Goal: Task Accomplishment & Management: Manage account settings

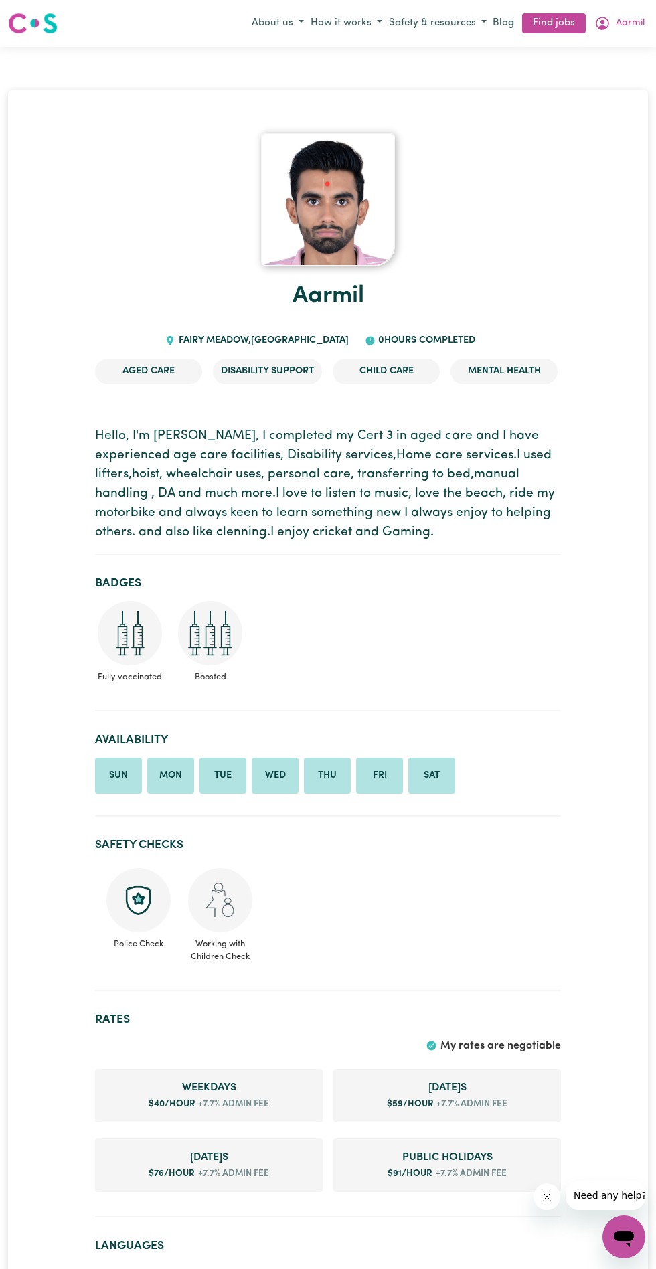
click at [576, 19] on link "Find jobs" at bounding box center [554, 23] width 64 height 21
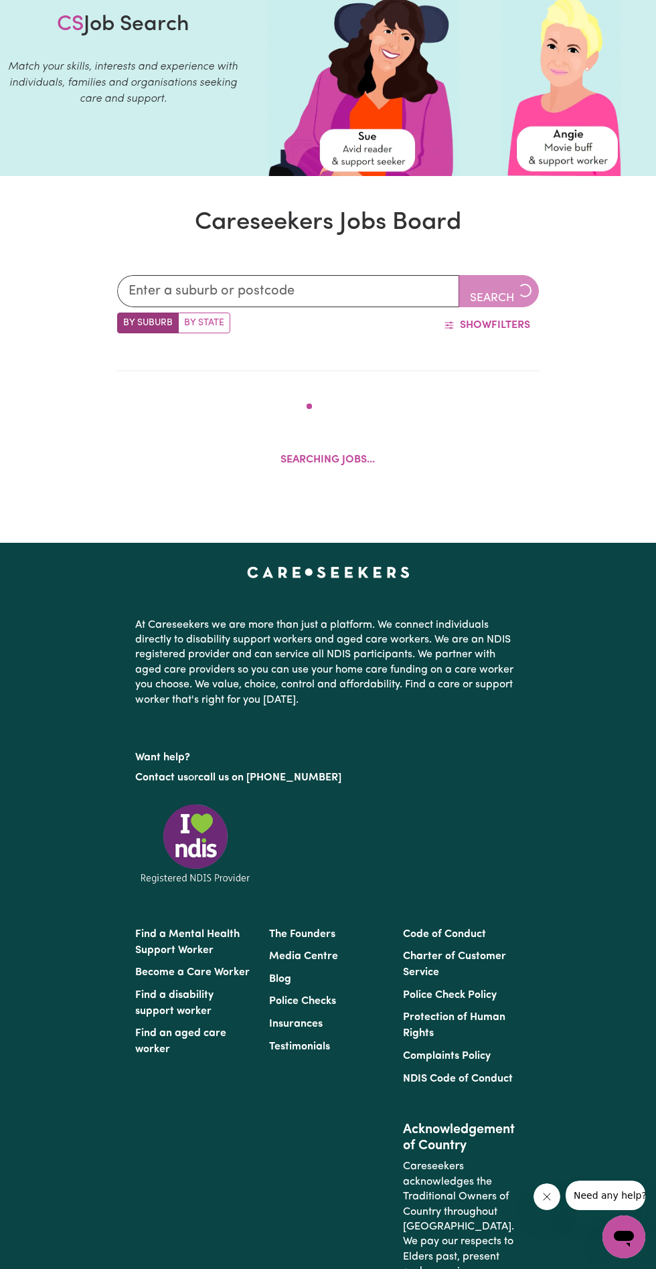
scroll to position [110, 0]
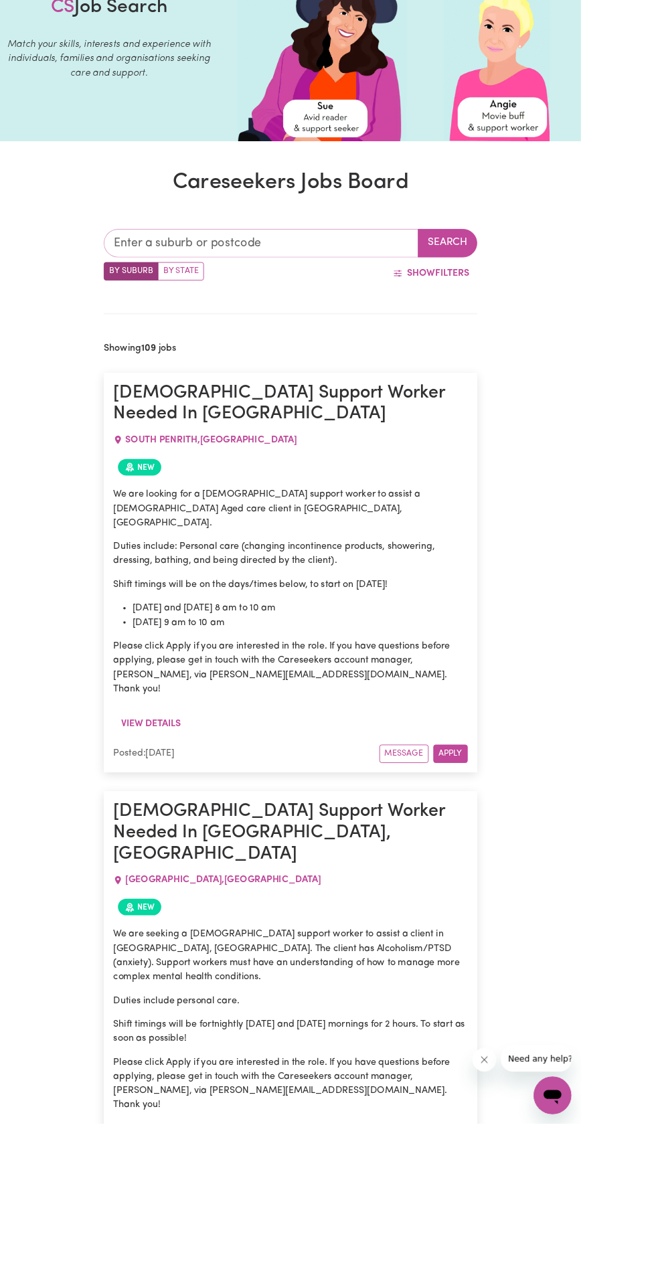
click at [246, 268] on input "text" at bounding box center [294, 274] width 355 height 32
type input "Mitt"
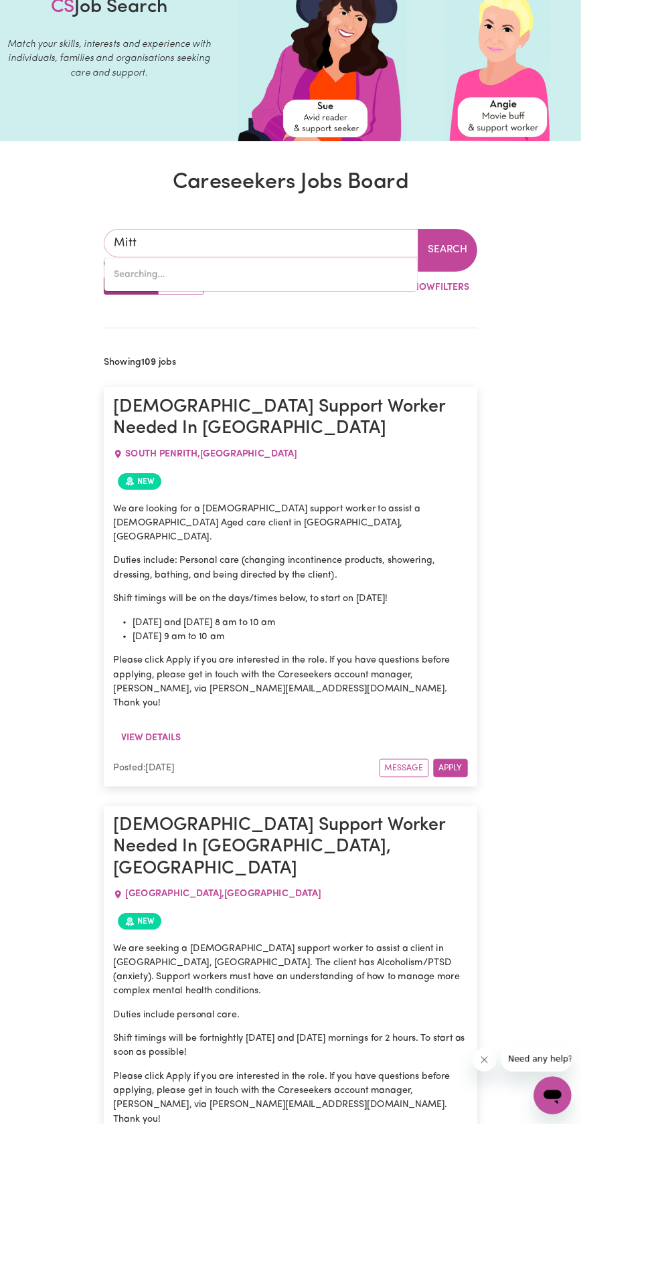
type input "[PERSON_NAME][GEOGRAPHIC_DATA], 3701"
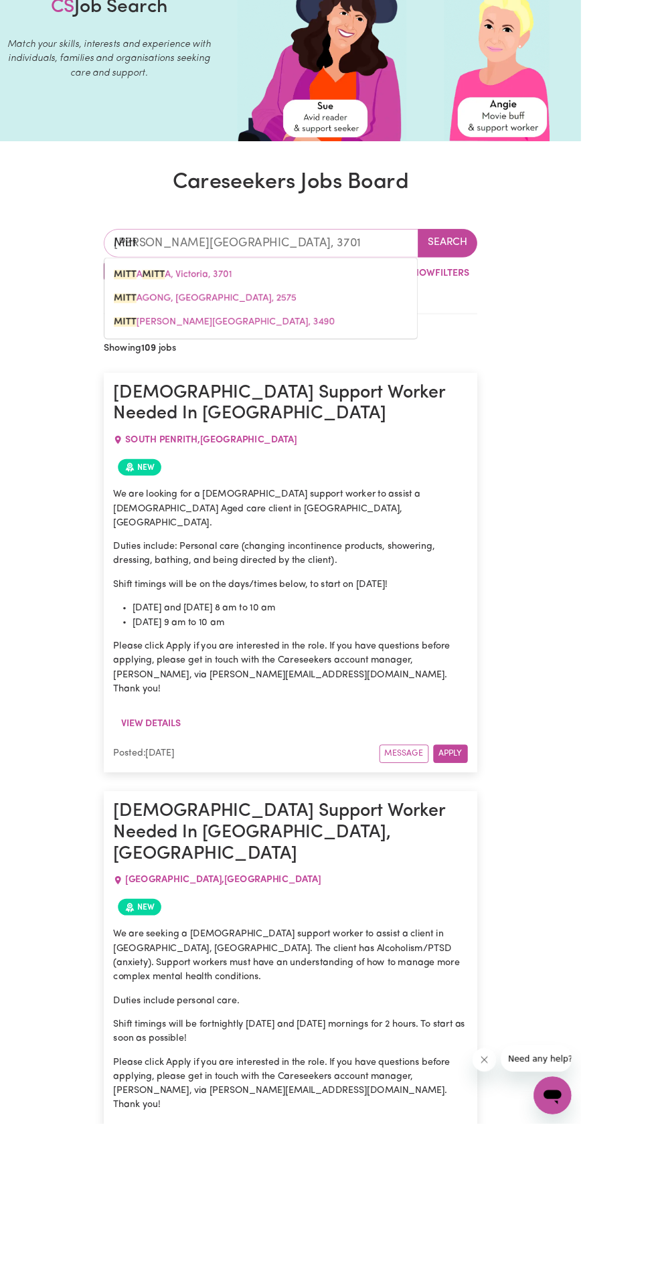
type input "Mittagong"
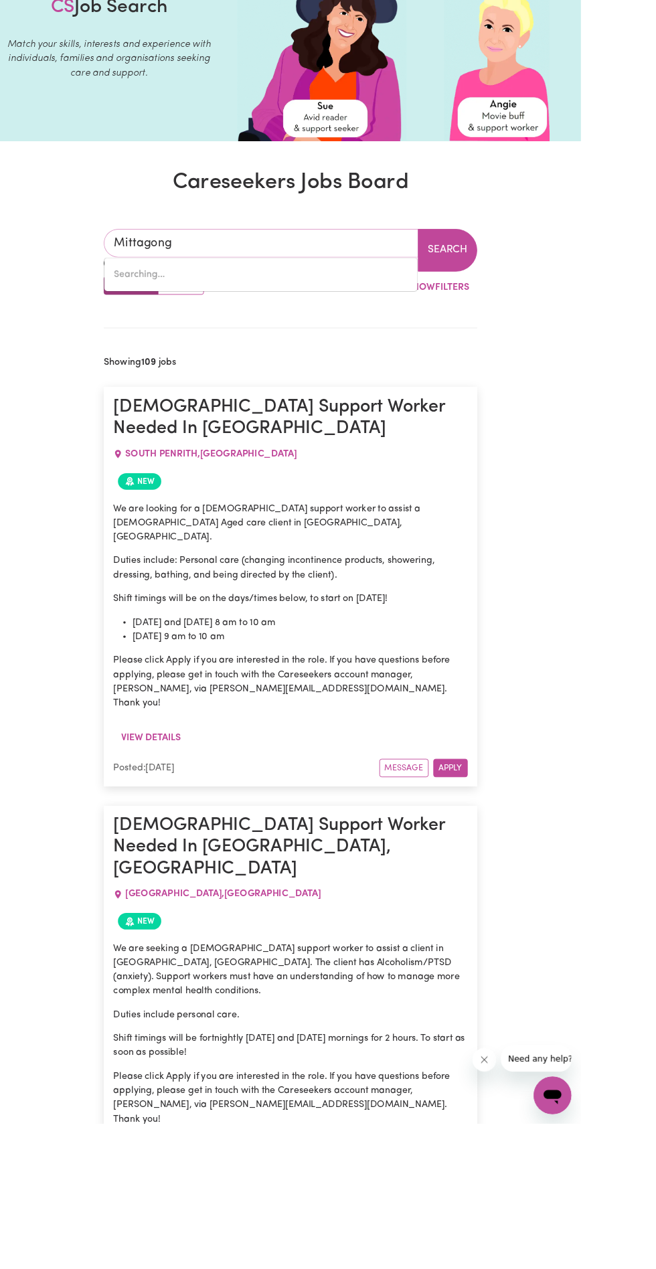
type input "Mittagong, [GEOGRAPHIC_DATA], 2575"
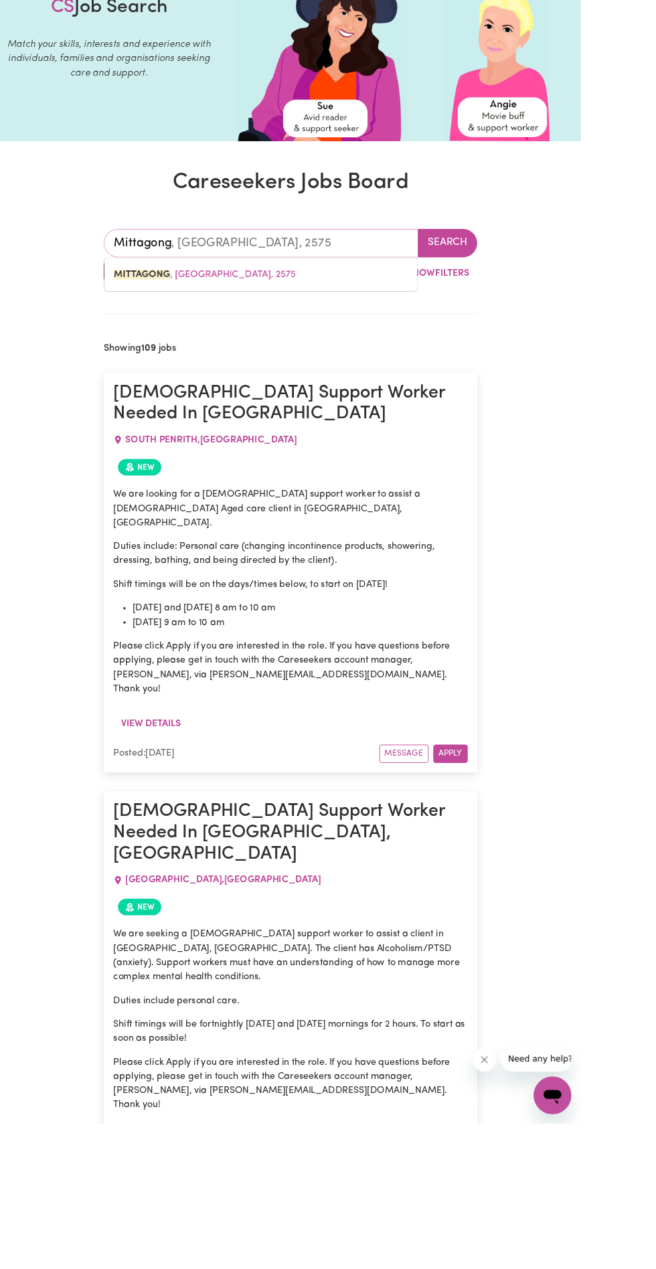
click at [218, 300] on link "MITTAGONG , [GEOGRAPHIC_DATA], 2575" at bounding box center [294, 310] width 353 height 27
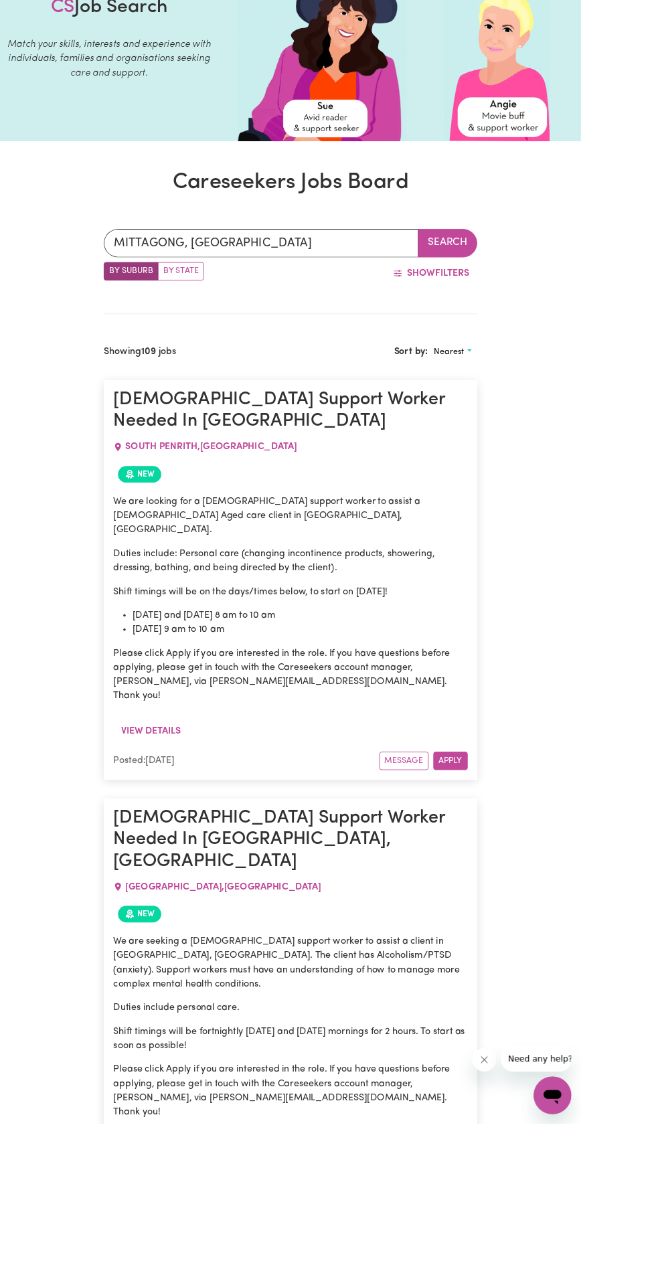
click at [511, 273] on button "Search" at bounding box center [505, 274] width 67 height 32
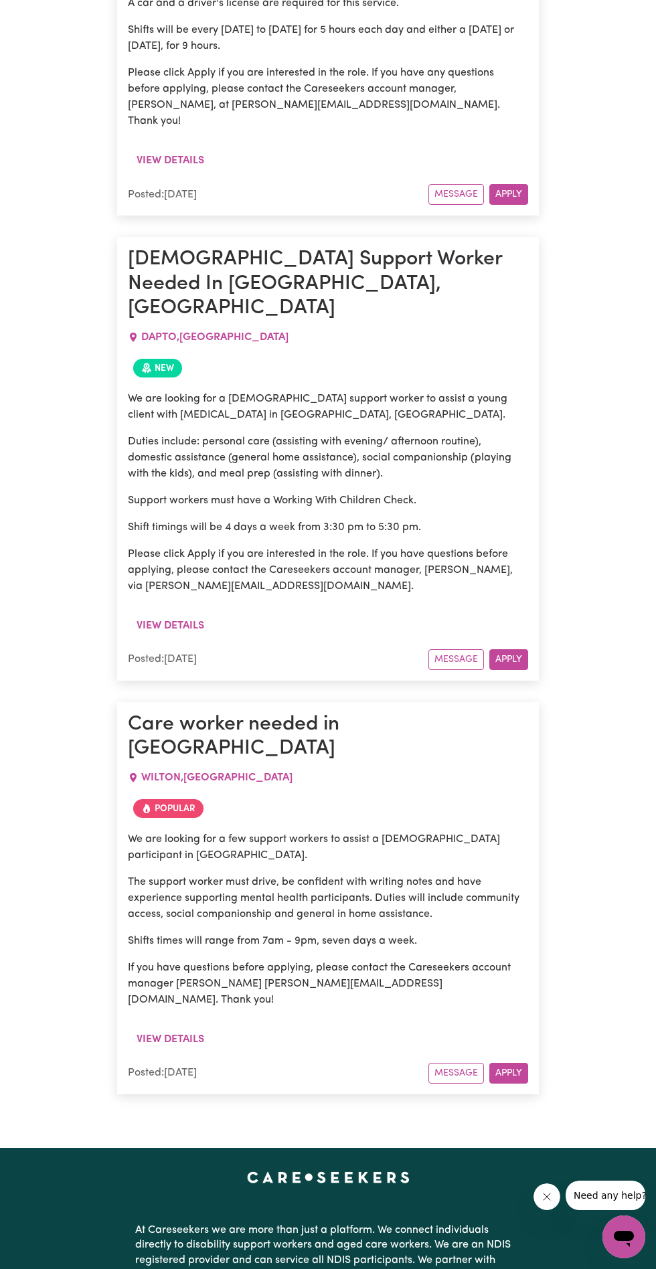
scroll to position [2365, 0]
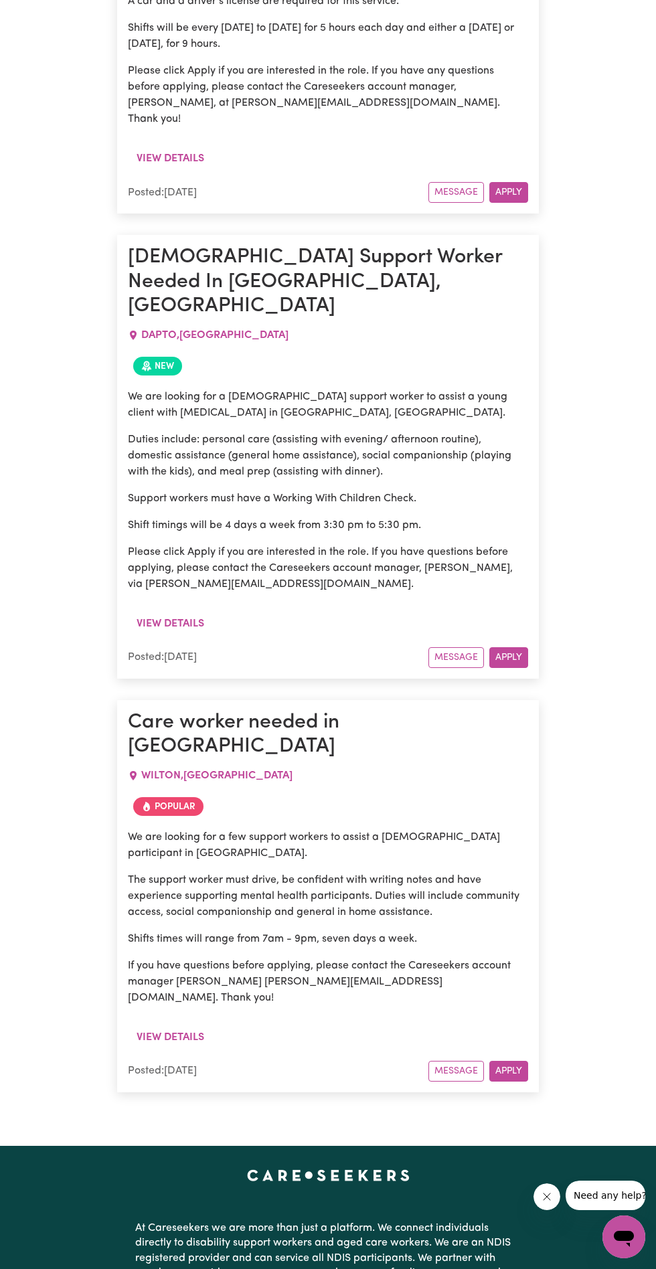
click at [193, 1025] on button "View details" at bounding box center [170, 1037] width 85 height 25
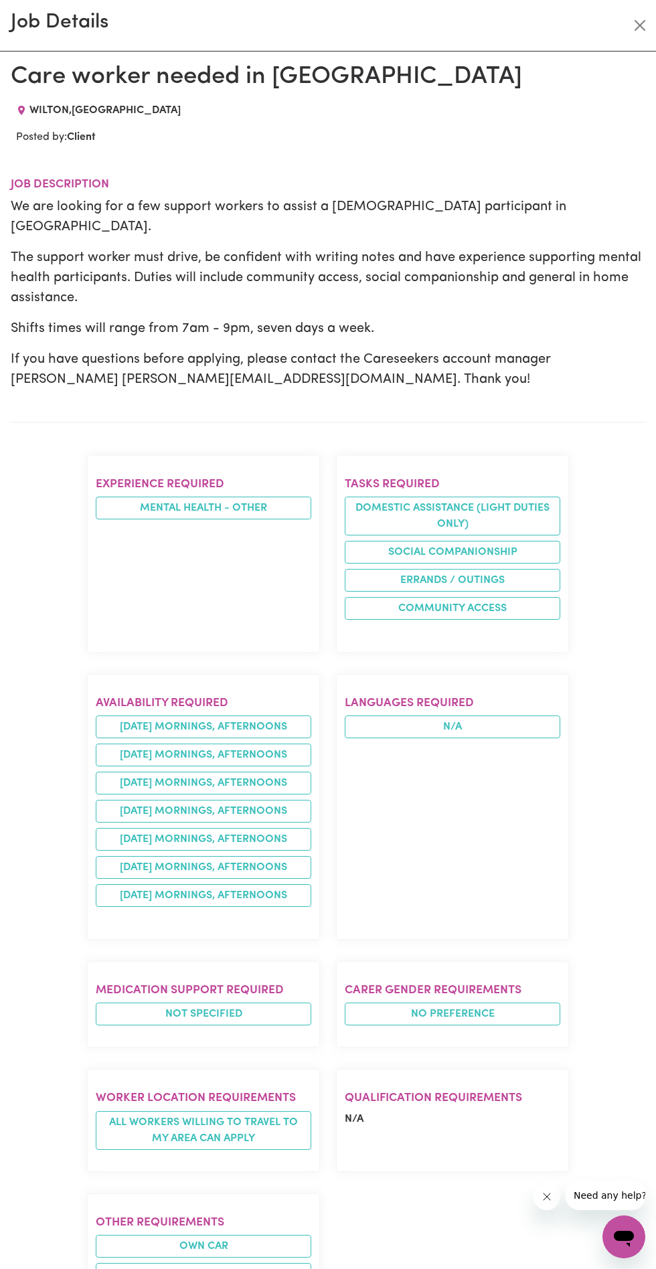
scroll to position [110, 0]
click at [624, 13] on div "Job Details" at bounding box center [328, 26] width 656 height 52
click at [629, 19] on button "Close" at bounding box center [639, 25] width 21 height 21
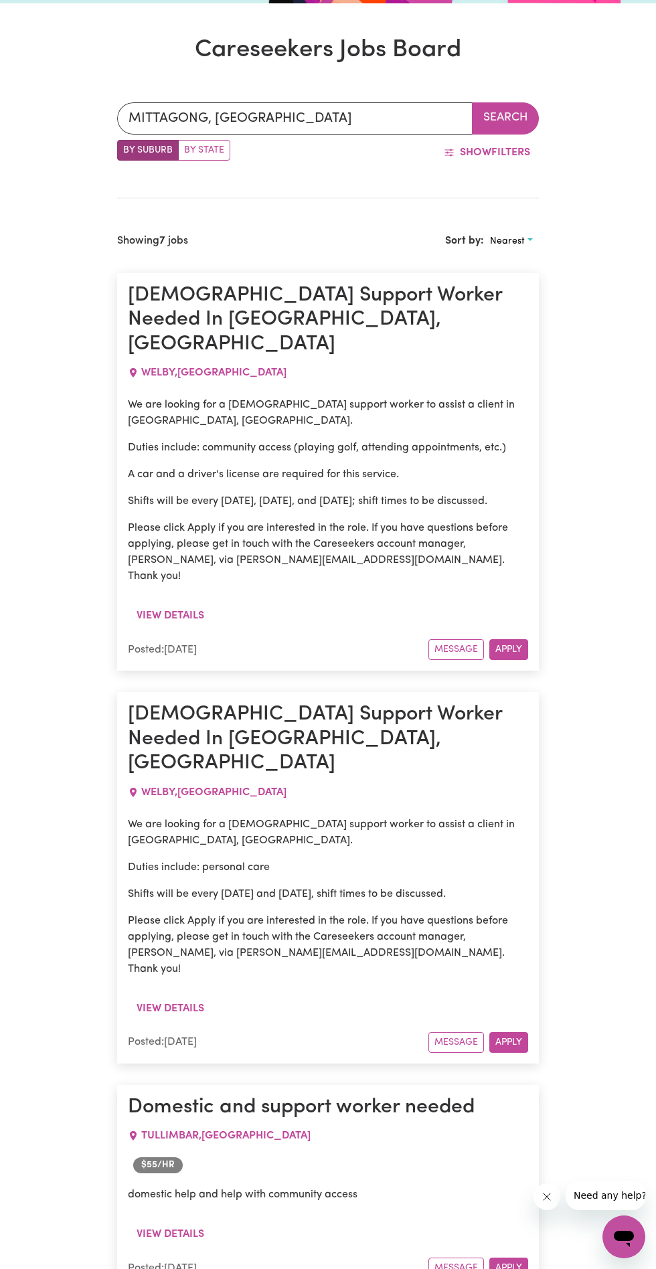
scroll to position [0, 0]
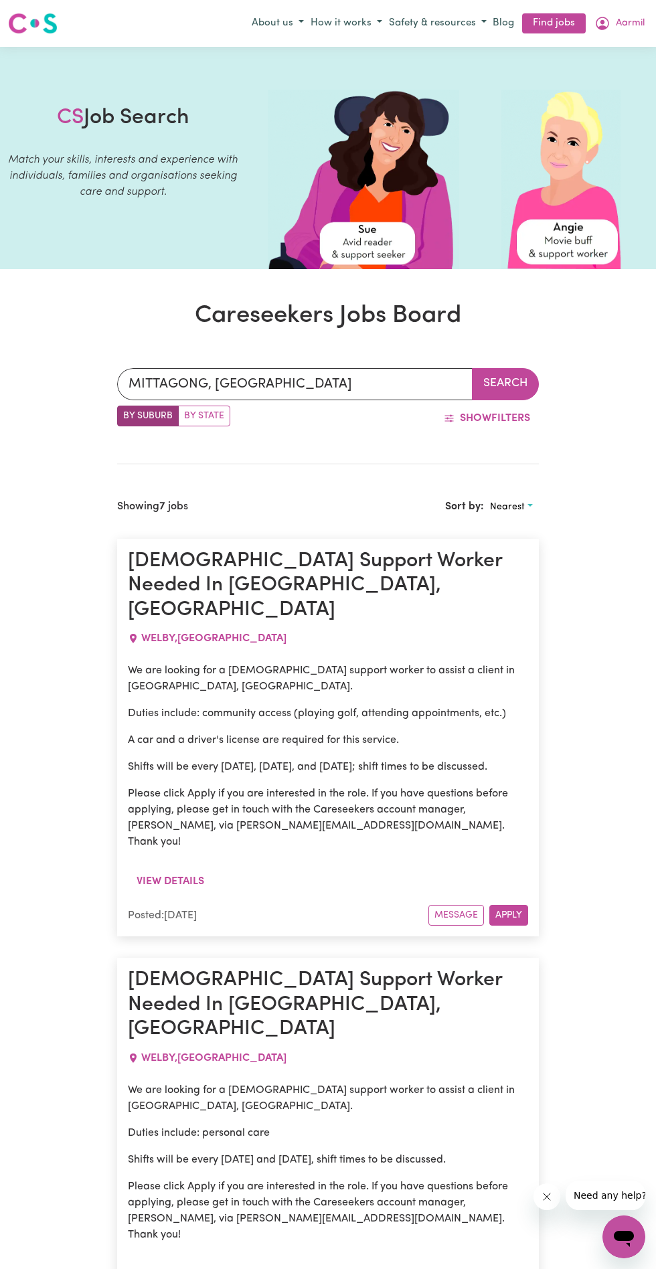
click at [616, 16] on span "Aarmil" at bounding box center [630, 23] width 29 height 15
click at [612, 62] on link "My Dashboard" at bounding box center [595, 74] width 106 height 25
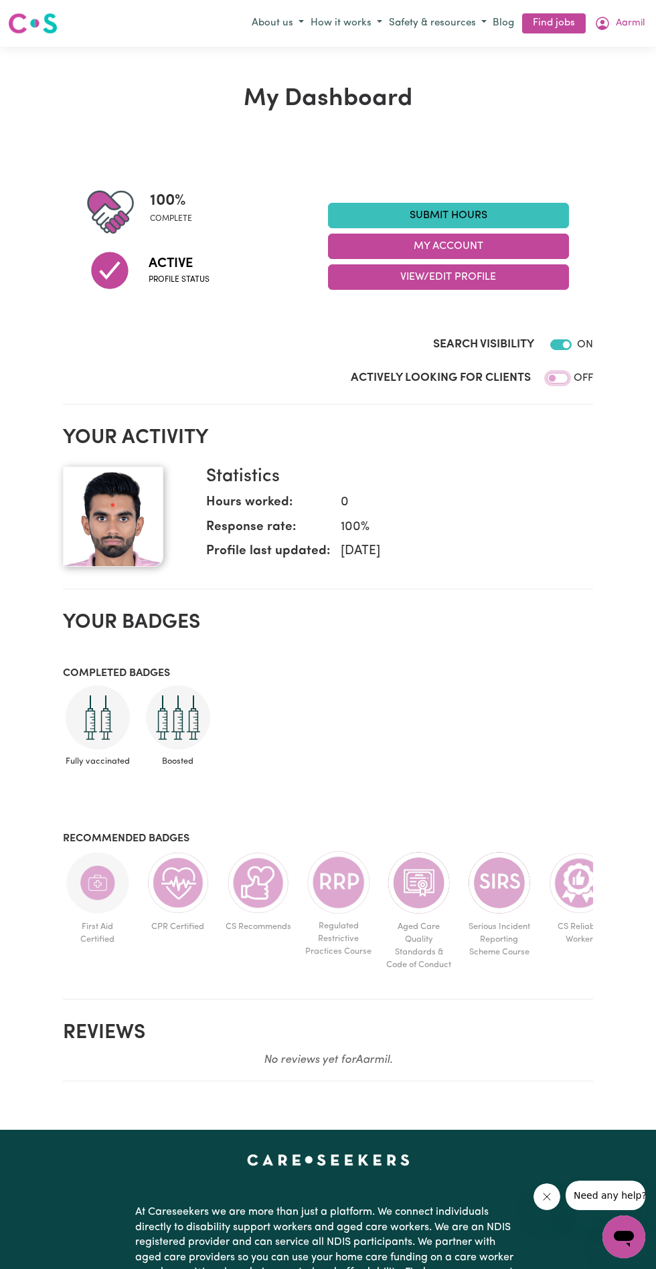
click at [566, 376] on input "Actively Looking for Clients" at bounding box center [557, 378] width 21 height 11
checkbox input "true"
click at [521, 275] on button "View/Edit Profile" at bounding box center [448, 276] width 241 height 25
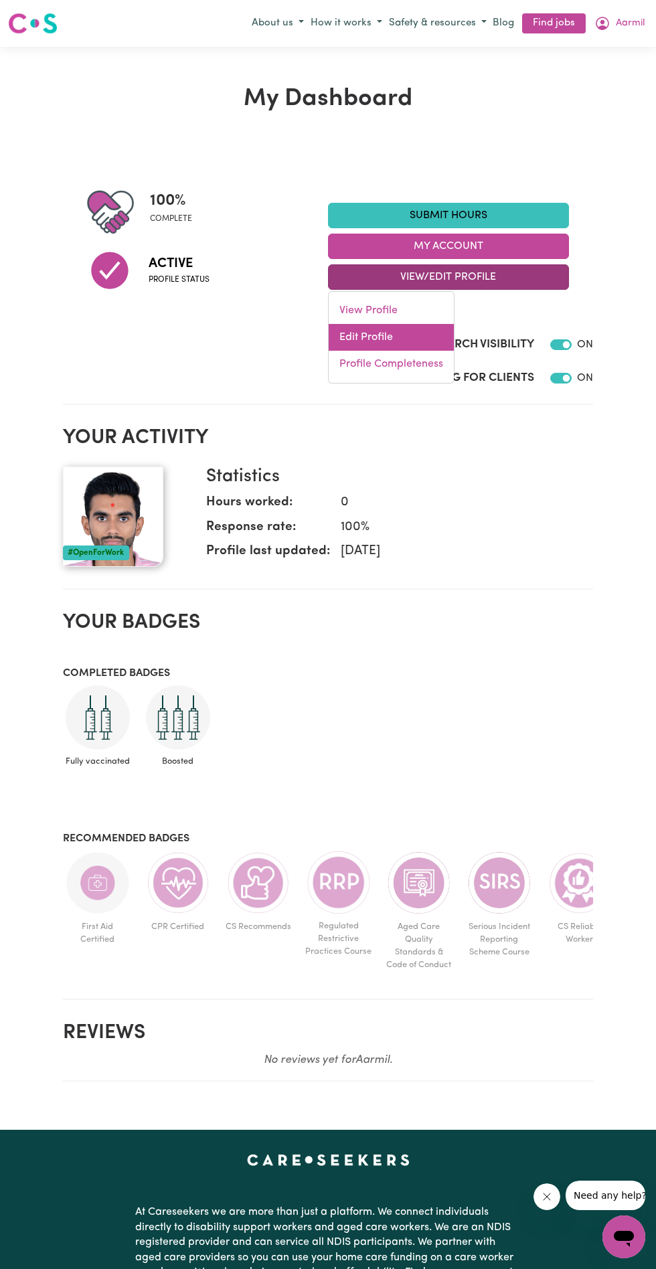
click at [415, 335] on link "Edit Profile" at bounding box center [391, 337] width 125 height 27
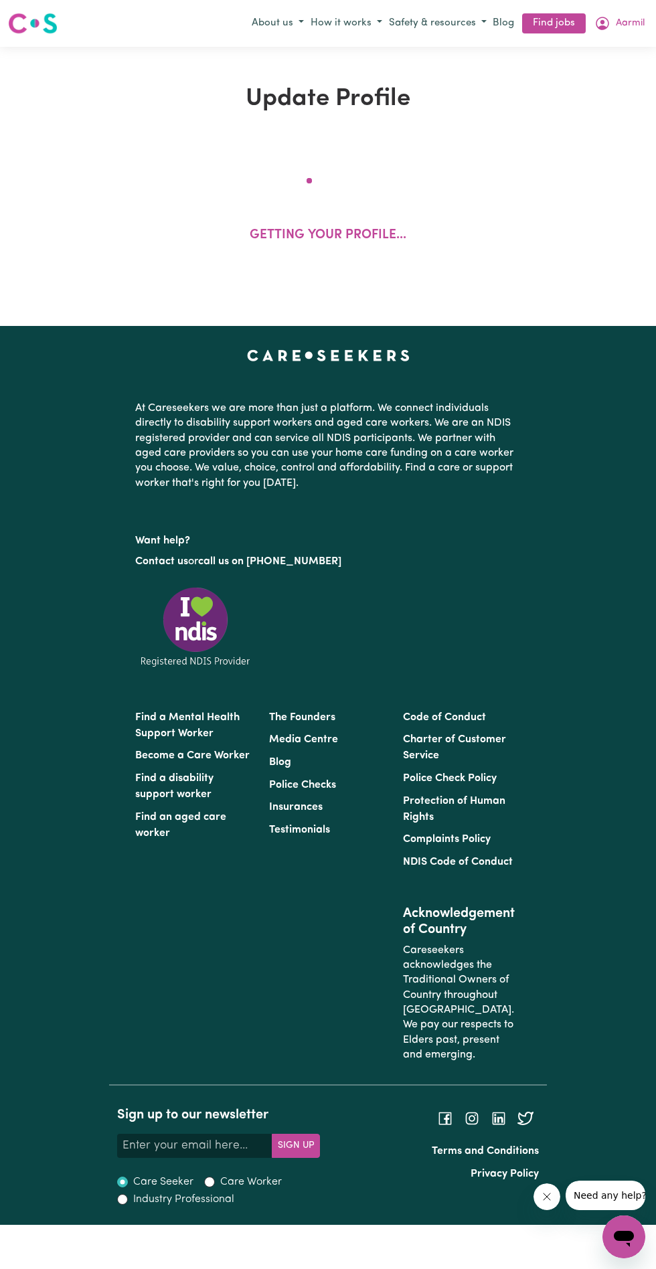
select select "[DEMOGRAPHIC_DATA]"
select select "Student Visa"
select select "Studying a healthcare related degree or qualification"
select select "40"
select select "59"
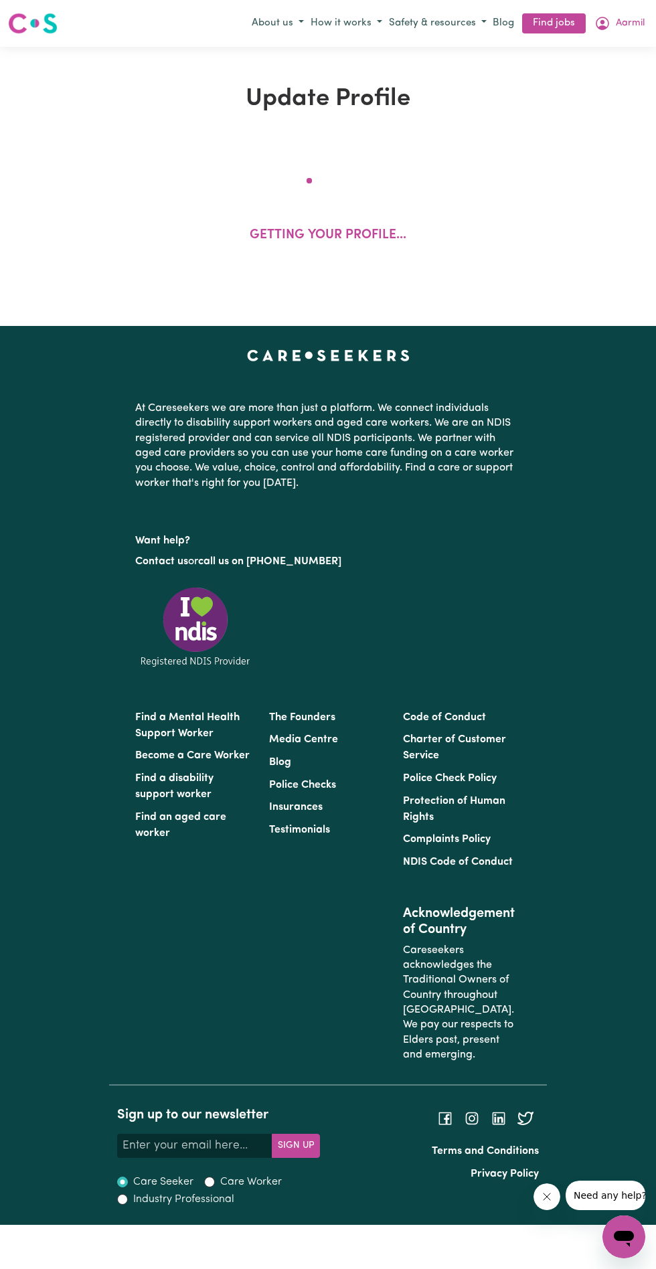
select select "76"
select select "91"
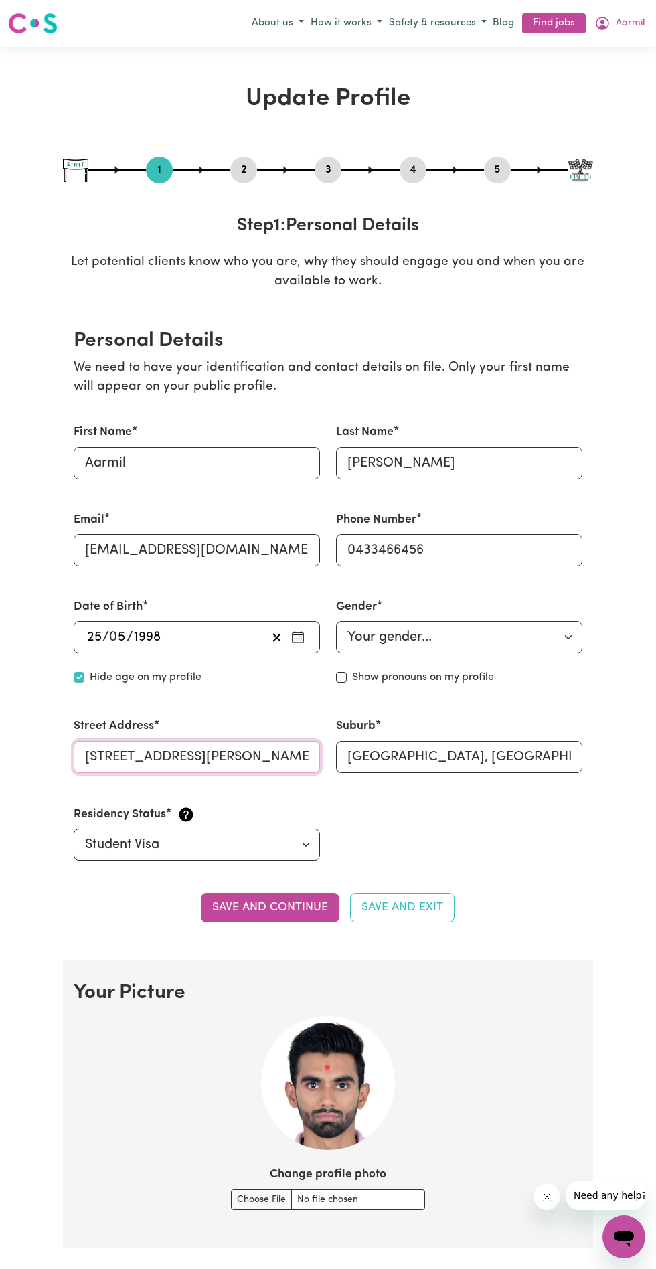
click at [265, 752] on input "[STREET_ADDRESS][PERSON_NAME]" at bounding box center [197, 757] width 246 height 32
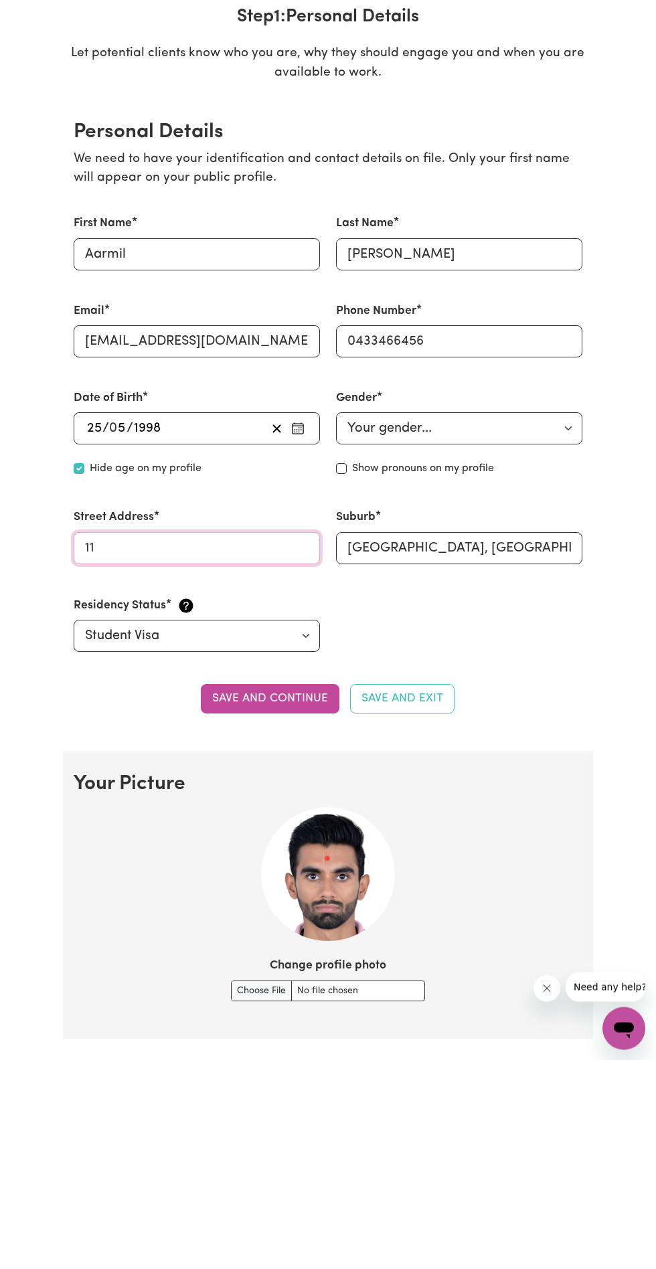
type input "1"
type input "U [STREET_ADDRESS]"
click at [562, 747] on input "[GEOGRAPHIC_DATA], [GEOGRAPHIC_DATA], 2519" at bounding box center [459, 757] width 246 height 32
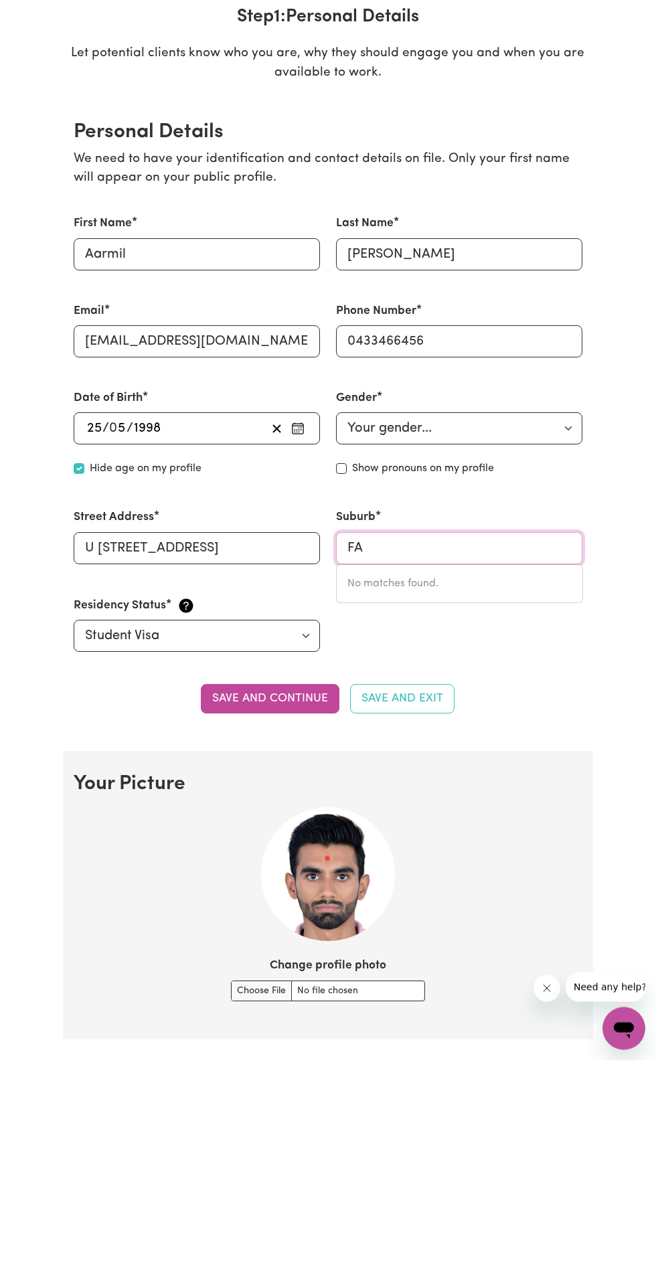
type input "F"
type input "Mitt"
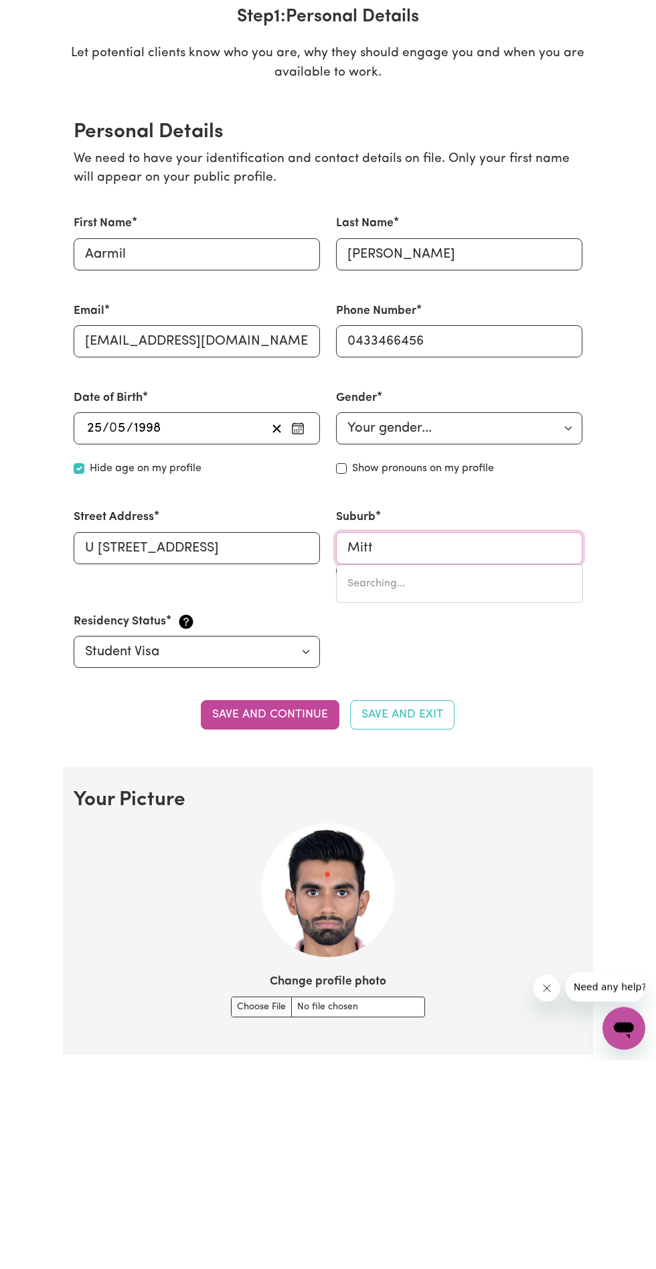
type input "[PERSON_NAME][GEOGRAPHIC_DATA], 3701"
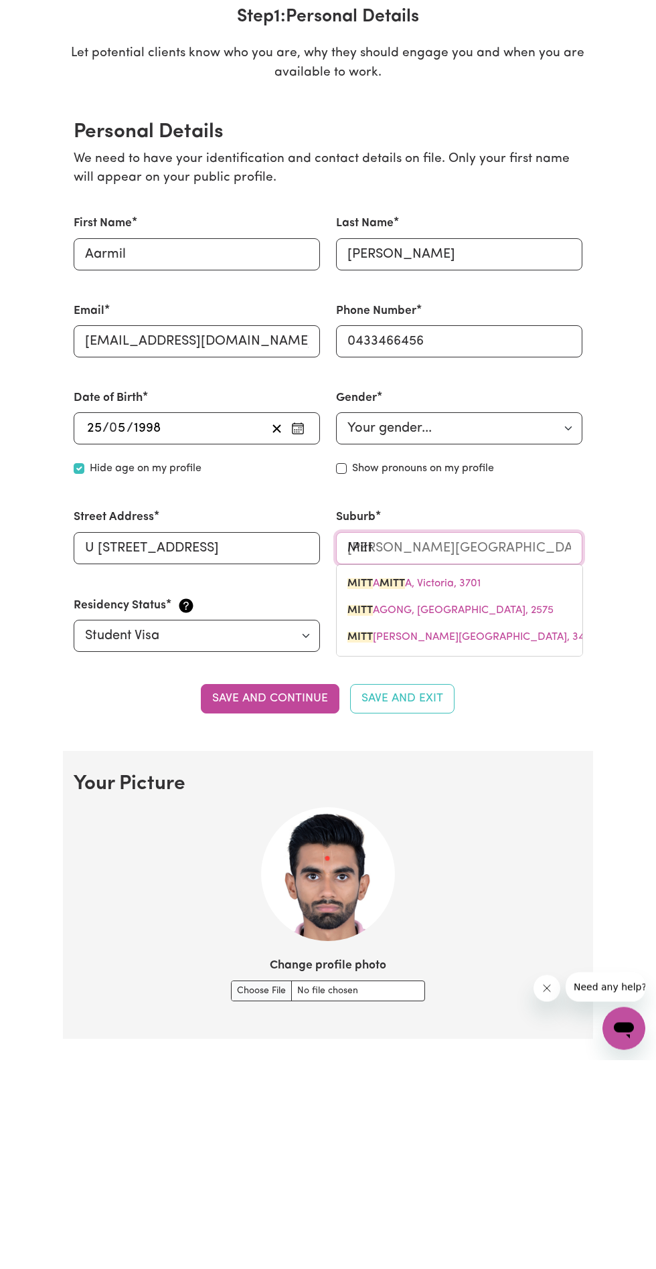
type input "Mittagong"
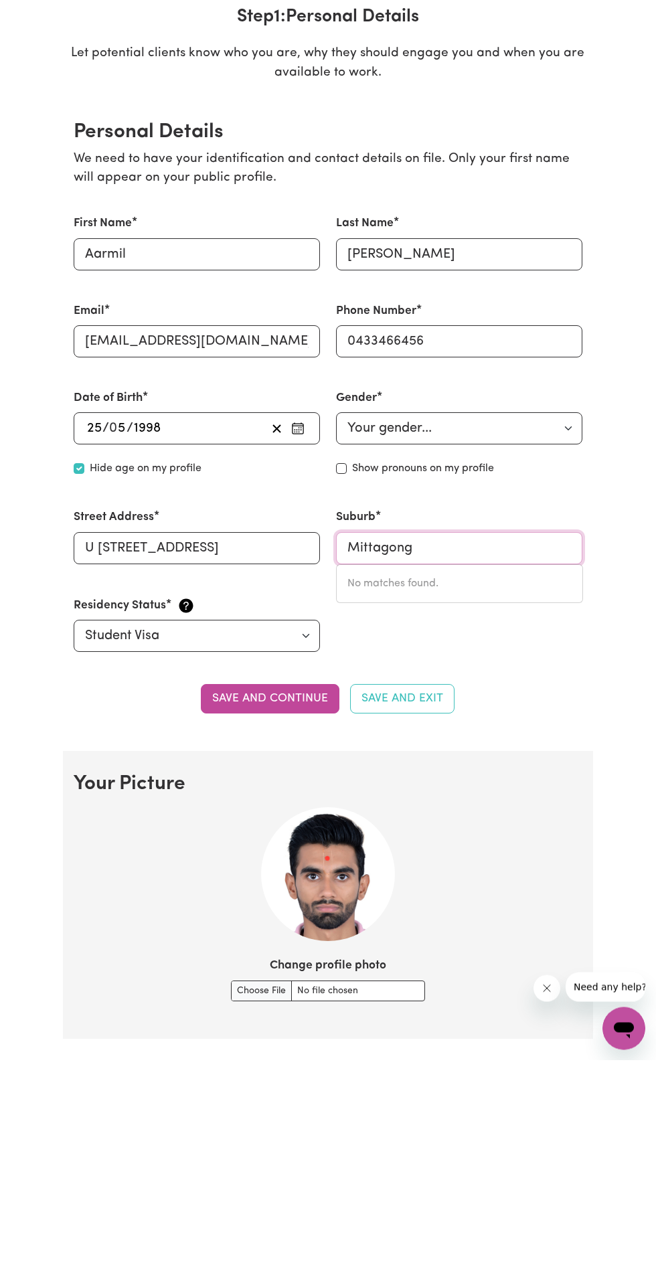
type input "Mittagong"
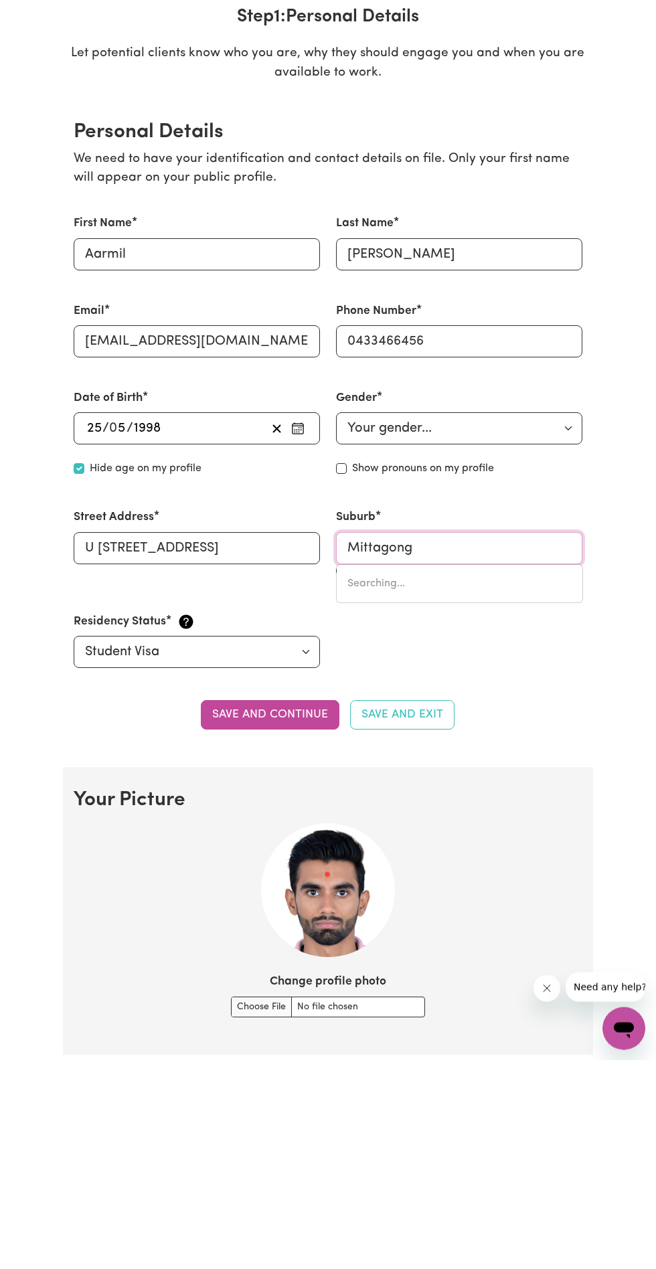
type input "Mittagong, [GEOGRAPHIC_DATA], 2575"
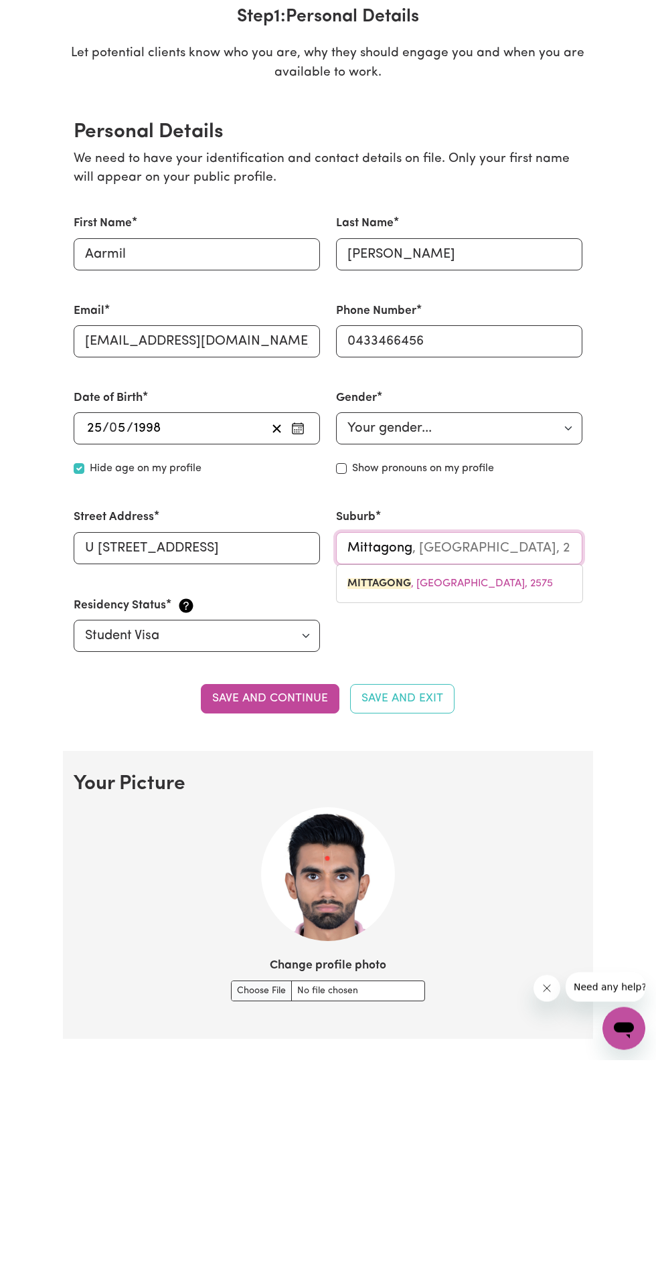
click at [504, 787] on link "MITTAGONG , [GEOGRAPHIC_DATA], 2575" at bounding box center [460, 792] width 246 height 27
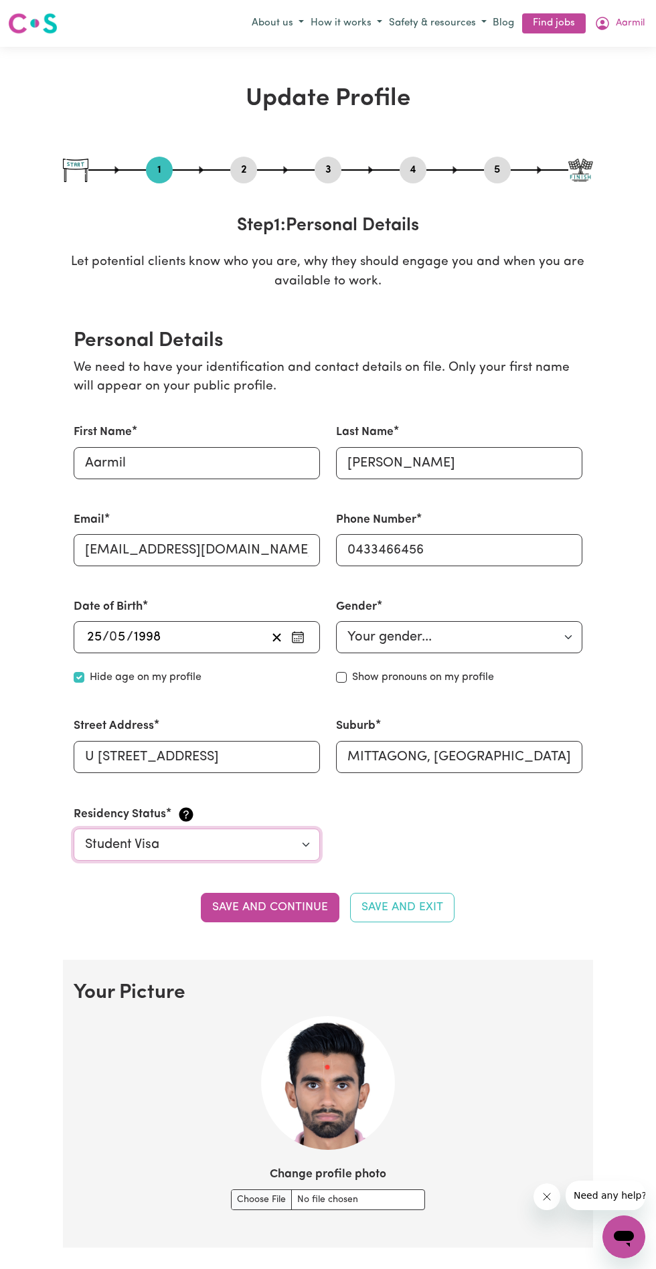
click at [303, 835] on select "Select your residency status... [DEMOGRAPHIC_DATA] citizen Australian PR [DEMOG…" at bounding box center [197, 845] width 246 height 32
select select "[DEMOGRAPHIC_DATA] Work Visa"
click at [74, 829] on select "Select your residency status... [DEMOGRAPHIC_DATA] citizen Australian PR [DEMOG…" at bounding box center [197, 845] width 246 height 32
click at [294, 902] on button "Save and continue" at bounding box center [270, 907] width 139 height 29
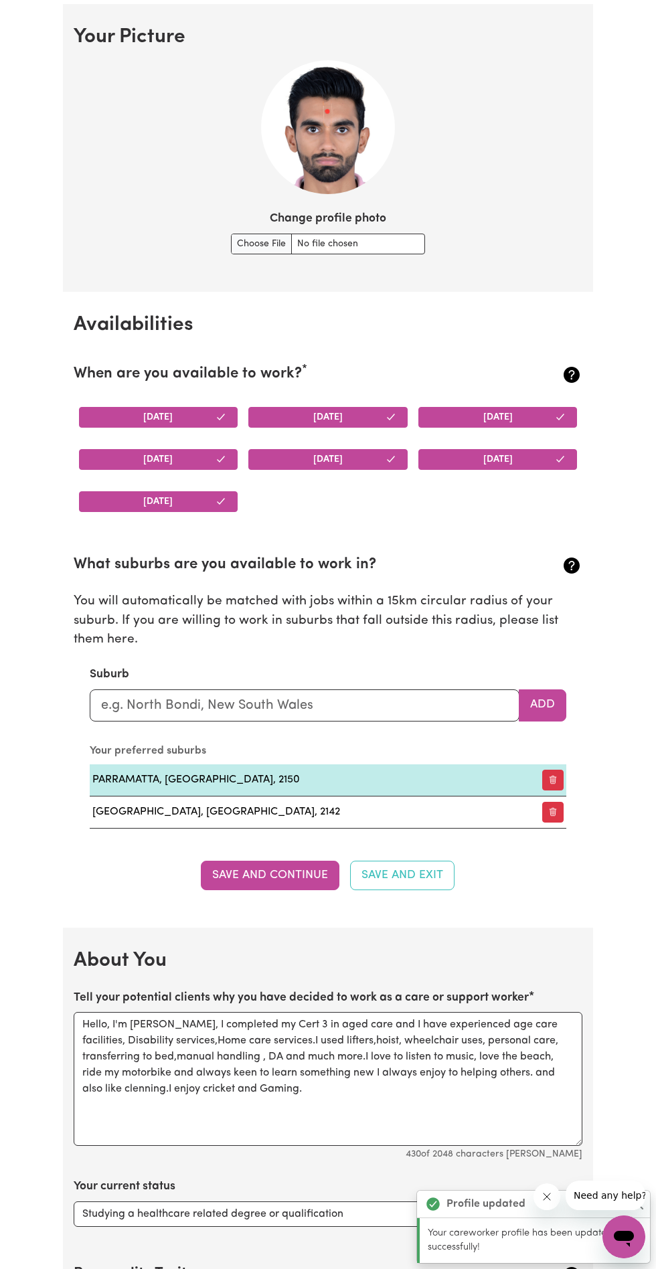
scroll to position [960, 0]
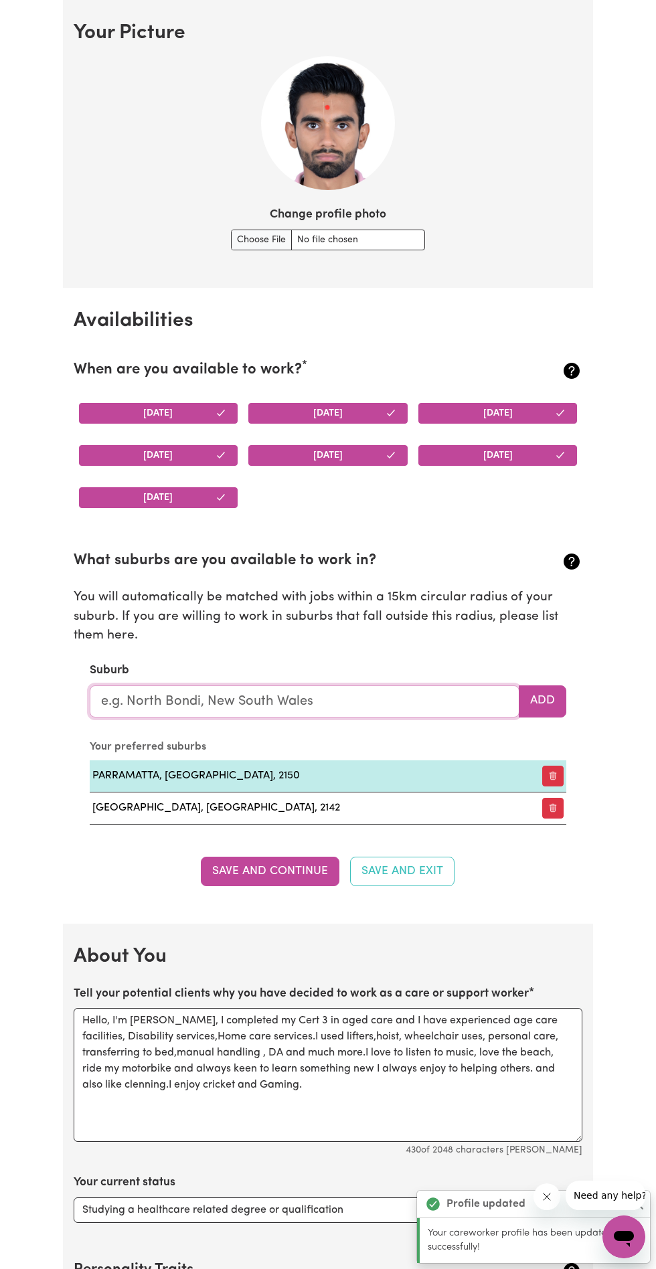
click at [396, 697] on input "text" at bounding box center [305, 701] width 430 height 32
type input "B"
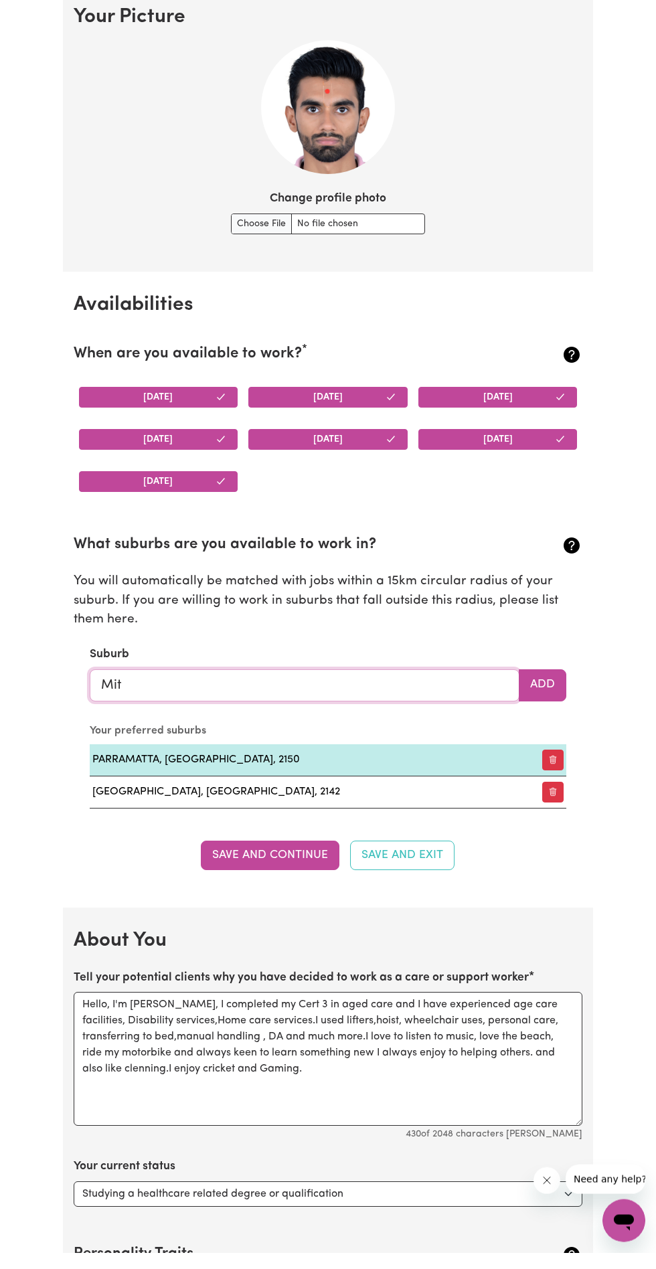
type input "Mitt"
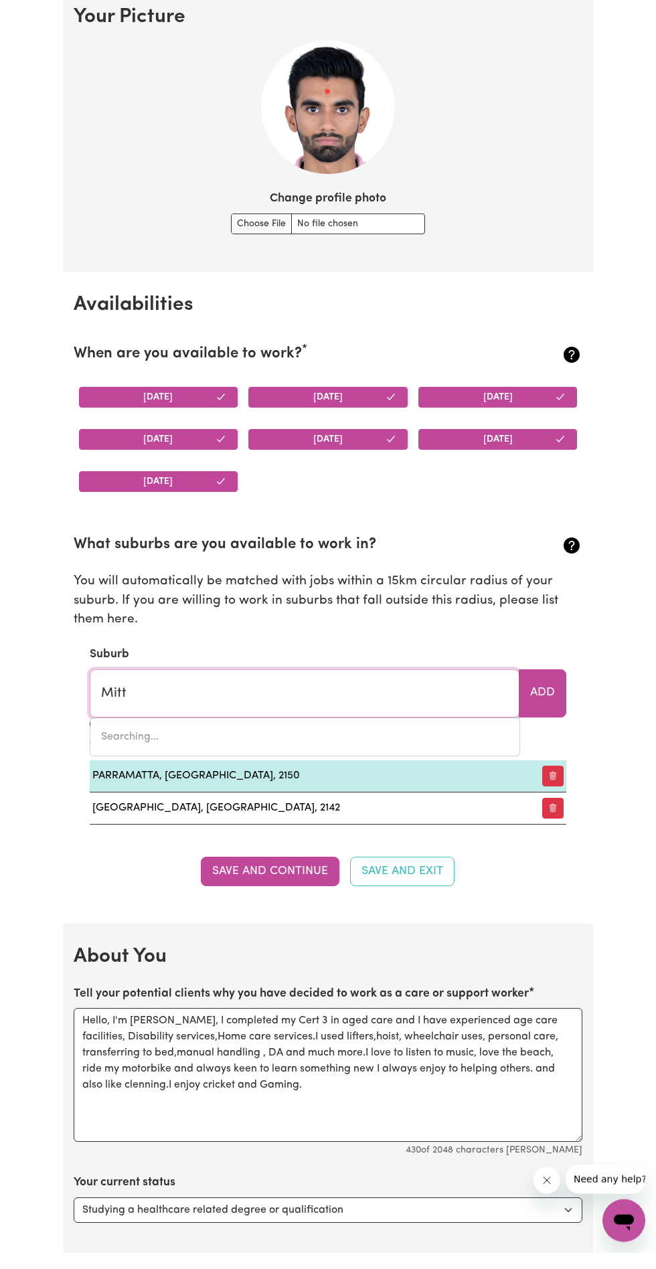
type input "[PERSON_NAME][GEOGRAPHIC_DATA], 3701"
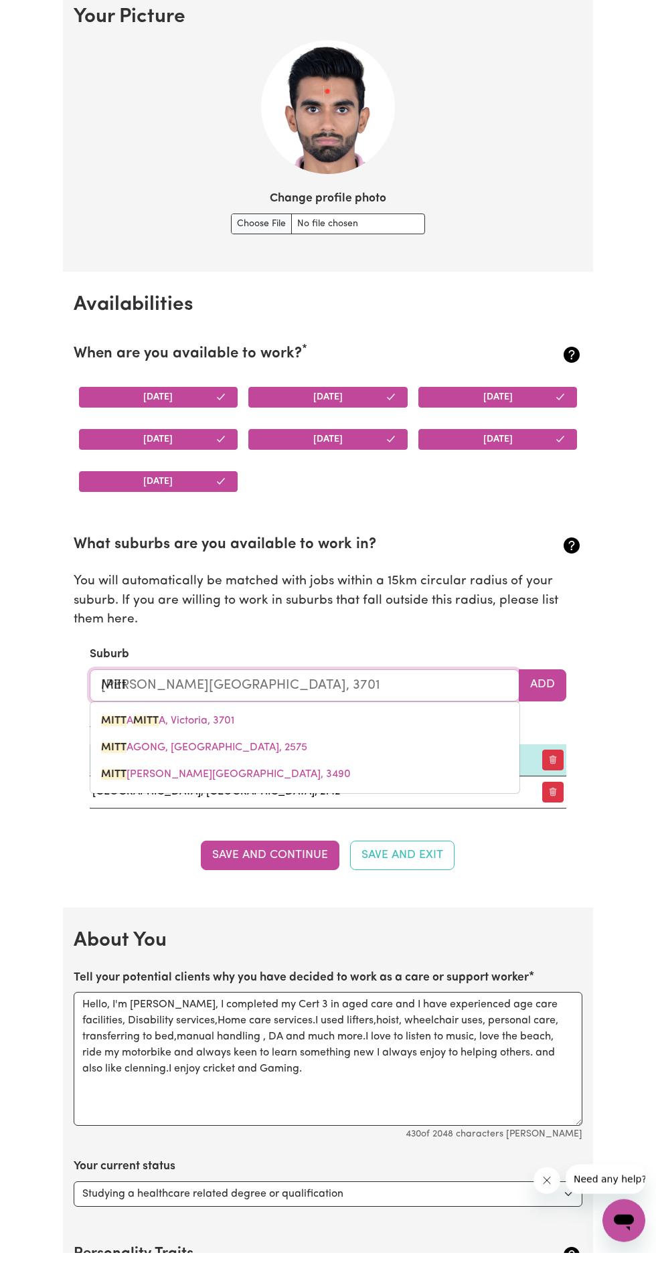
type input "Mittagong9"
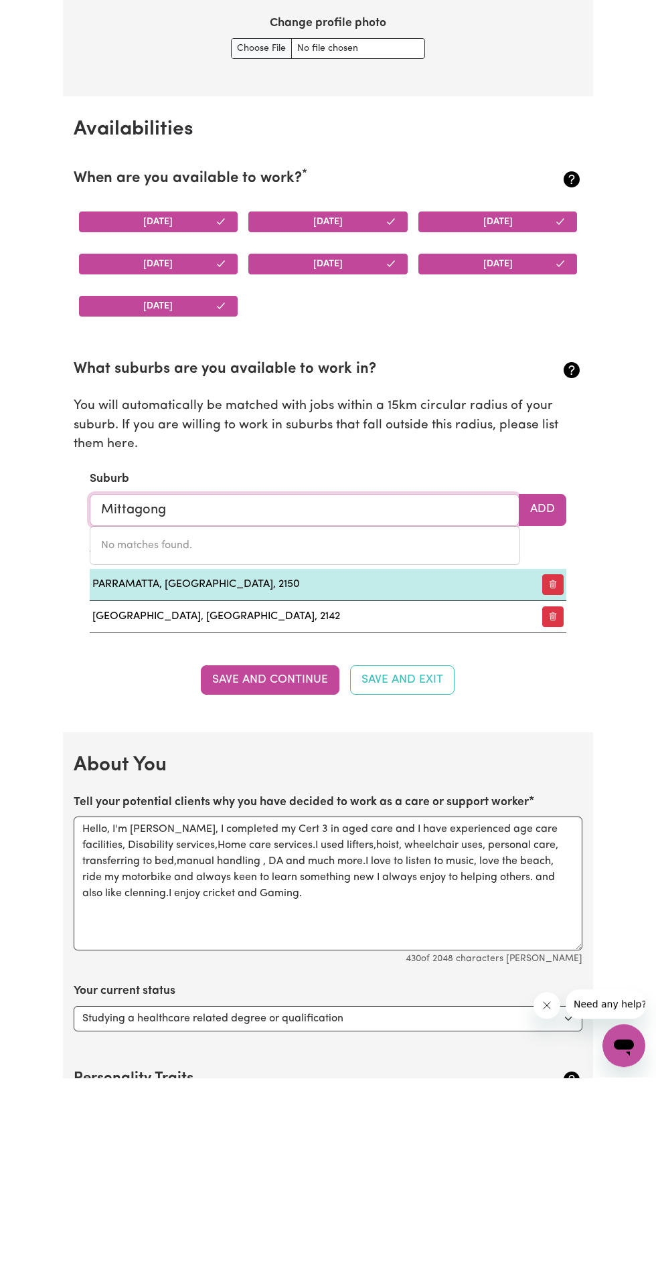
type input "Mittagong"
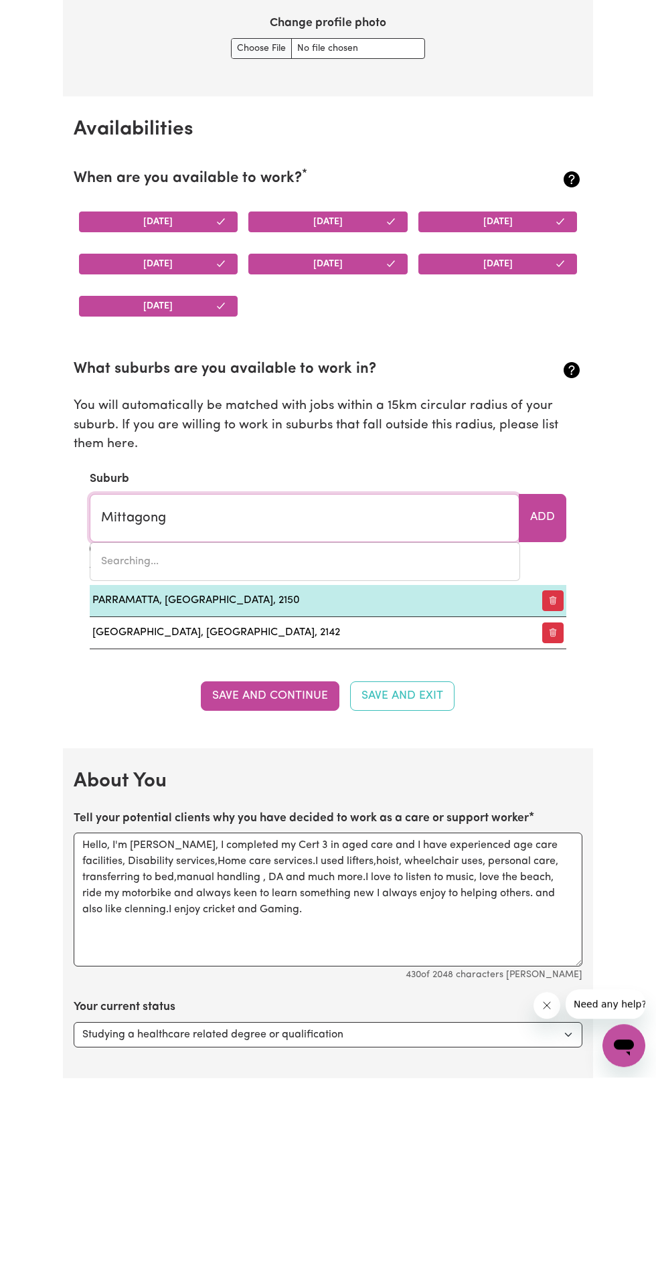
type input "Mittagong, [GEOGRAPHIC_DATA], 2575"
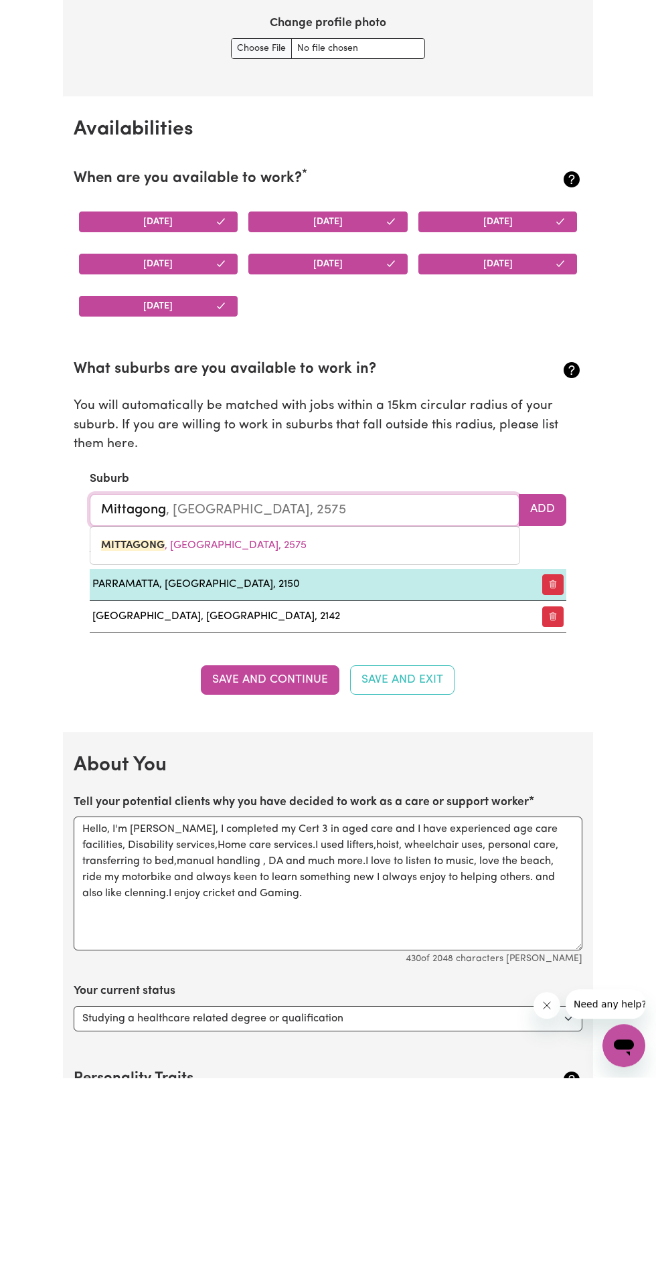
click at [319, 744] on link "MITTAGONG , [GEOGRAPHIC_DATA], 2575" at bounding box center [304, 737] width 429 height 27
type input "MITTAGONG, [GEOGRAPHIC_DATA], 2575"
click at [548, 696] on button "Add" at bounding box center [543, 701] width 48 height 32
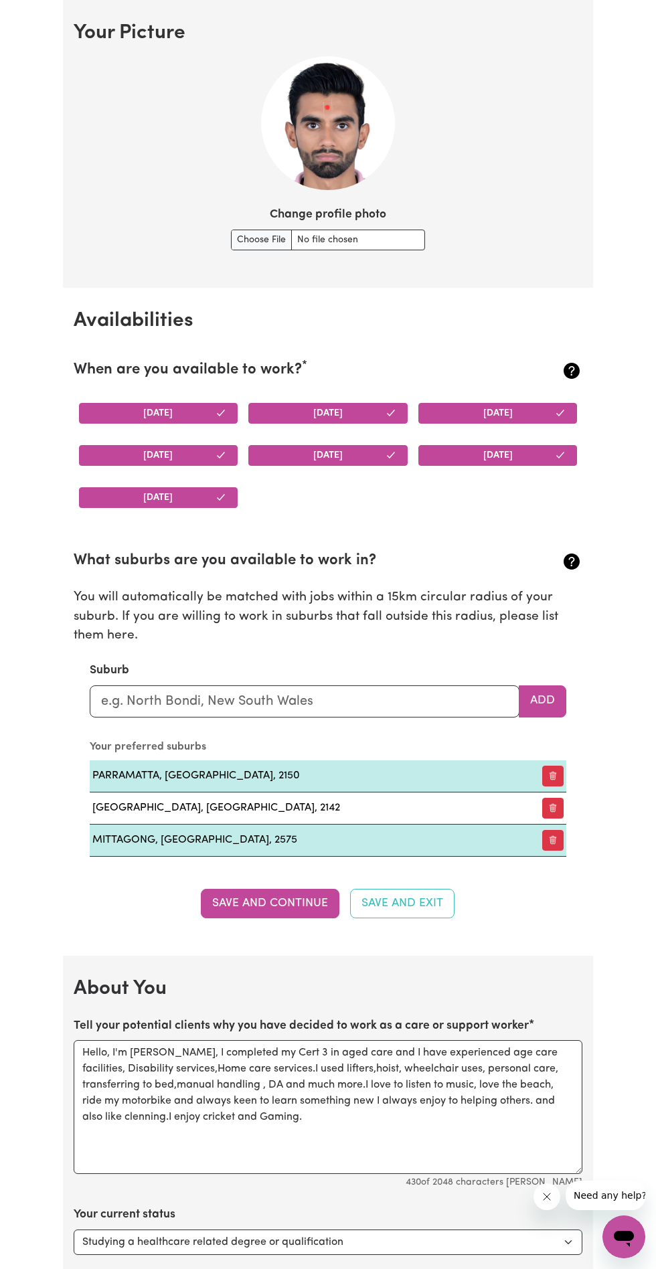
click at [555, 774] on button "button" at bounding box center [552, 776] width 21 height 21
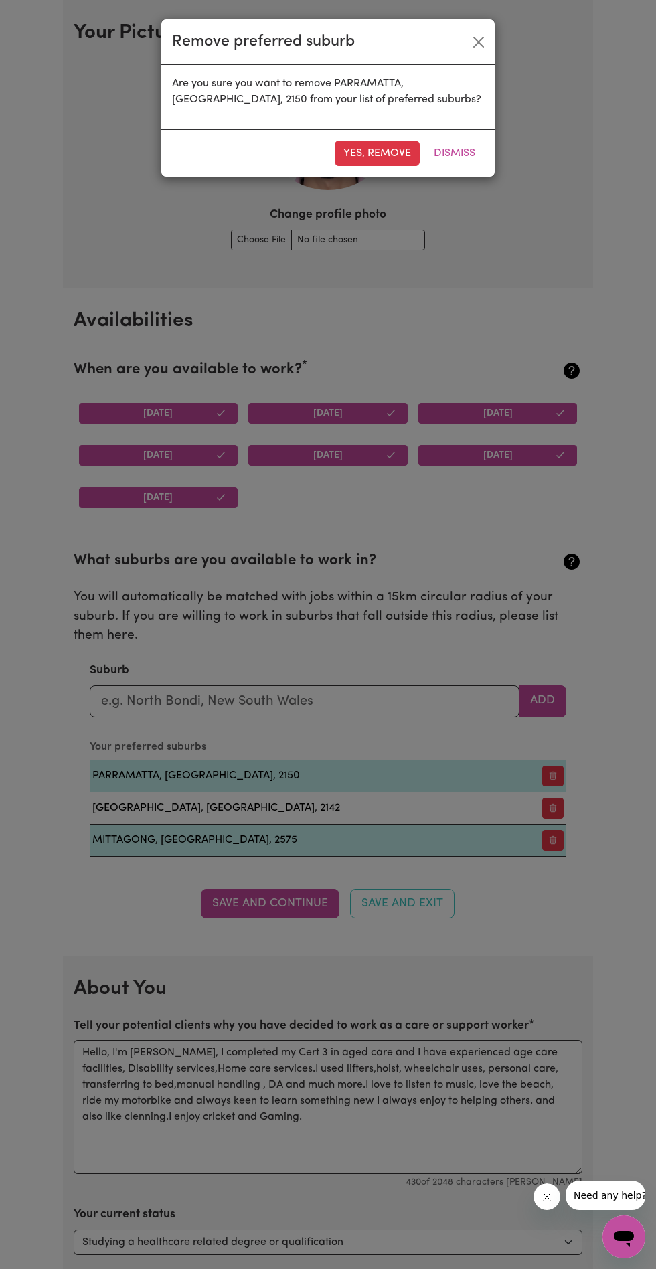
click at [360, 151] on button "Yes, remove" at bounding box center [377, 153] width 85 height 25
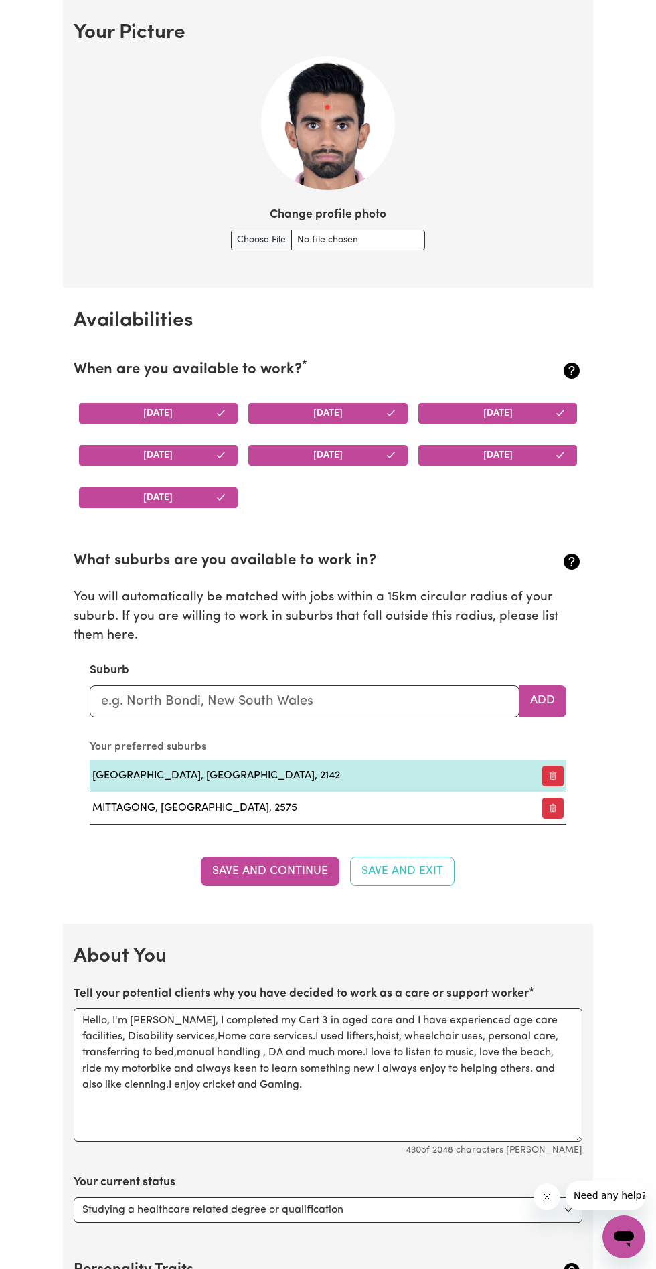
click at [555, 774] on button "button" at bounding box center [552, 776] width 21 height 21
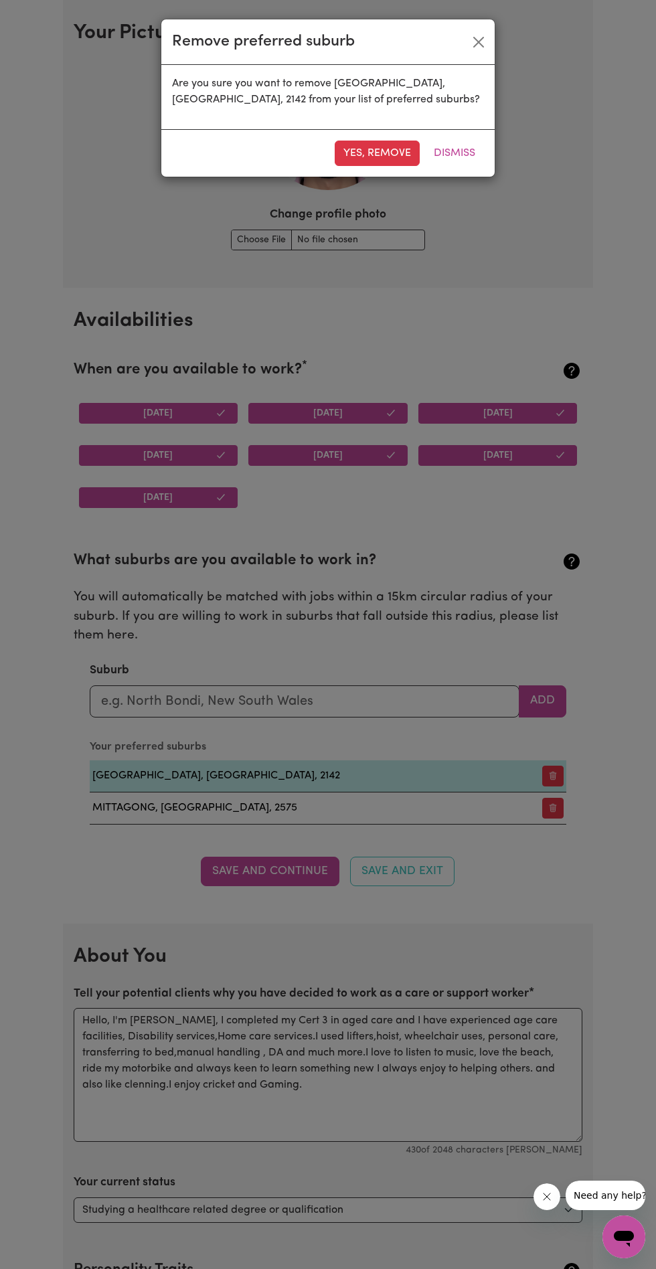
click at [355, 150] on button "Yes, remove" at bounding box center [377, 153] width 85 height 25
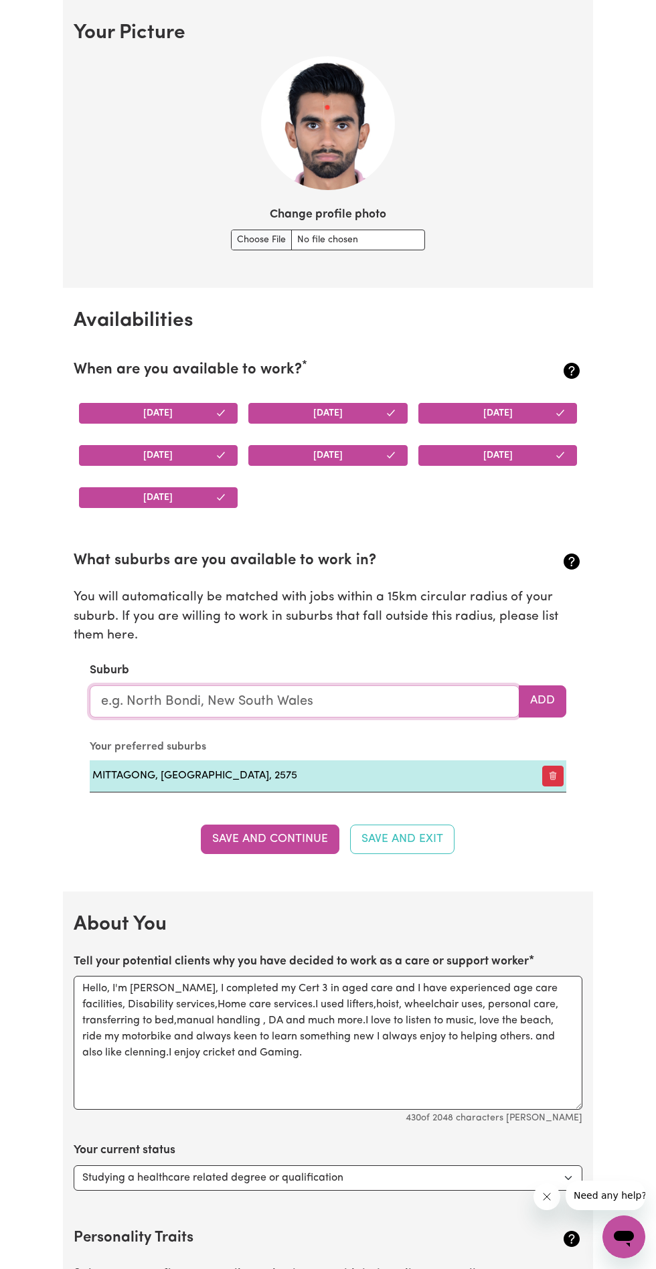
click at [398, 697] on input "text" at bounding box center [305, 701] width 430 height 32
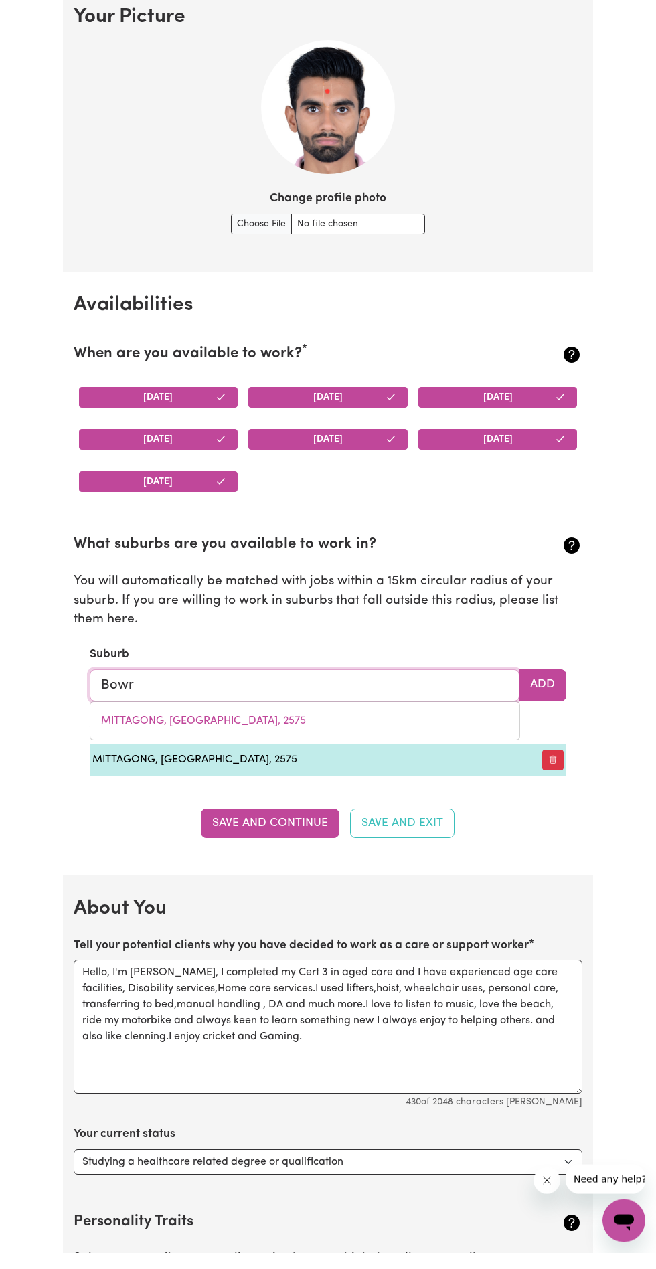
type input "Bowra"
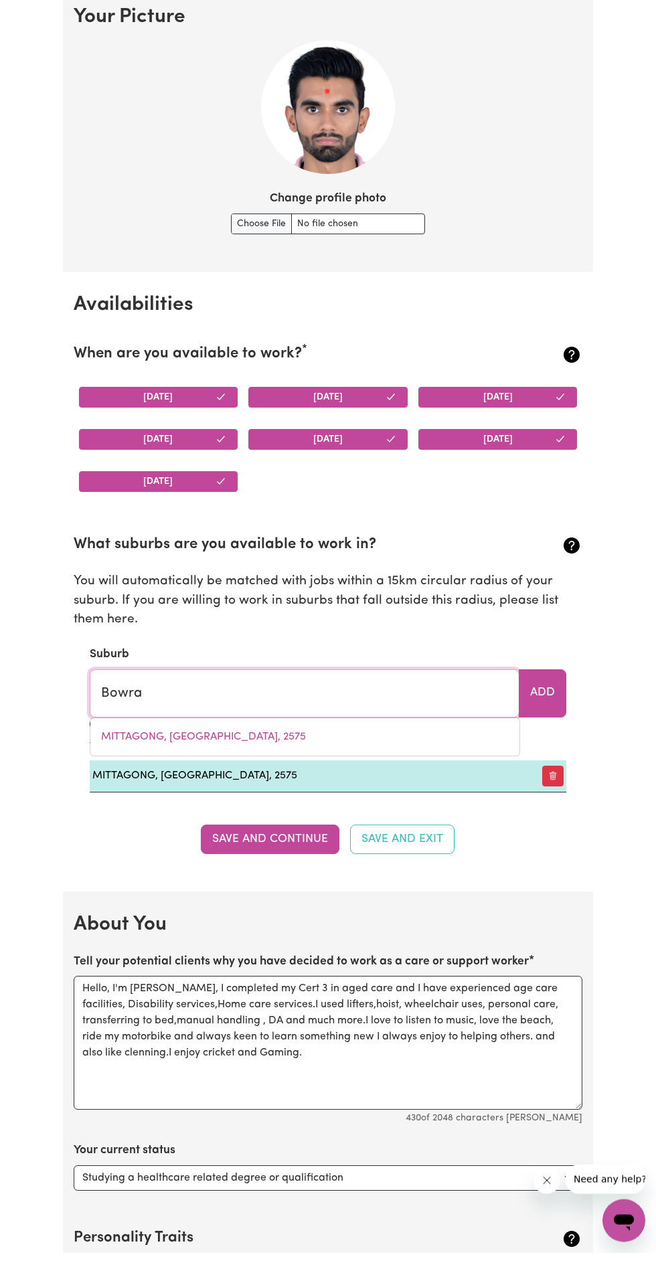
type input "BowraL, [GEOGRAPHIC_DATA], 2576"
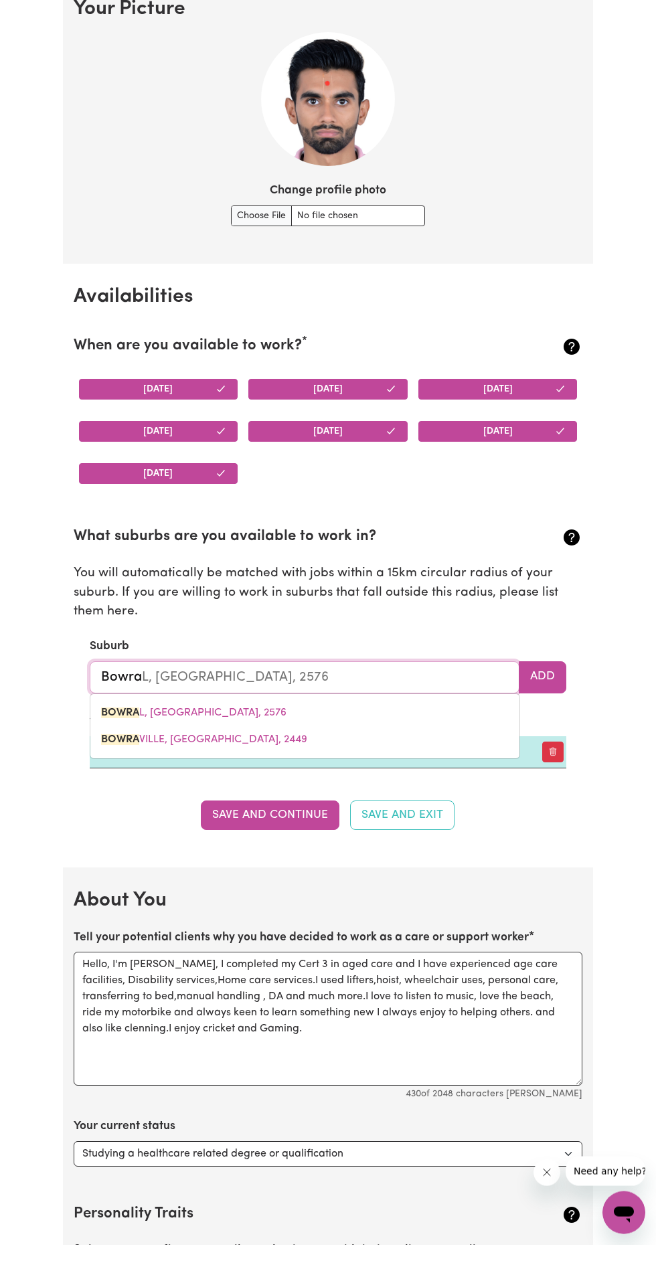
type input "Bowral"
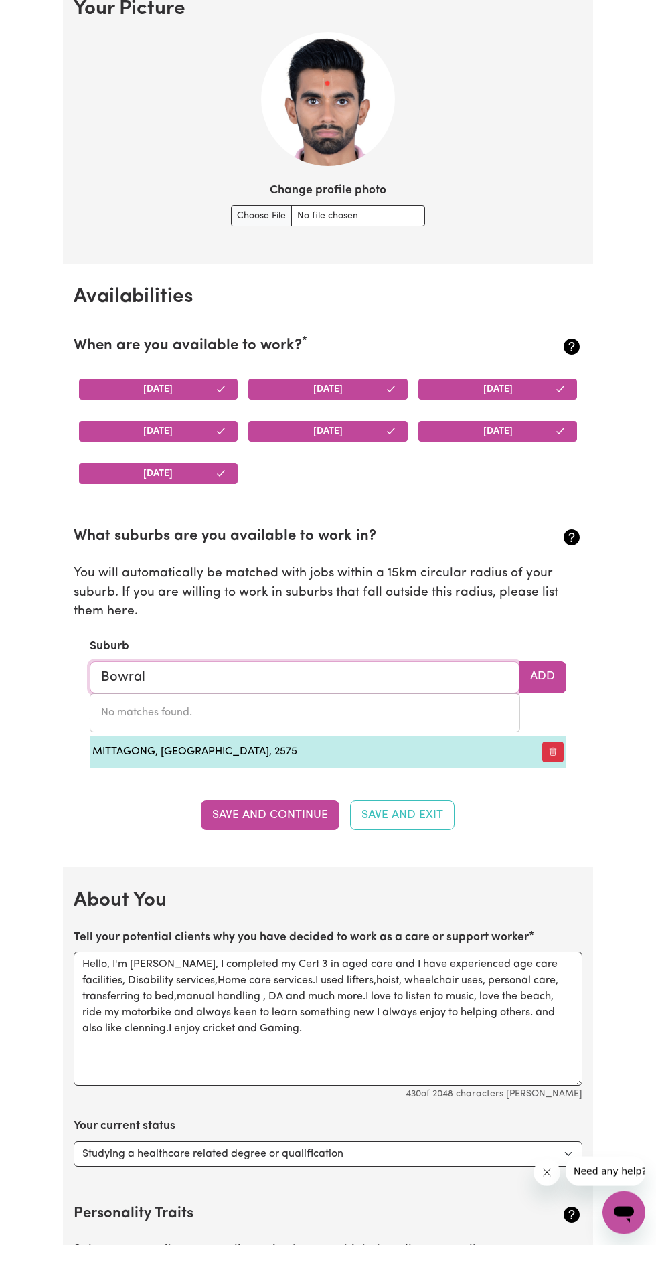
type input "Bowral"
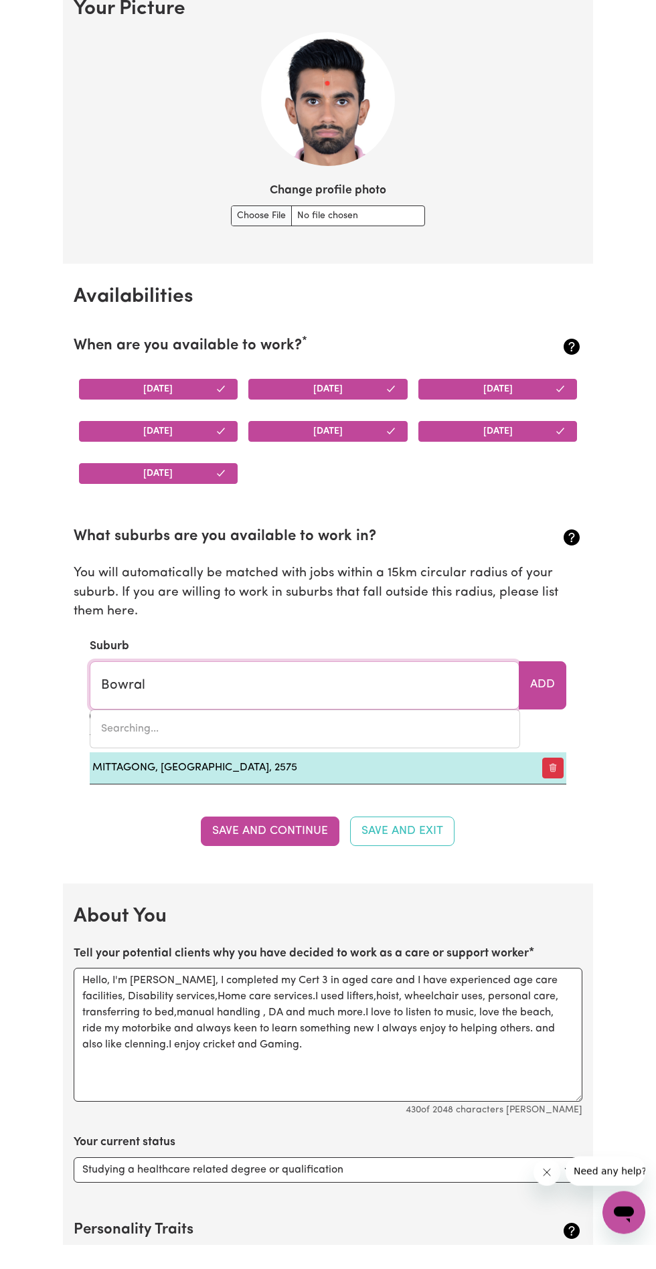
type input "[GEOGRAPHIC_DATA], [GEOGRAPHIC_DATA], 2576"
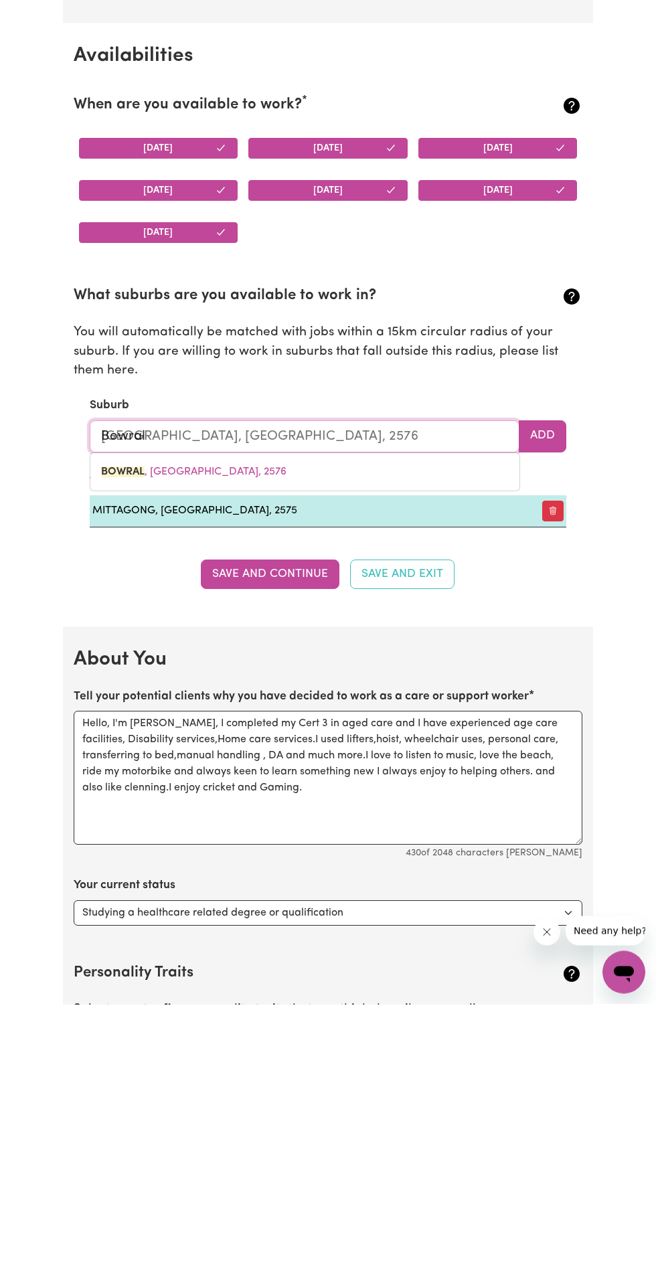
click at [323, 729] on link "BOWRAL , [GEOGRAPHIC_DATA], 2576" at bounding box center [304, 737] width 429 height 27
type input "BOWRAL, [GEOGRAPHIC_DATA], 2576"
click at [542, 707] on button "Add" at bounding box center [543, 701] width 48 height 32
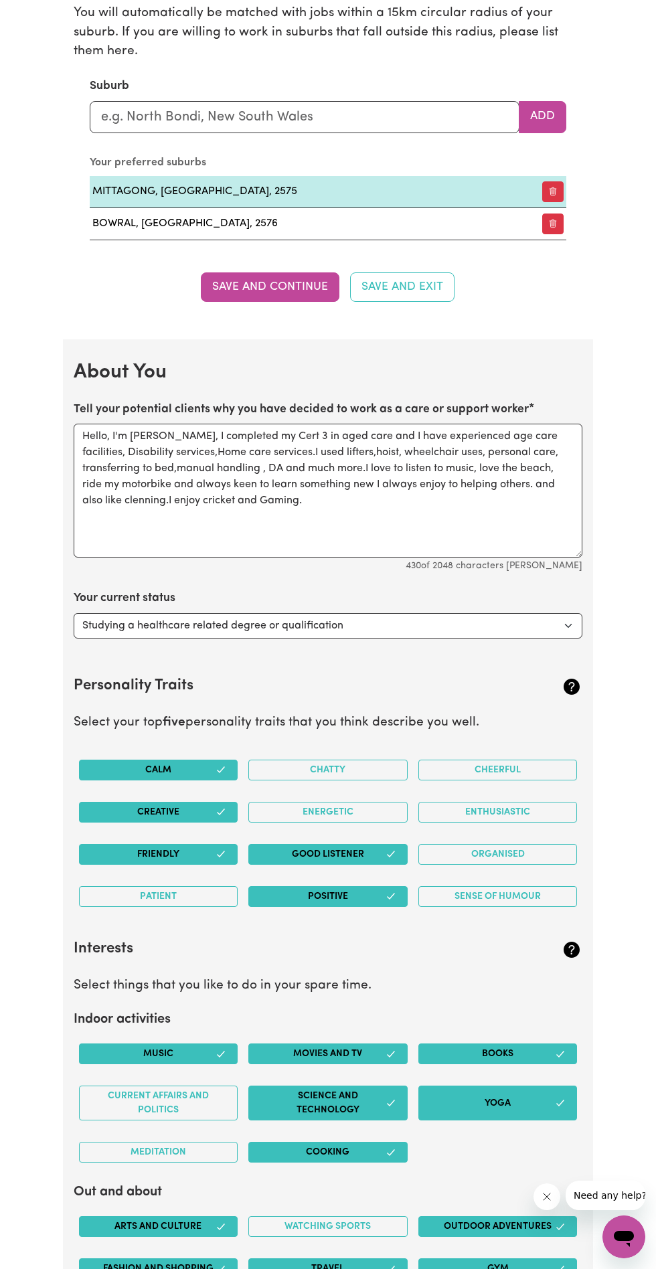
scroll to position [1559, 0]
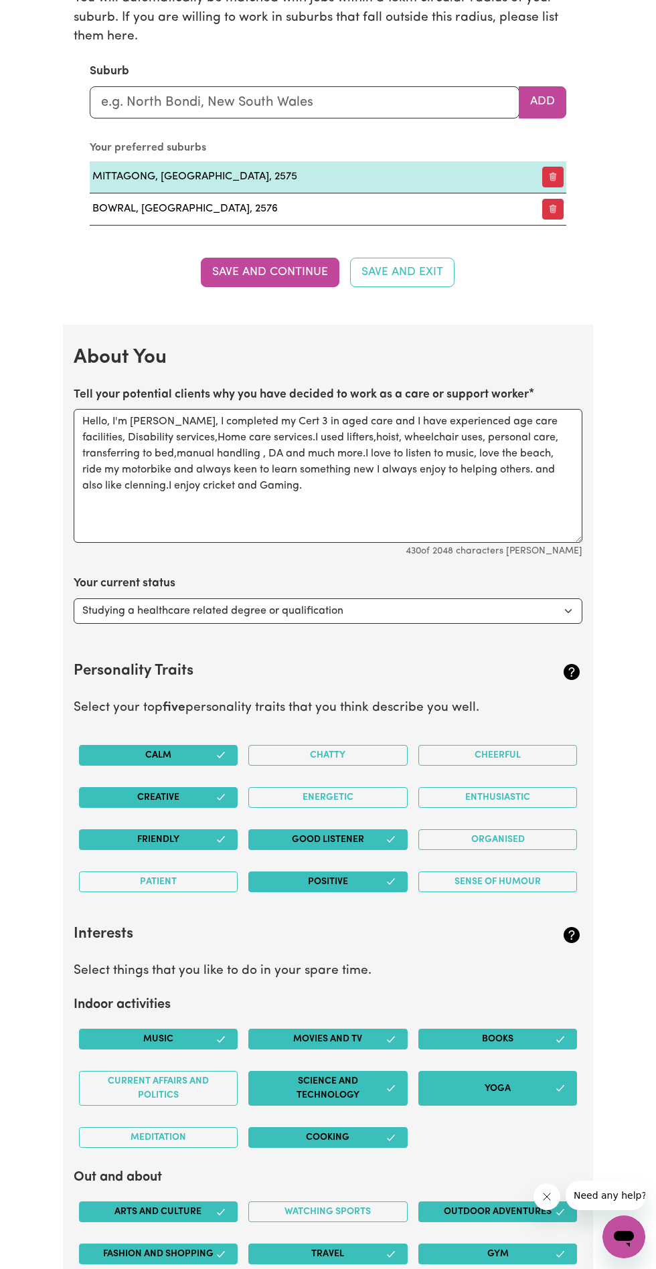
click at [177, 878] on button "Patient" at bounding box center [158, 882] width 159 height 21
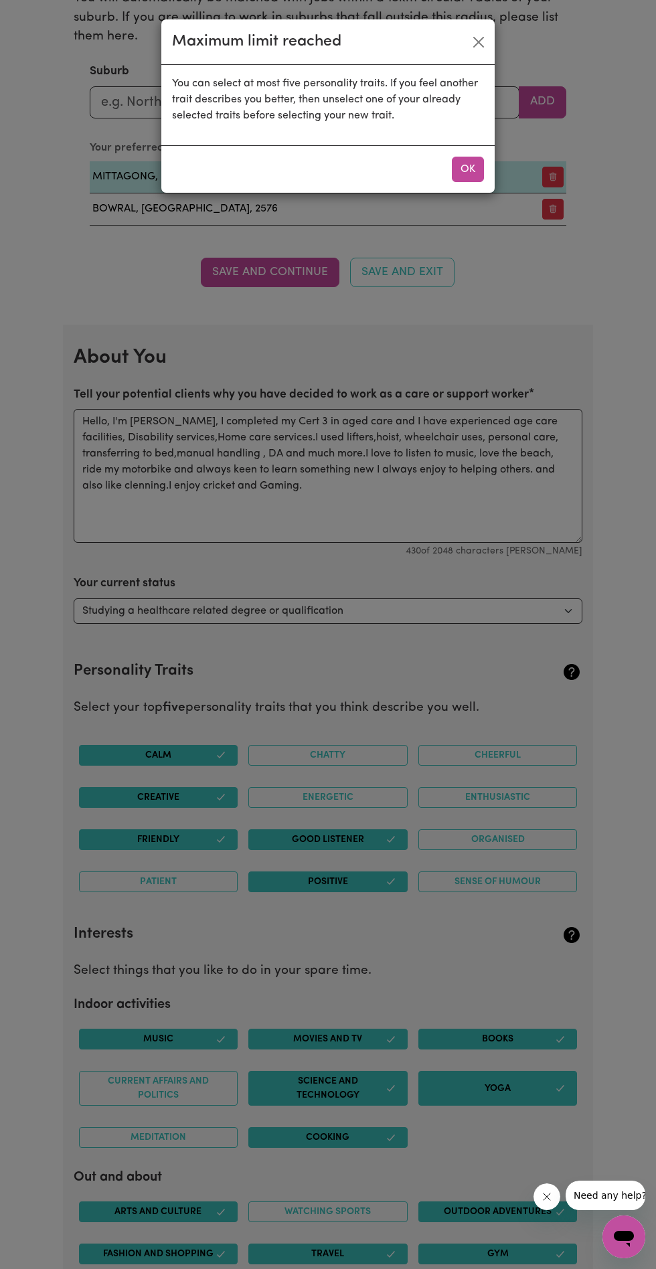
click at [465, 173] on button "OK" at bounding box center [468, 169] width 32 height 25
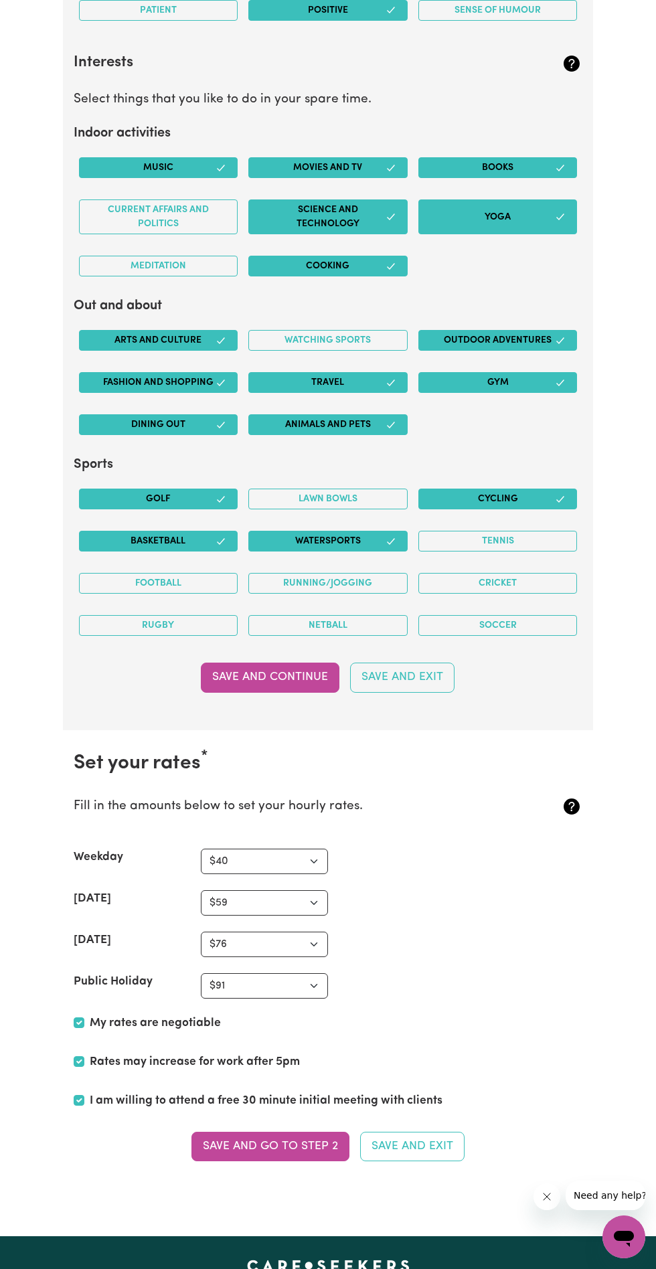
scroll to position [2450, 0]
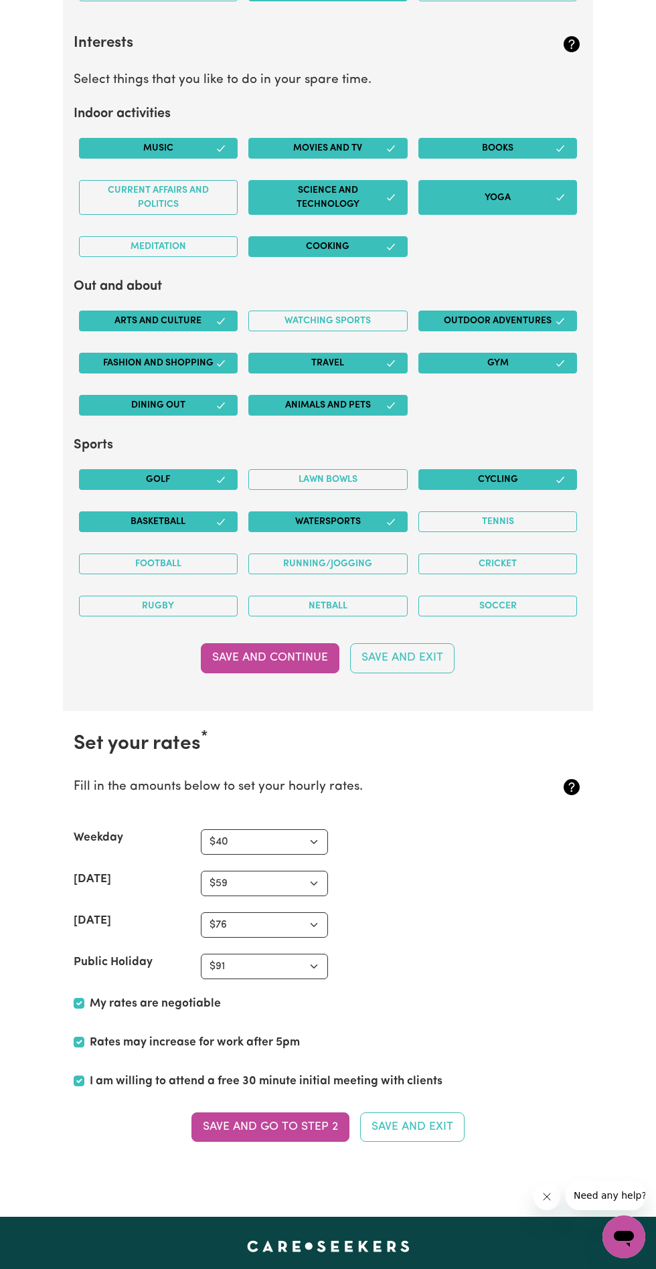
click at [306, 1112] on button "Save and go to Step 2" at bounding box center [270, 1126] width 158 height 29
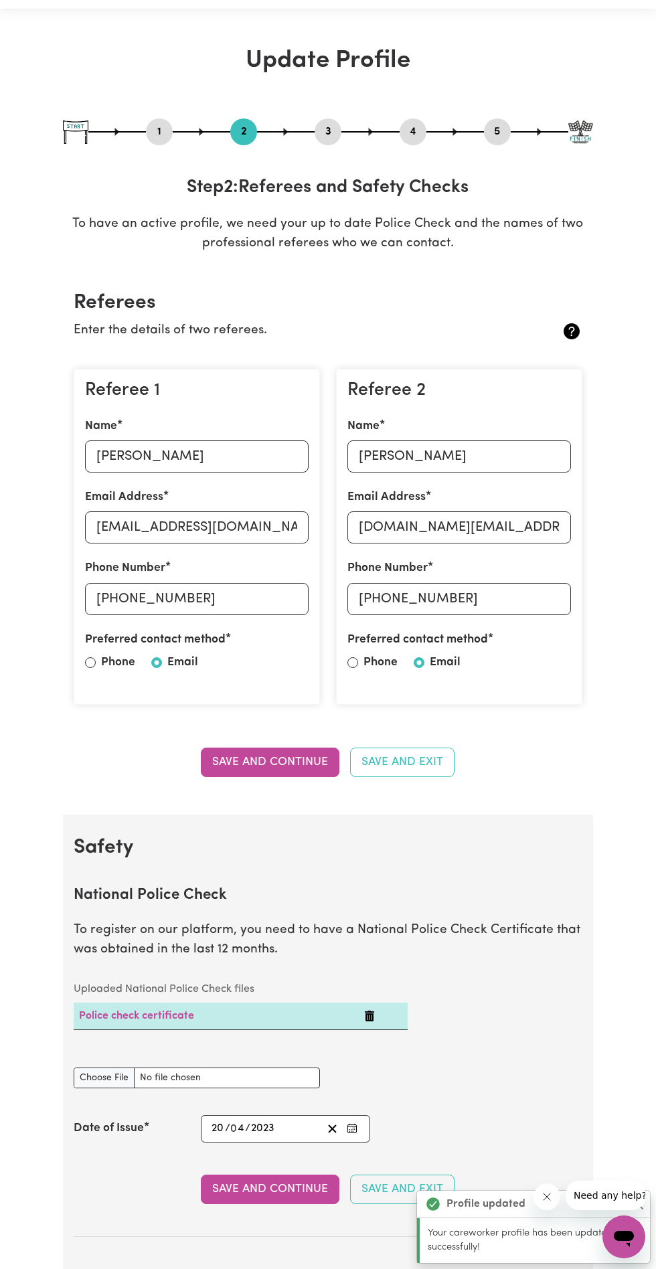
scroll to position [0, 0]
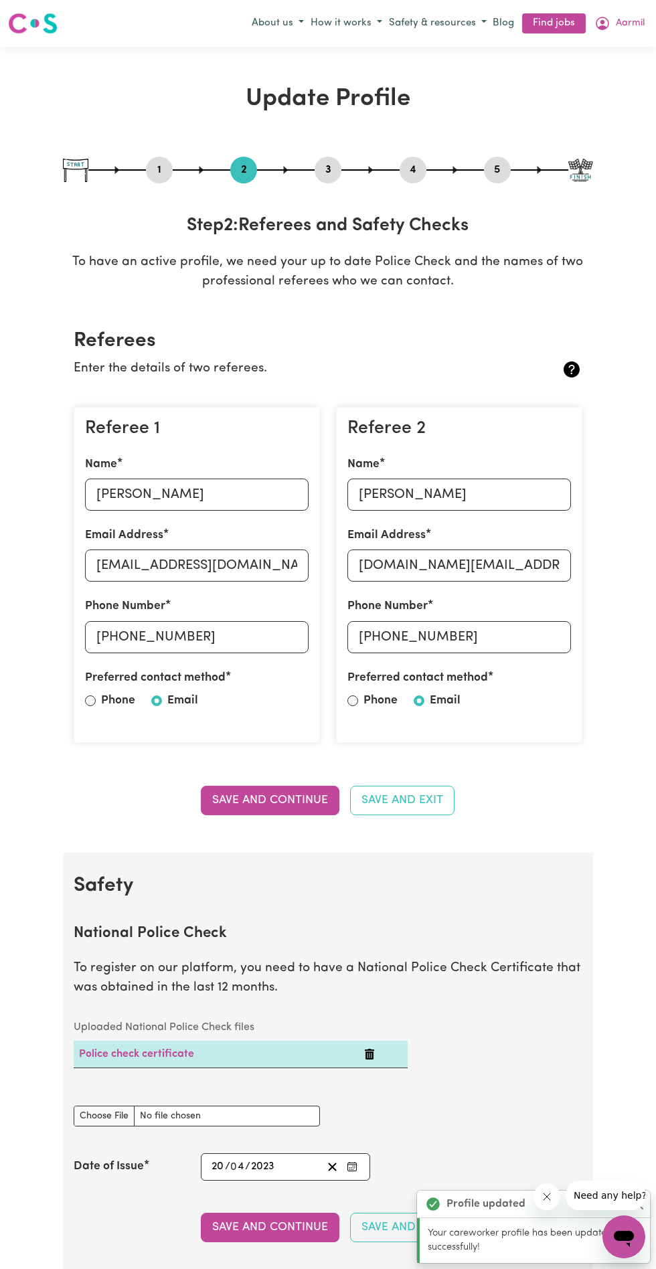
click at [110, 700] on label "Phone" at bounding box center [118, 700] width 34 height 17
click at [96, 700] on input "Phone" at bounding box center [90, 700] width 11 height 11
radio input "true"
click at [157, 701] on input "Email" at bounding box center [156, 700] width 11 height 11
radio input "true"
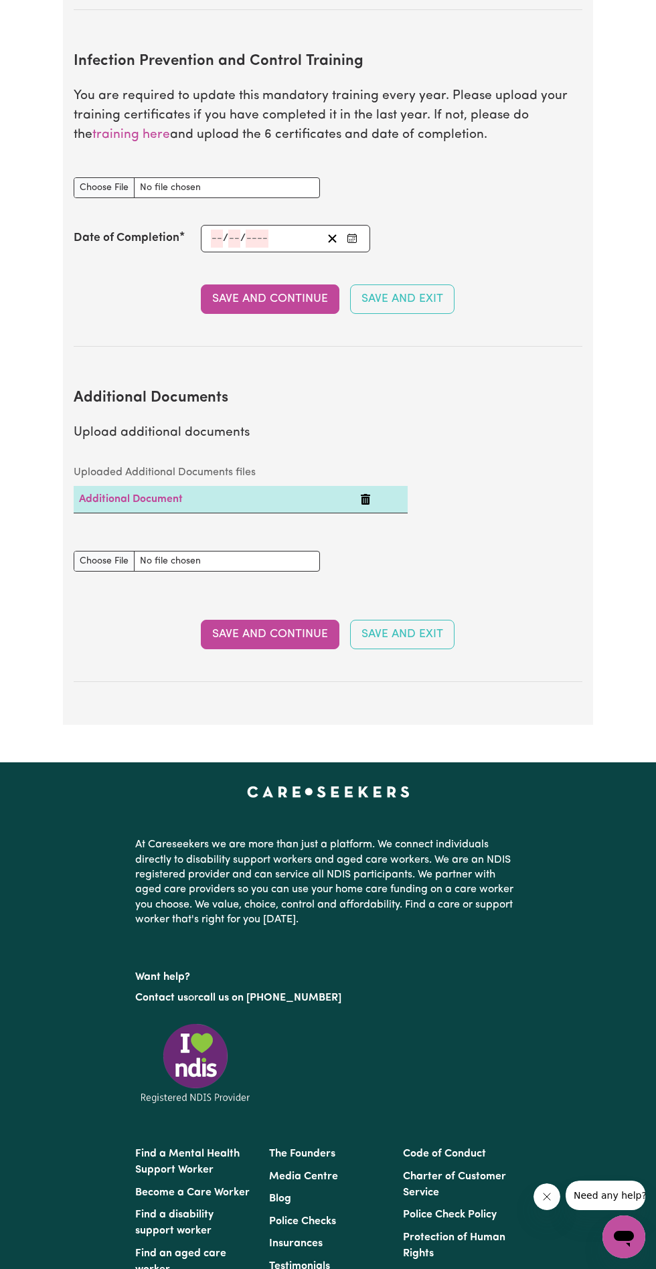
scroll to position [2206, 0]
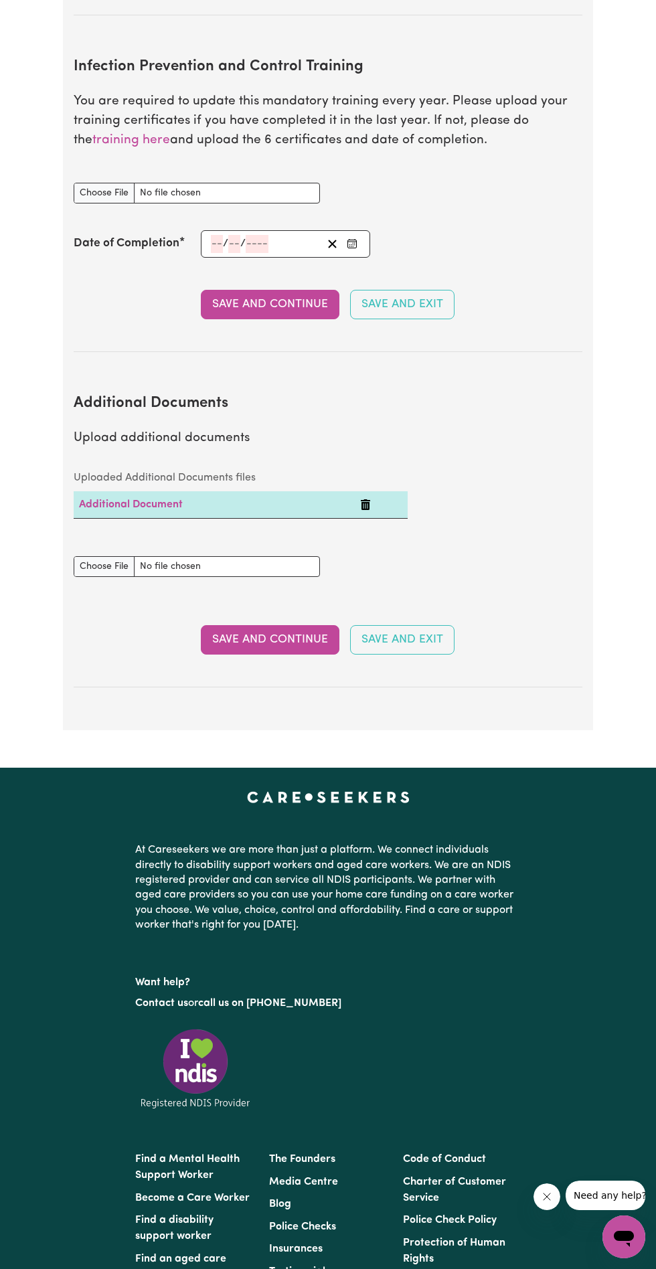
click at [283, 641] on button "Save and Continue" at bounding box center [270, 639] width 139 height 29
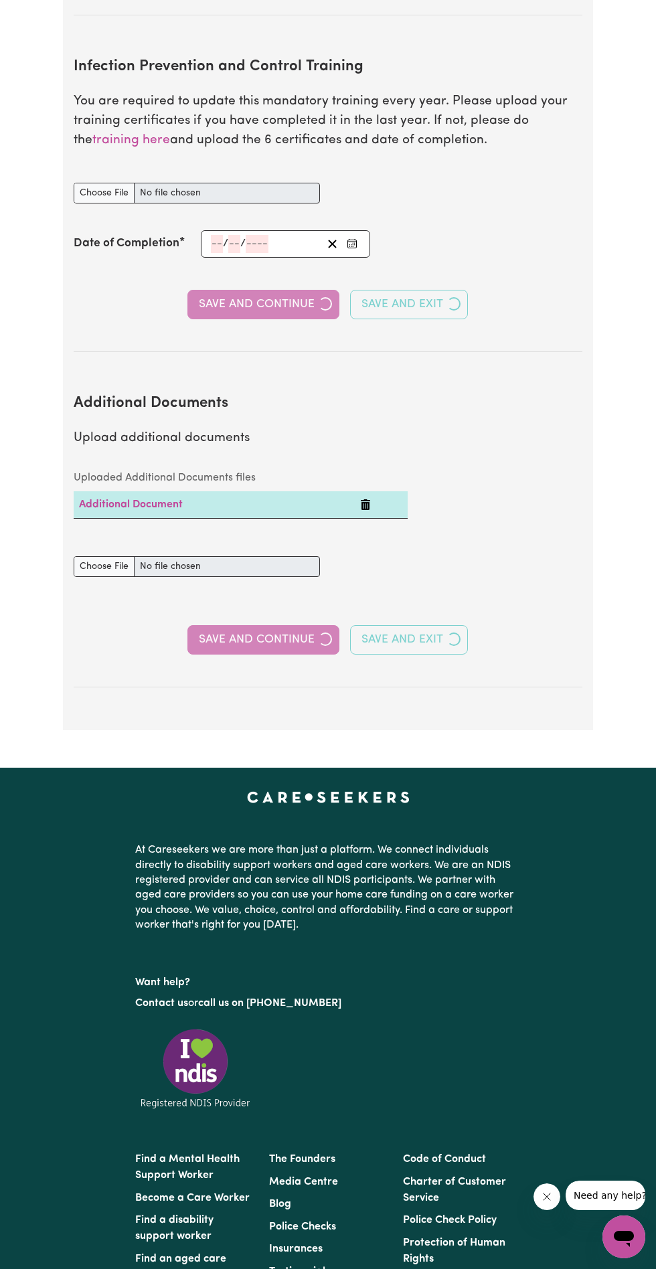
select select "2022"
select select "Certificate III (Individual Support)"
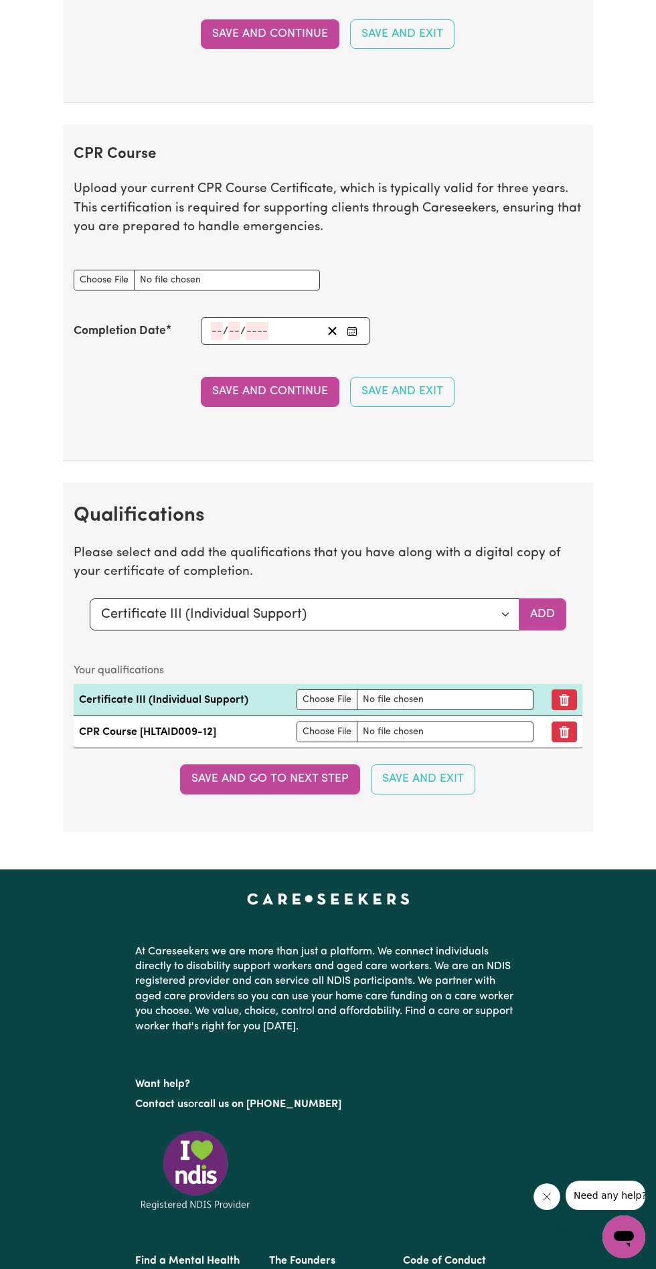
scroll to position [2922, 0]
click at [303, 790] on button "Save and go to next step" at bounding box center [270, 778] width 180 height 29
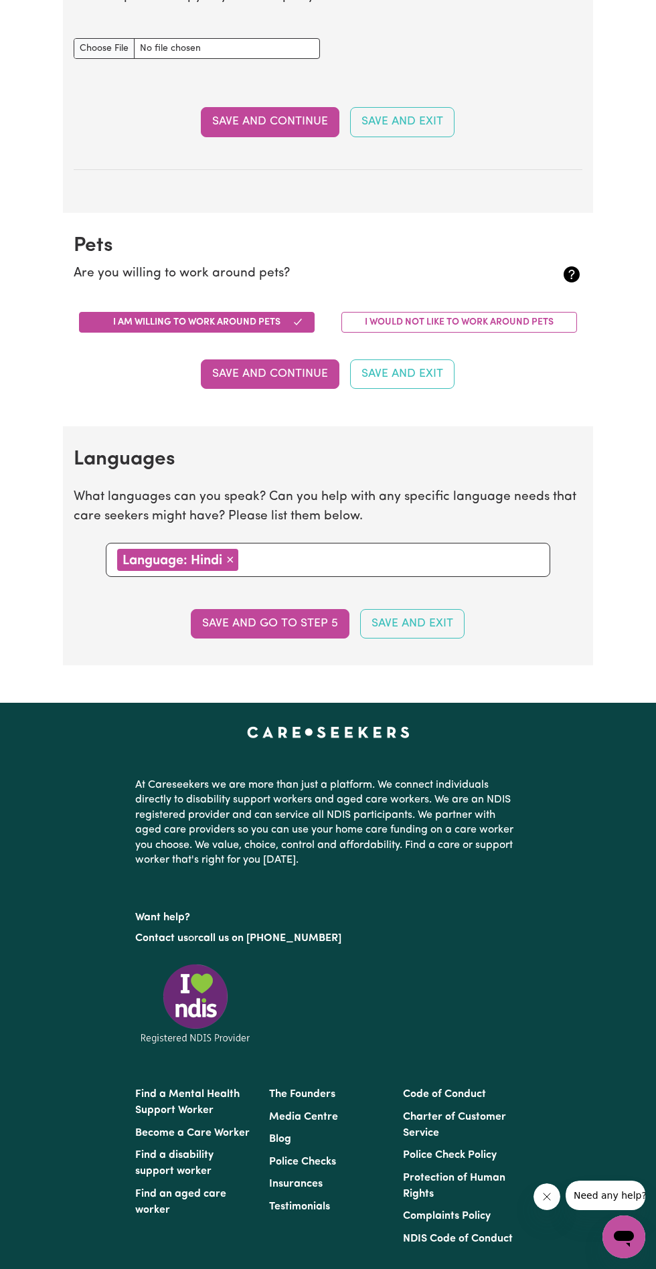
scroll to position [951, 0]
click at [290, 623] on button "Save and go to step 5" at bounding box center [270, 624] width 159 height 29
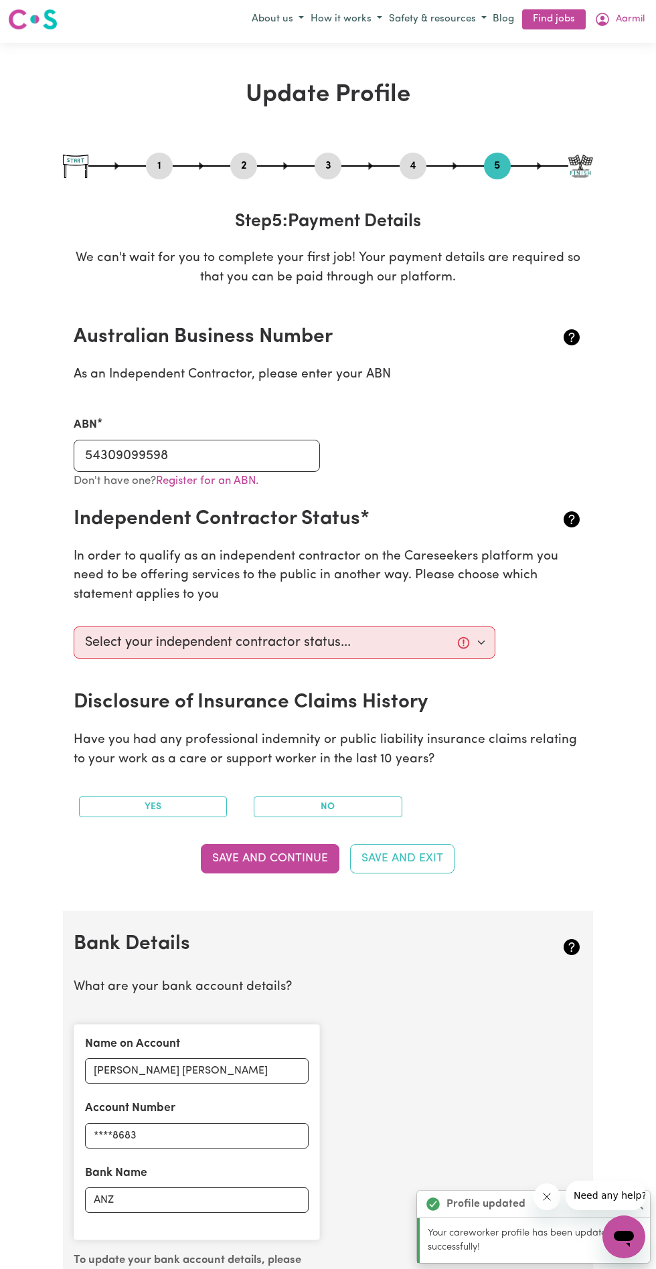
scroll to position [0, 0]
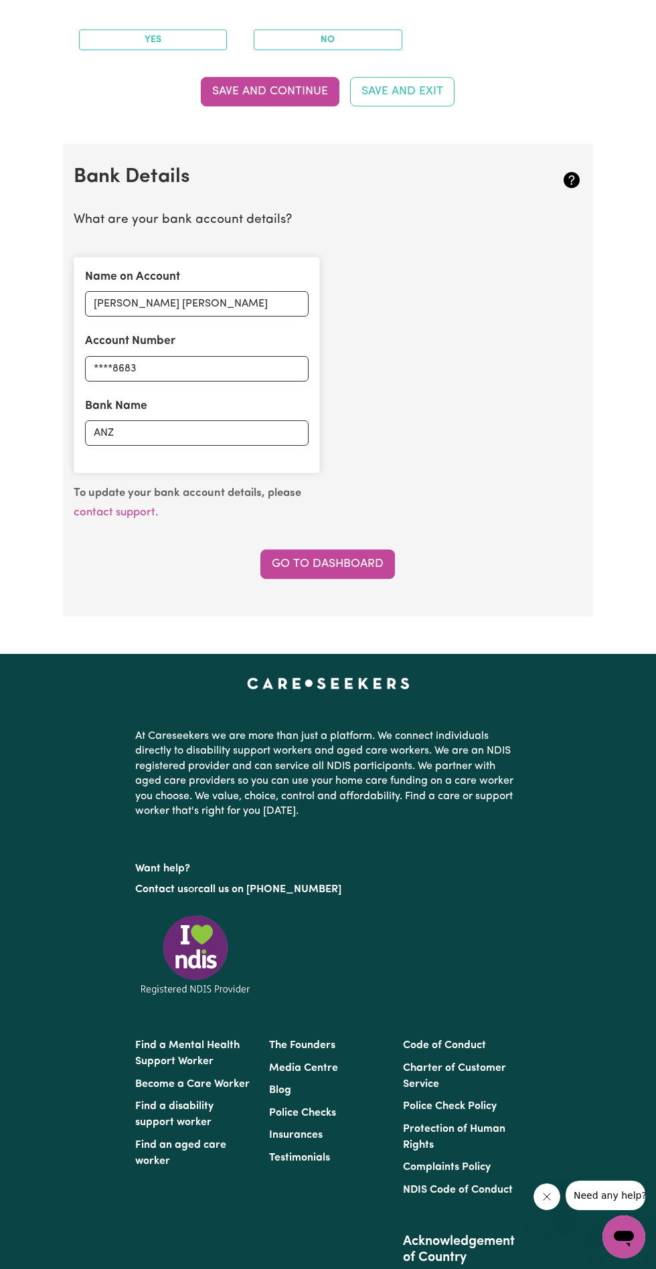
click at [349, 562] on link "Go to Dashboard" at bounding box center [327, 564] width 135 height 29
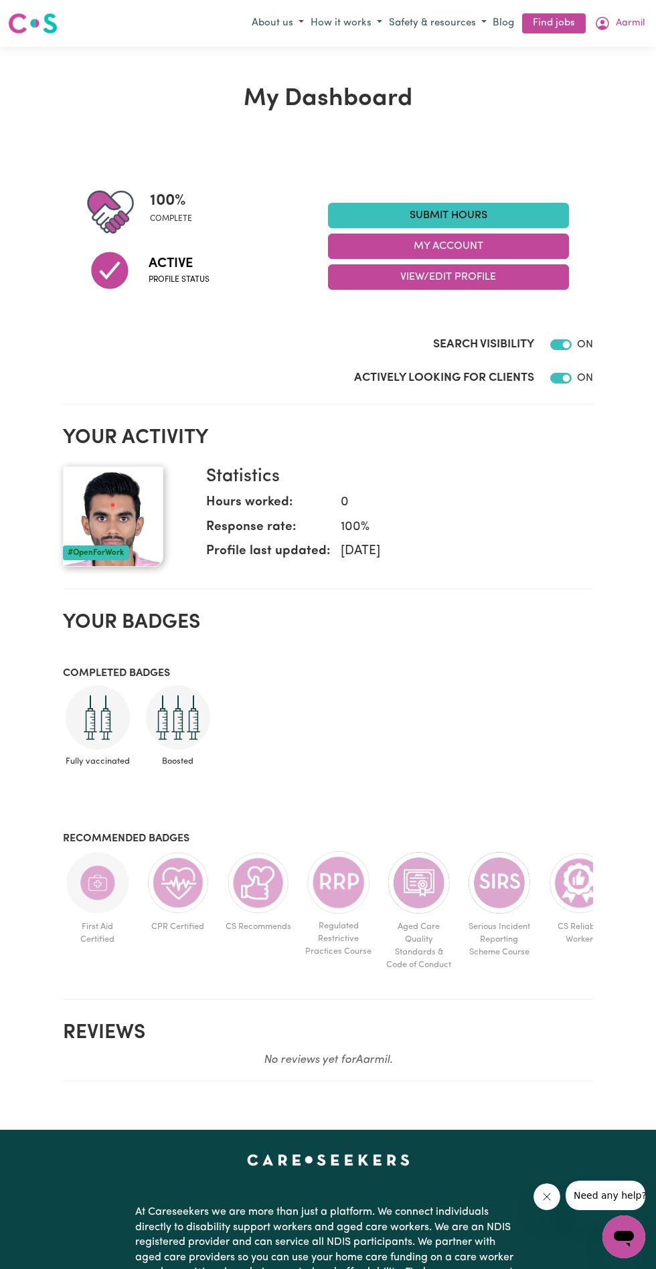
click at [628, 17] on span "Aarmil" at bounding box center [630, 23] width 29 height 15
click at [612, 71] on link "My Dashboard" at bounding box center [595, 74] width 106 height 25
click at [608, 68] on link "My Dashboard" at bounding box center [595, 74] width 106 height 25
click at [608, 70] on link "My Dashboard" at bounding box center [595, 74] width 106 height 25
click at [595, 42] on link "My Account" at bounding box center [595, 49] width 106 height 25
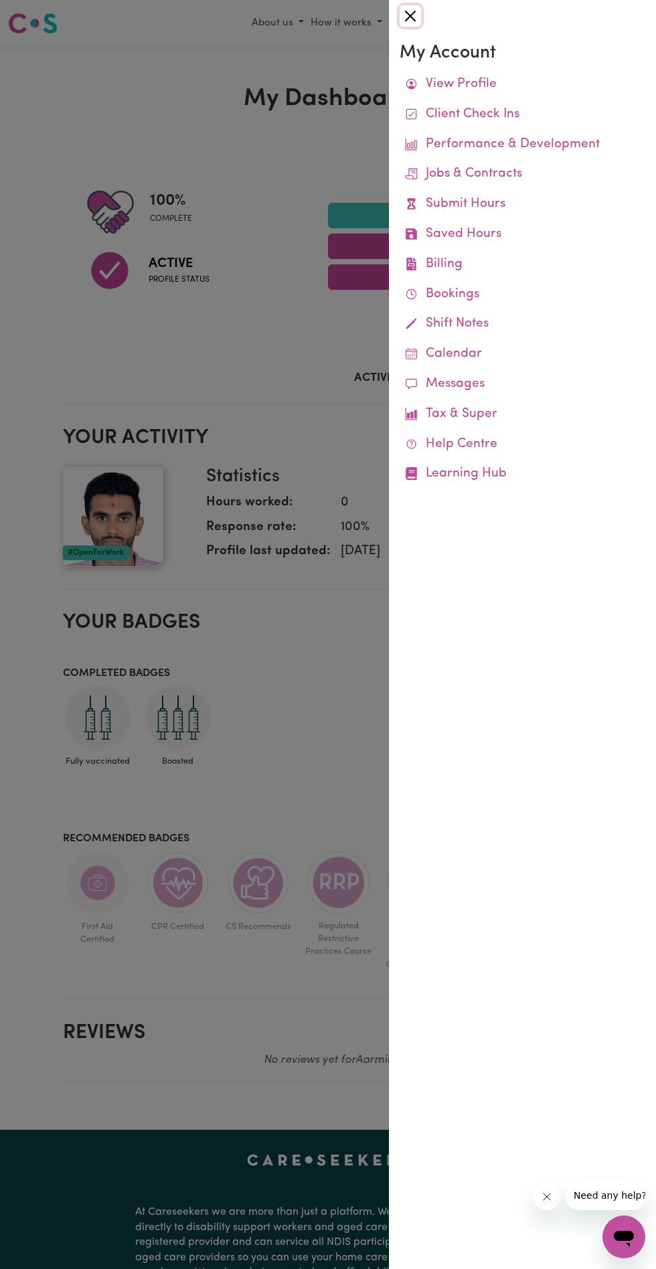
click at [410, 19] on button "Close" at bounding box center [410, 15] width 21 height 21
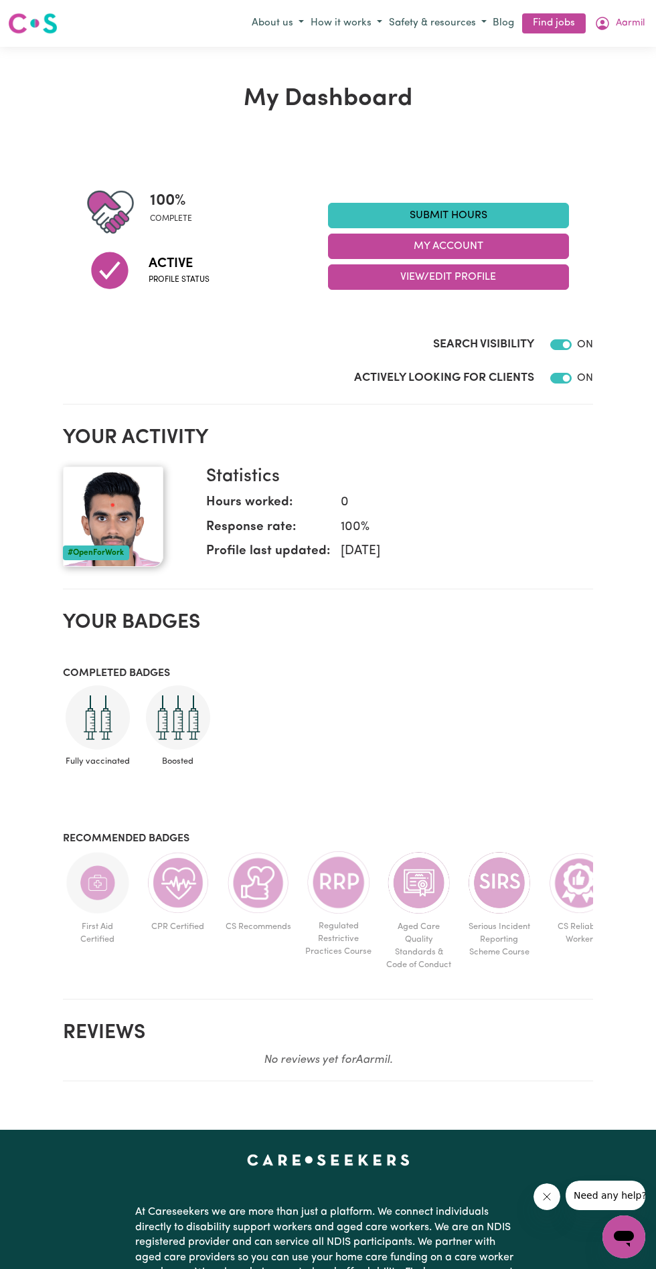
click at [629, 15] on button "Aarmil" at bounding box center [619, 23] width 57 height 23
click at [584, 49] on link "My Account" at bounding box center [595, 49] width 106 height 25
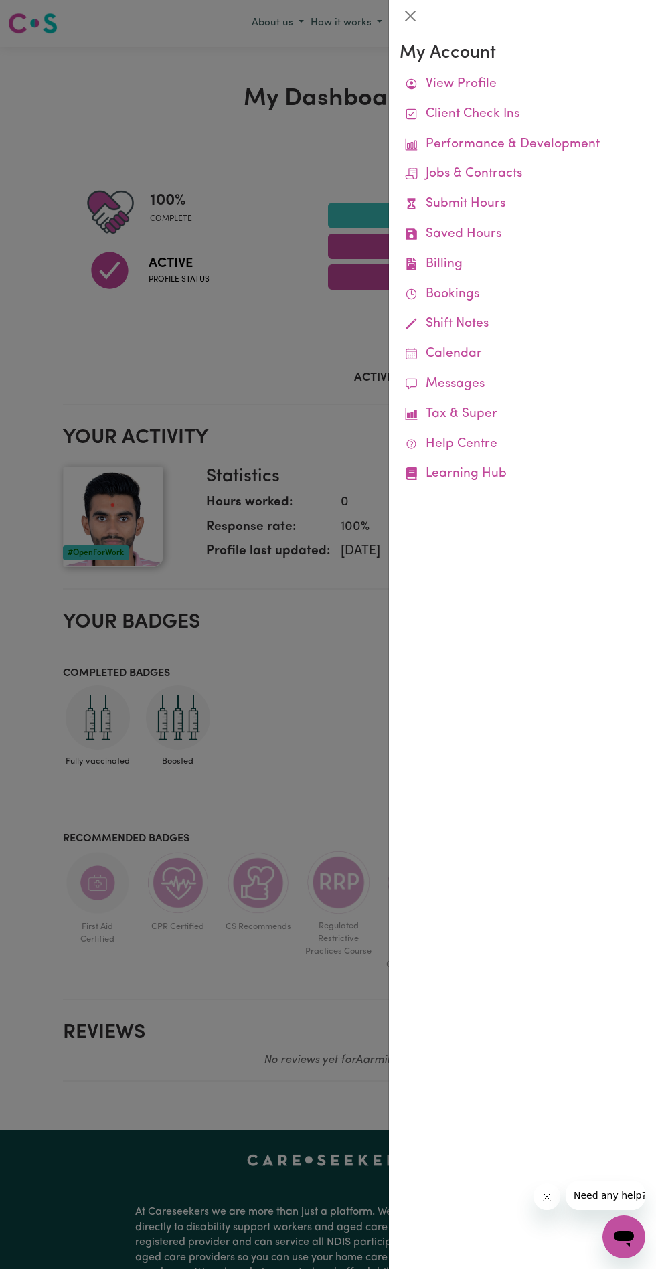
click at [524, 81] on link "View Profile" at bounding box center [523, 85] width 246 height 30
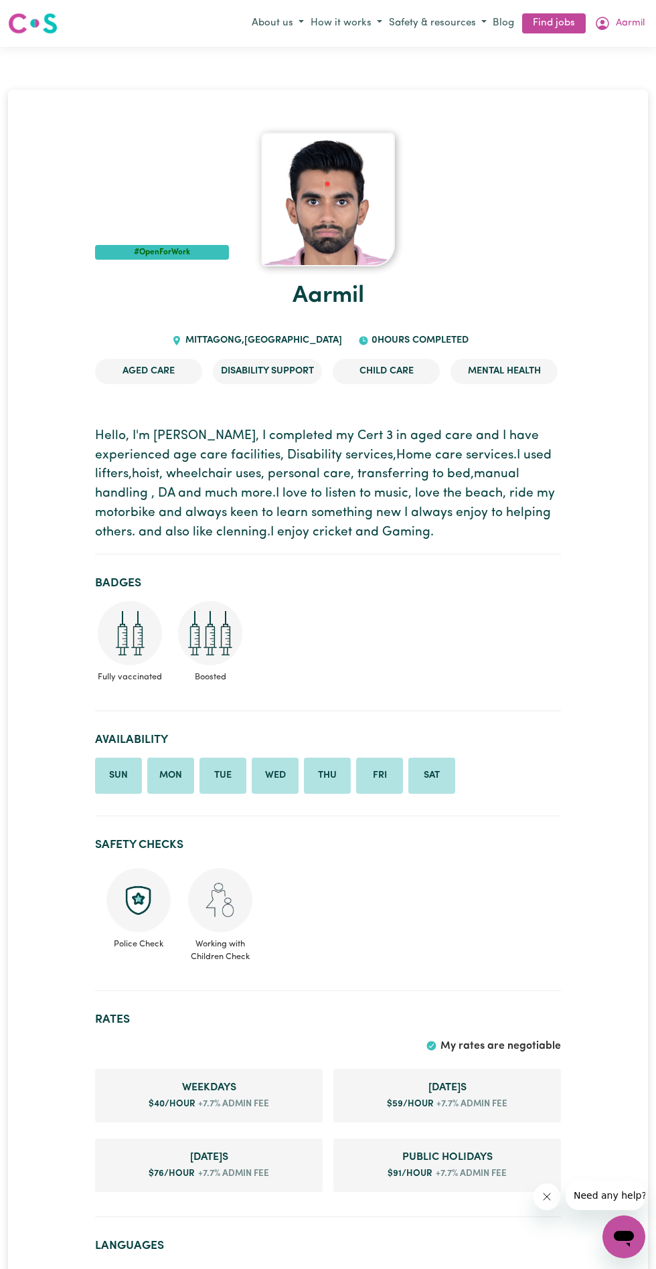
click at [516, 364] on li "Mental Health" at bounding box center [503, 371] width 107 height 25
click at [622, 25] on span "Aarmil" at bounding box center [630, 23] width 29 height 15
click at [613, 21] on button "Aarmil" at bounding box center [619, 23] width 57 height 23
click at [621, 16] on span "Aarmil" at bounding box center [630, 23] width 29 height 15
click at [594, 46] on link "My Account" at bounding box center [595, 49] width 106 height 25
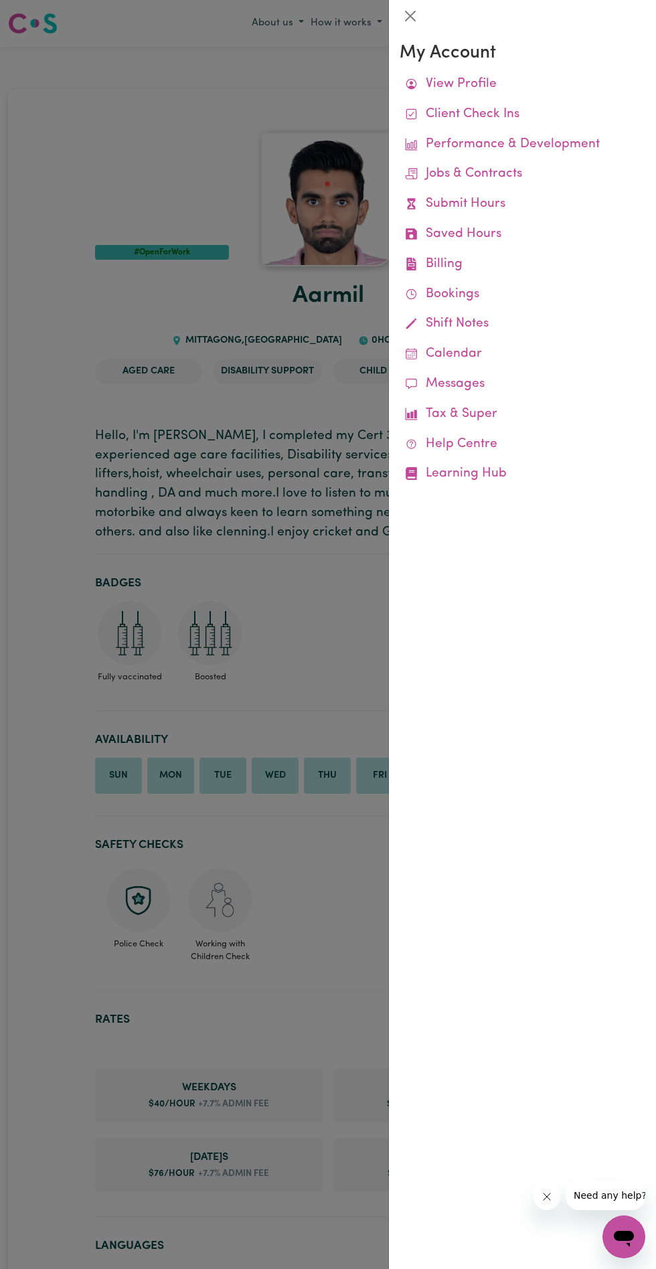
click at [492, 90] on link "View Profile" at bounding box center [523, 85] width 246 height 30
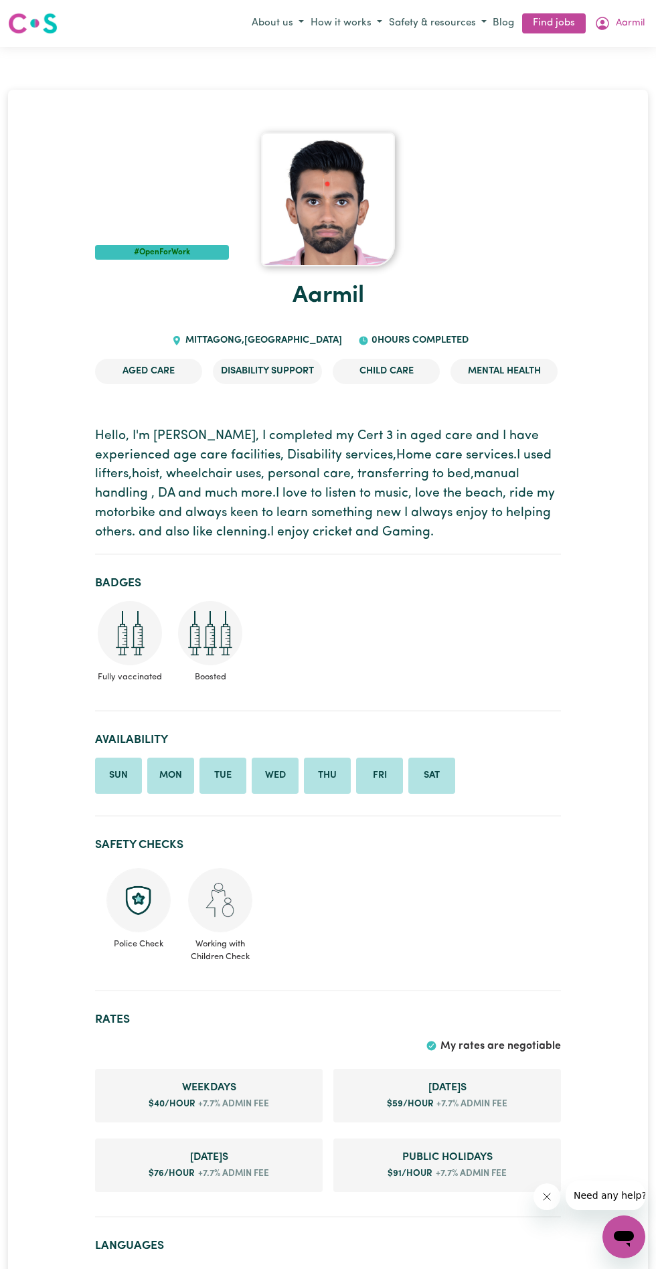
click at [616, 12] on button "Aarmil" at bounding box center [619, 23] width 57 height 23
click at [579, 49] on link "My Account" at bounding box center [595, 49] width 106 height 25
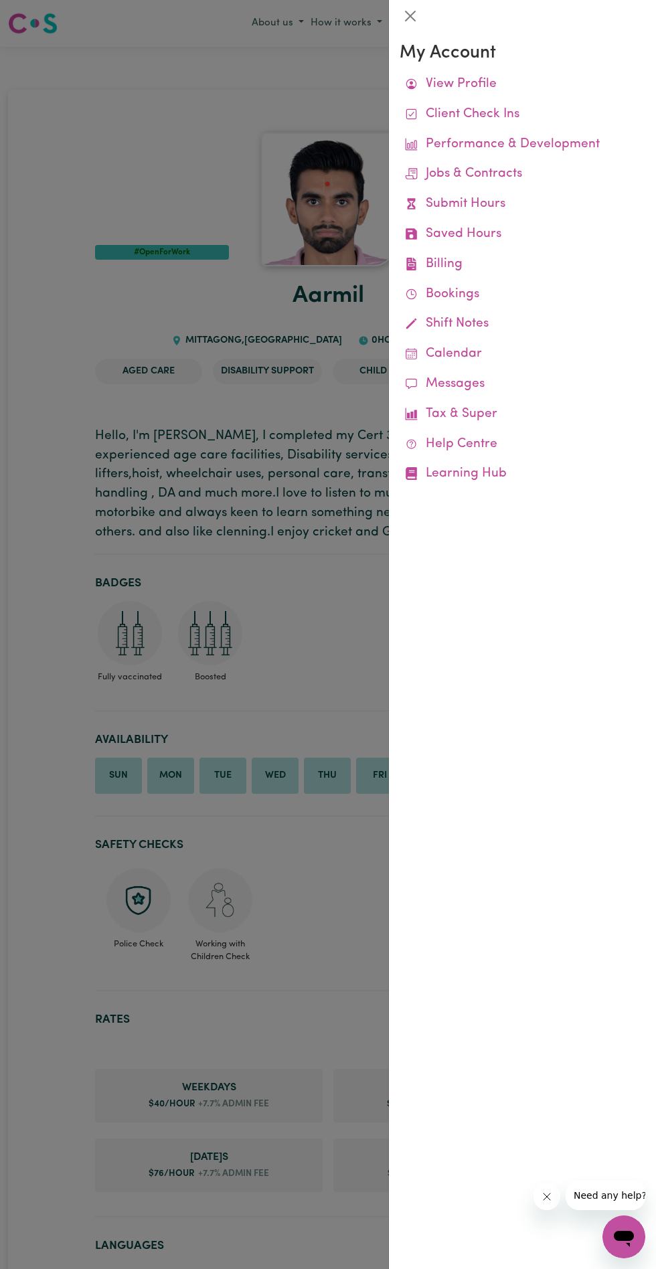
click at [519, 178] on link "Jobs & Contracts" at bounding box center [523, 174] width 246 height 30
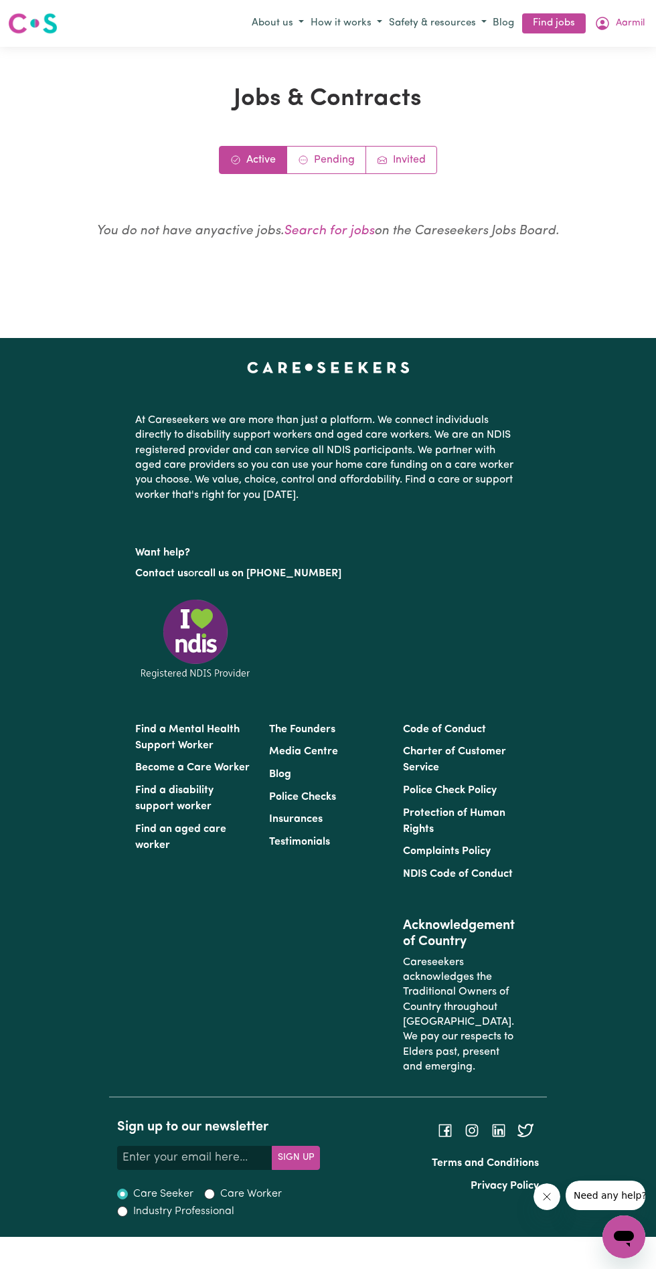
click at [354, 234] on link "Search for jobs" at bounding box center [329, 231] width 90 height 13
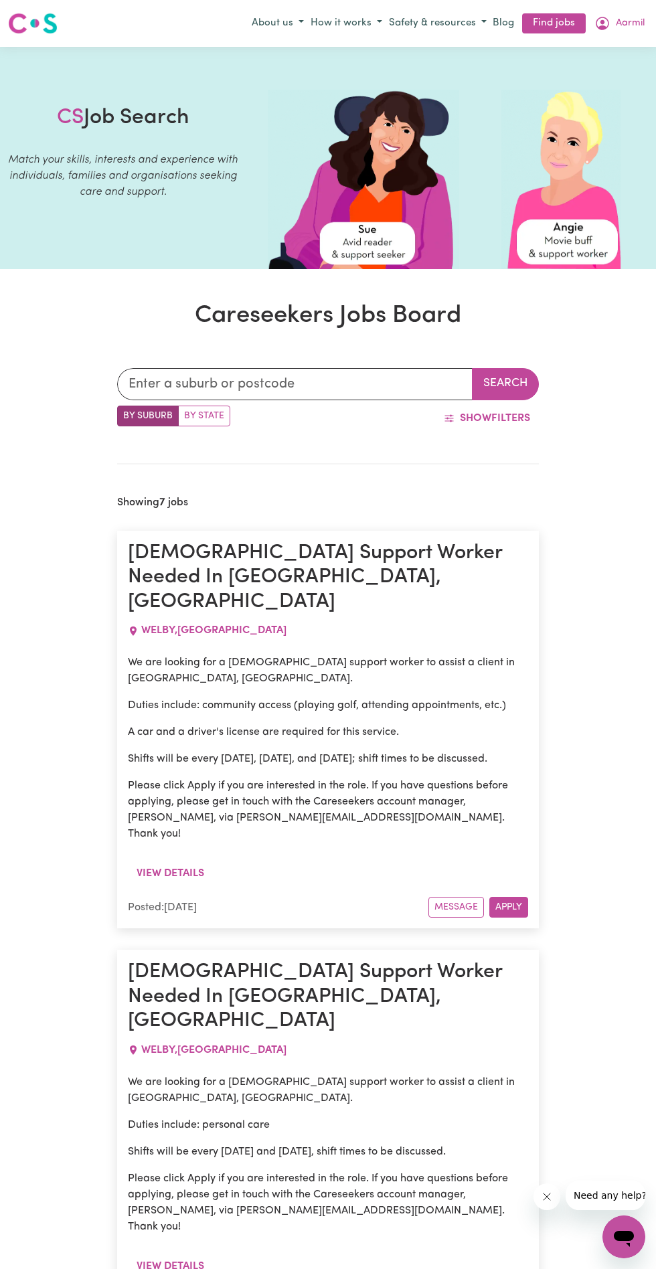
click at [487, 410] on button "Show Filters" at bounding box center [487, 418] width 104 height 25
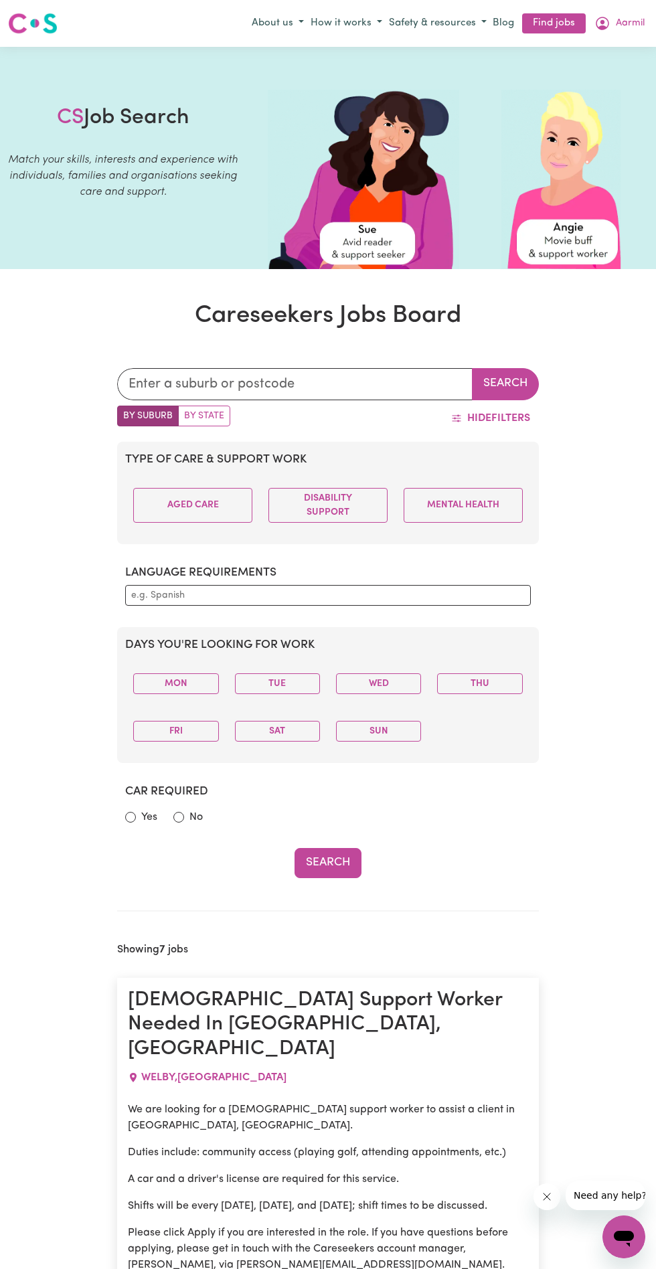
click at [505, 417] on button "Hide Filters" at bounding box center [490, 418] width 96 height 25
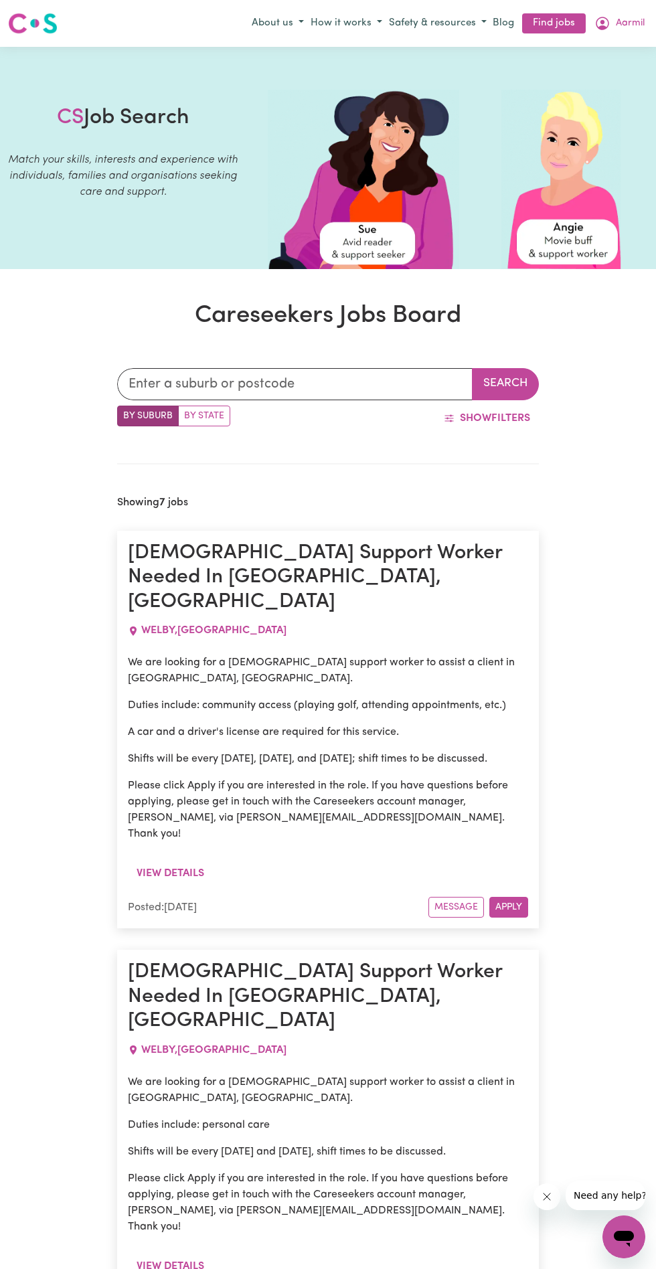
click at [610, 21] on button "Aarmil" at bounding box center [619, 23] width 57 height 23
click at [591, 48] on link "My Account" at bounding box center [595, 49] width 106 height 25
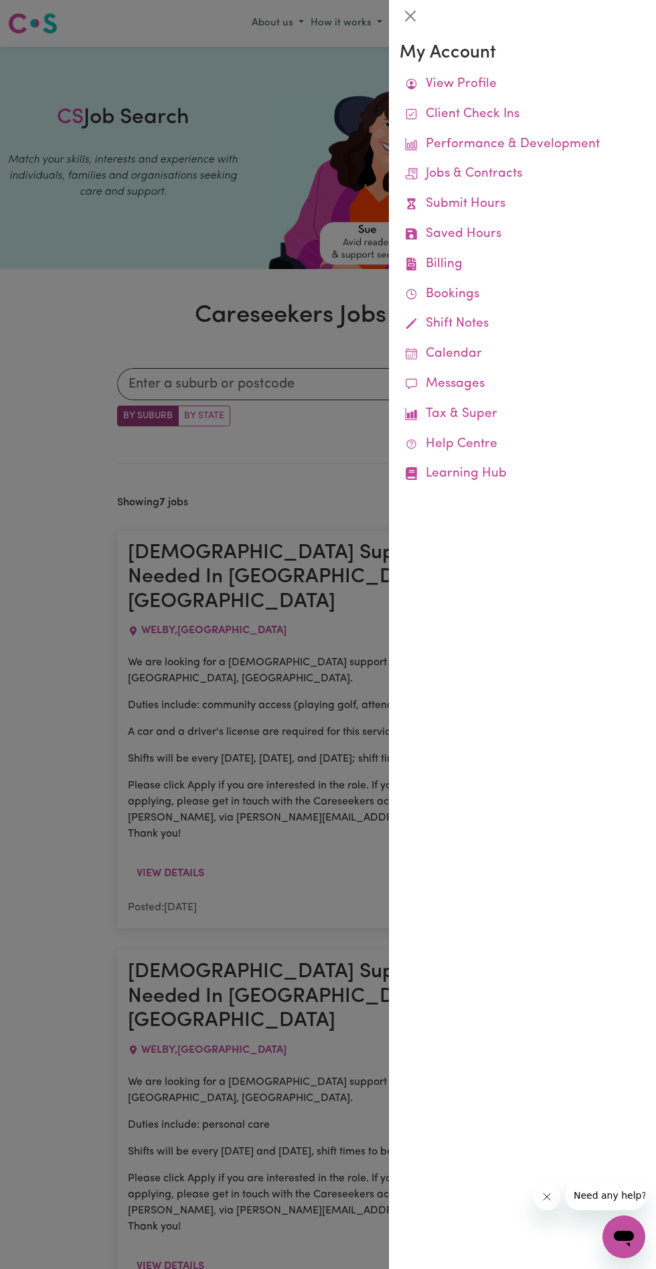
click at [463, 85] on link "View Profile" at bounding box center [523, 85] width 246 height 30
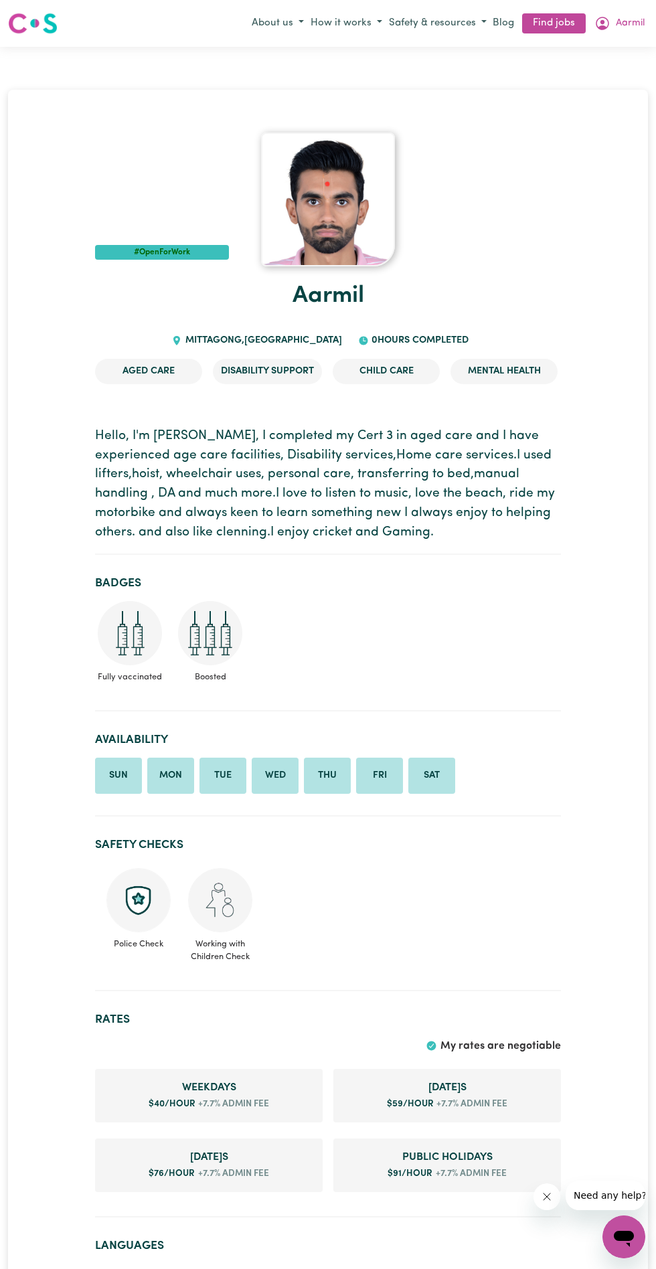
click at [616, 12] on button "Aarmil" at bounding box center [619, 23] width 57 height 23
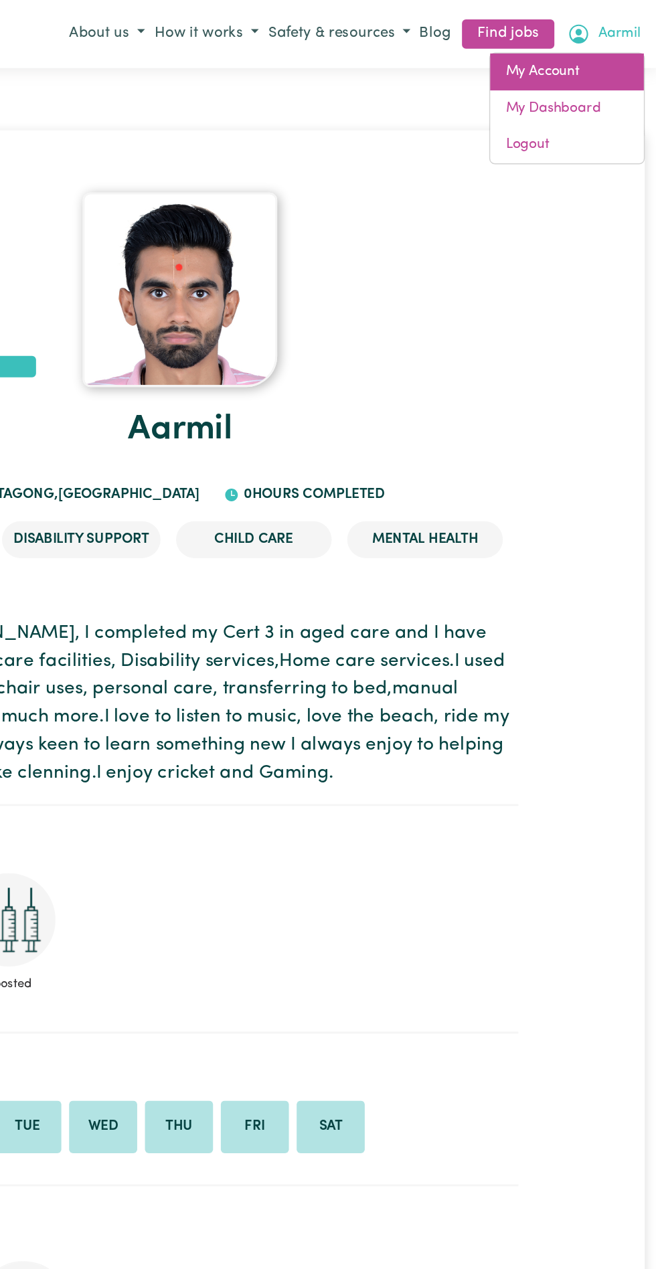
click at [592, 46] on link "My Account" at bounding box center [595, 49] width 106 height 25
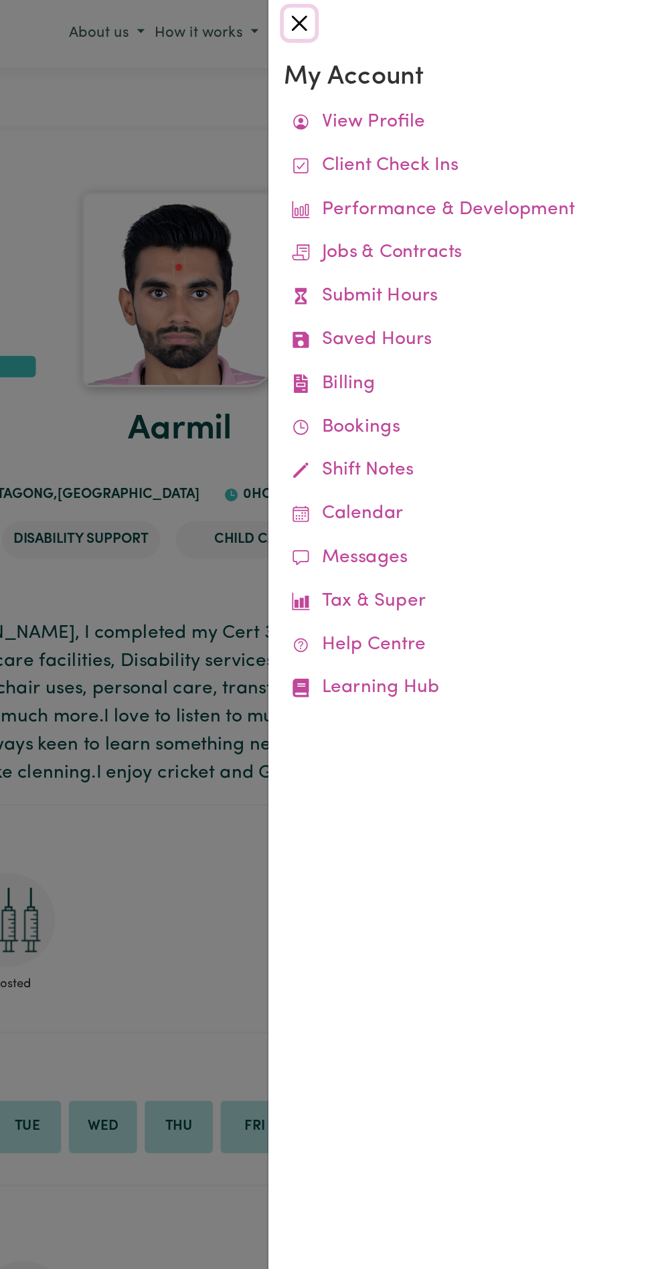
click at [410, 19] on button "Close" at bounding box center [410, 15] width 21 height 21
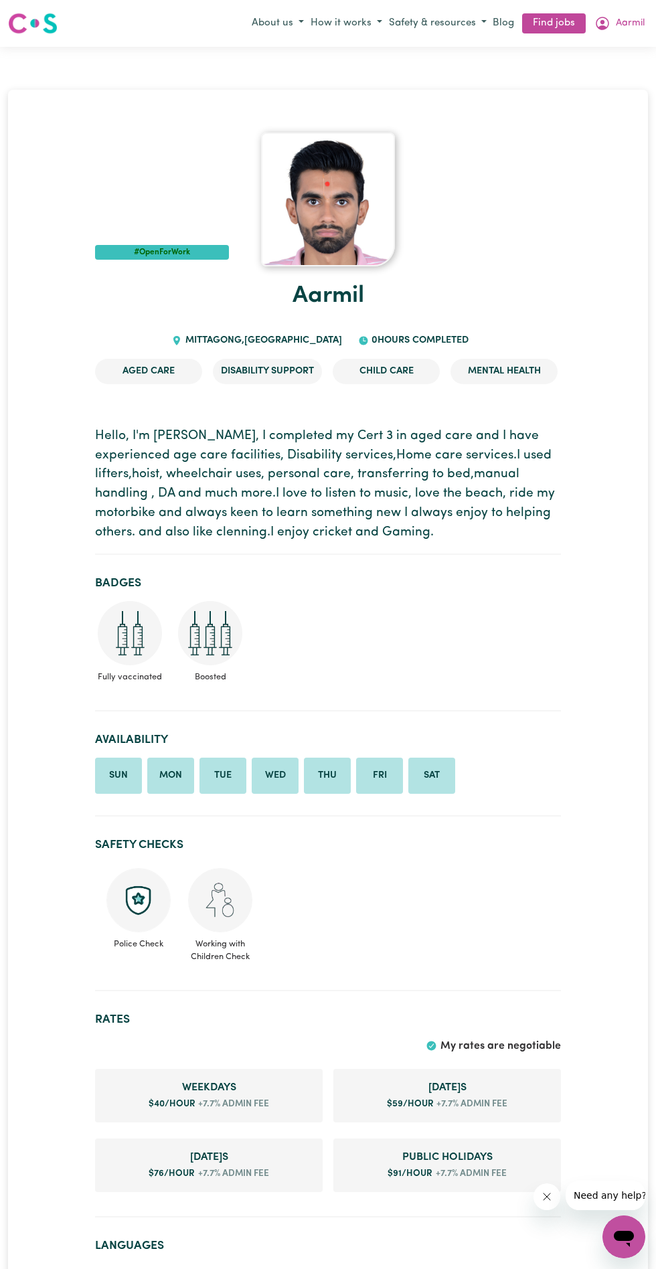
click at [623, 16] on button "Aarmil" at bounding box center [619, 23] width 57 height 23
click at [302, 23] on button "About us" at bounding box center [277, 24] width 59 height 22
click at [352, 21] on button "How it works" at bounding box center [346, 24] width 78 height 22
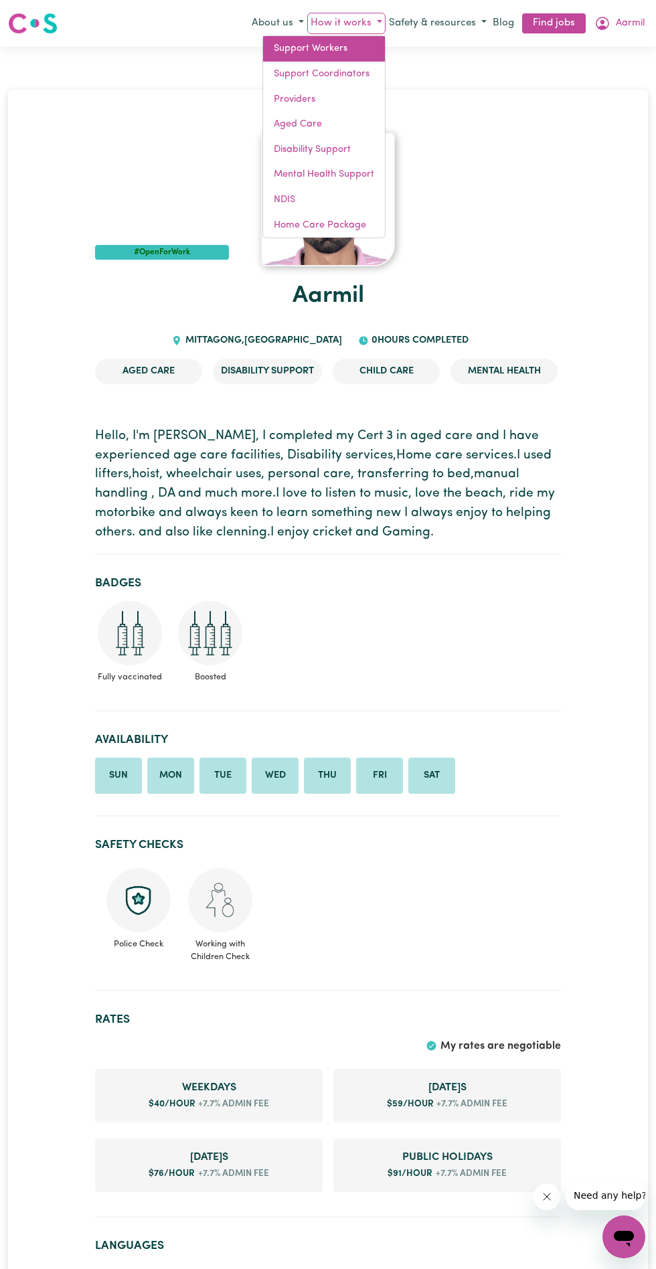
click at [328, 53] on link "Support Workers" at bounding box center [324, 48] width 122 height 25
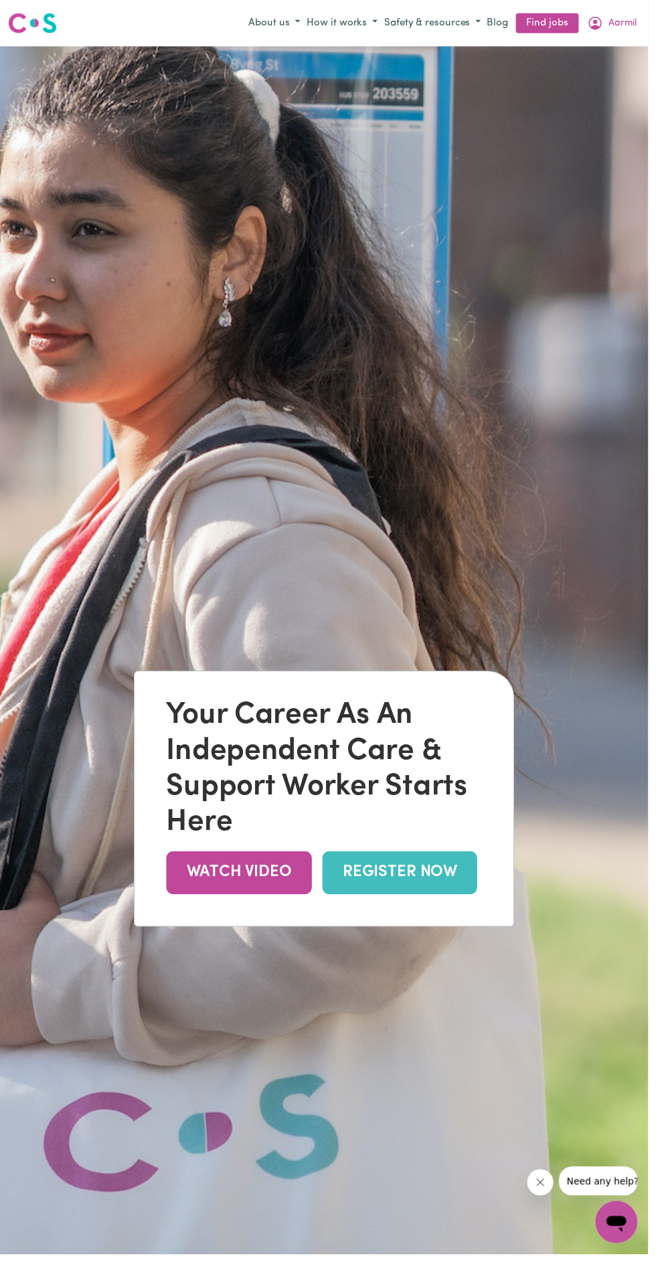
click at [482, 22] on button "Safety & resources" at bounding box center [438, 24] width 104 height 22
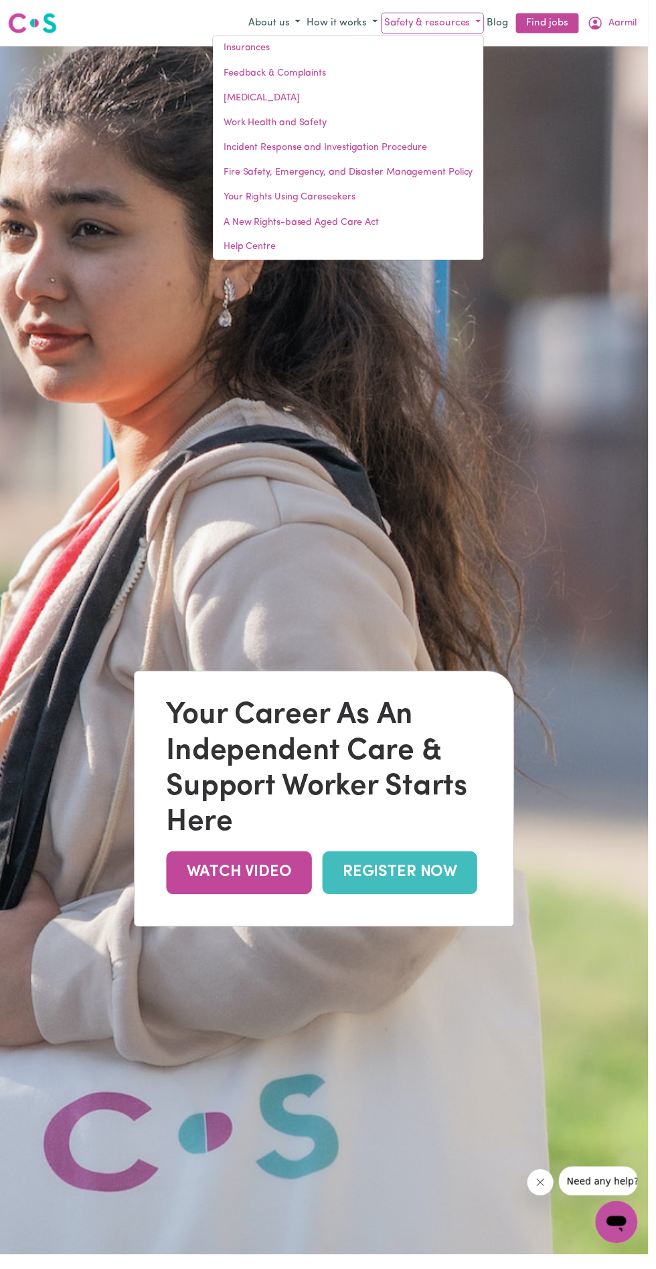
click at [576, 25] on link "Find jobs" at bounding box center [554, 23] width 64 height 21
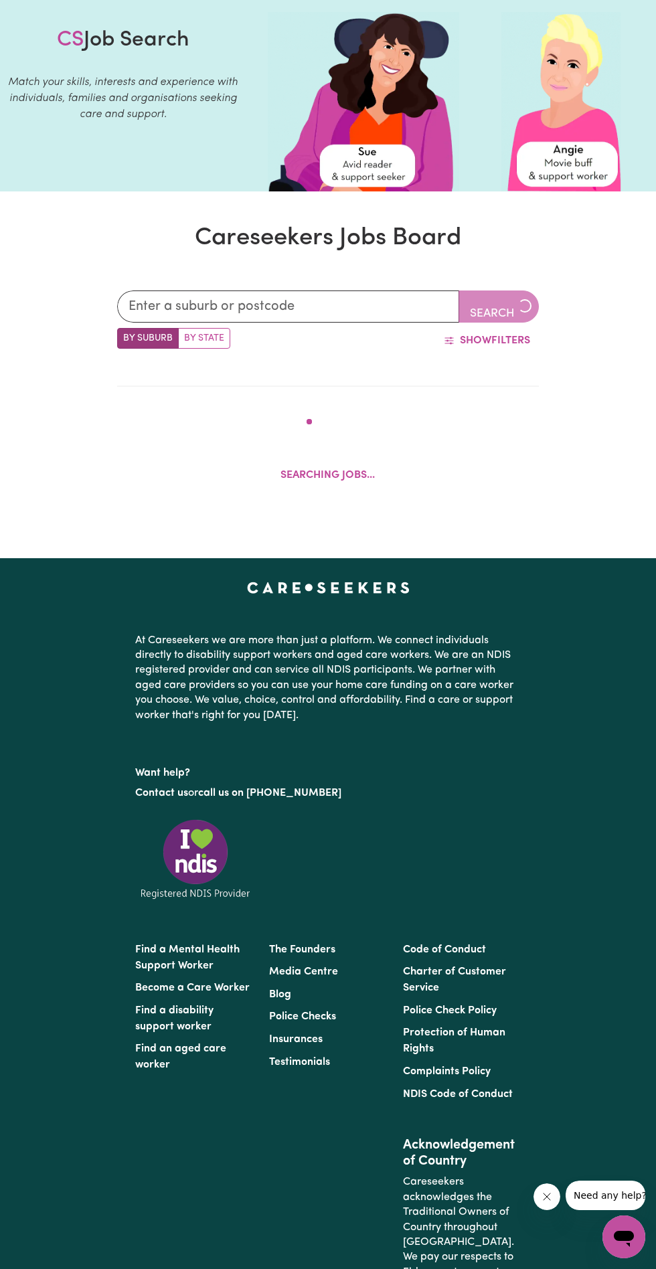
scroll to position [110, 0]
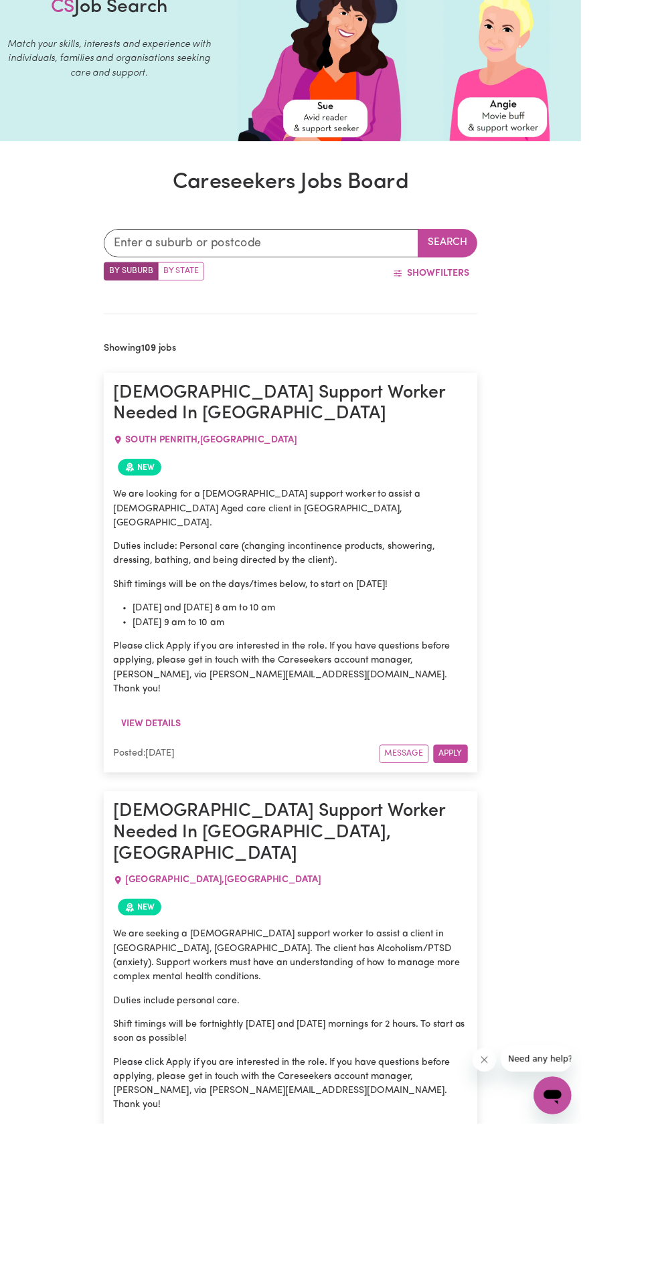
click at [514, 309] on button "Show Filters" at bounding box center [487, 308] width 104 height 25
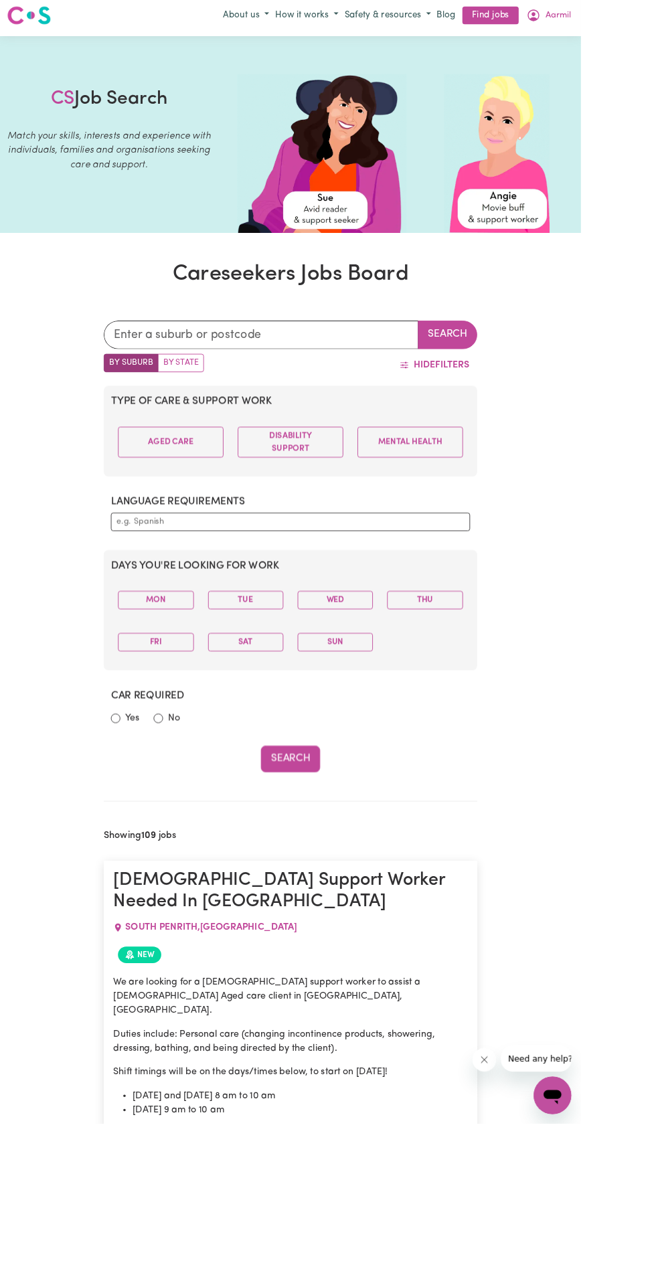
scroll to position [0, 0]
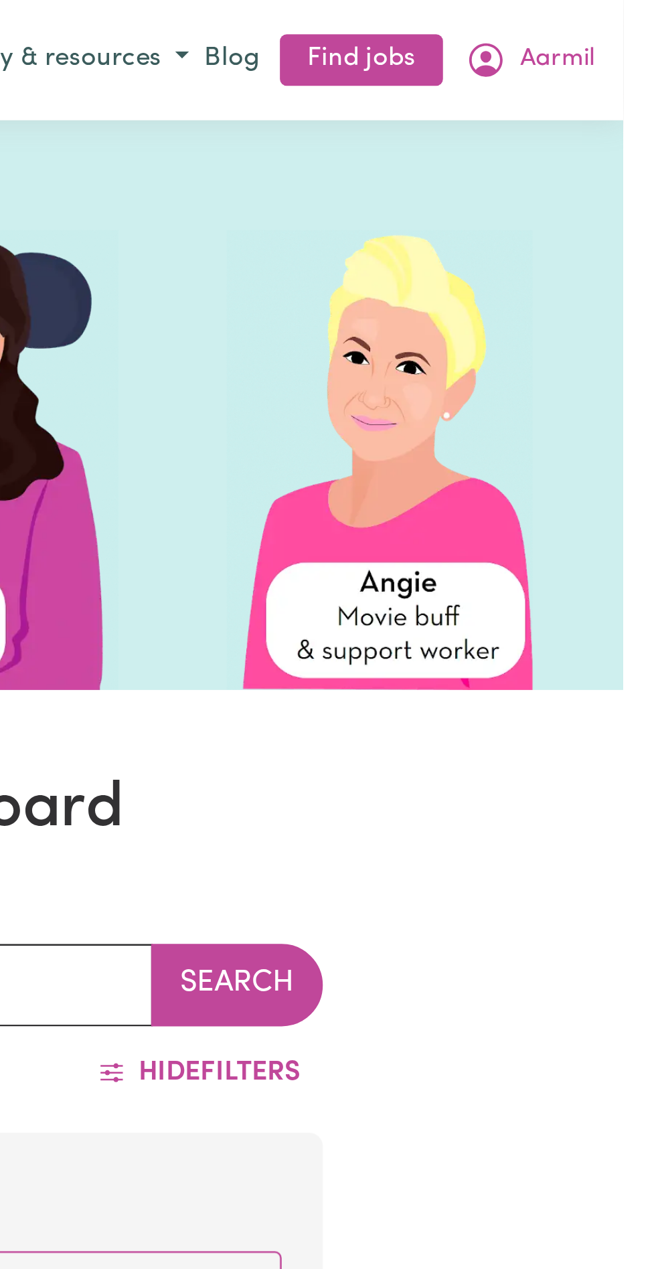
click at [629, 21] on span "Aarmil" at bounding box center [630, 23] width 29 height 15
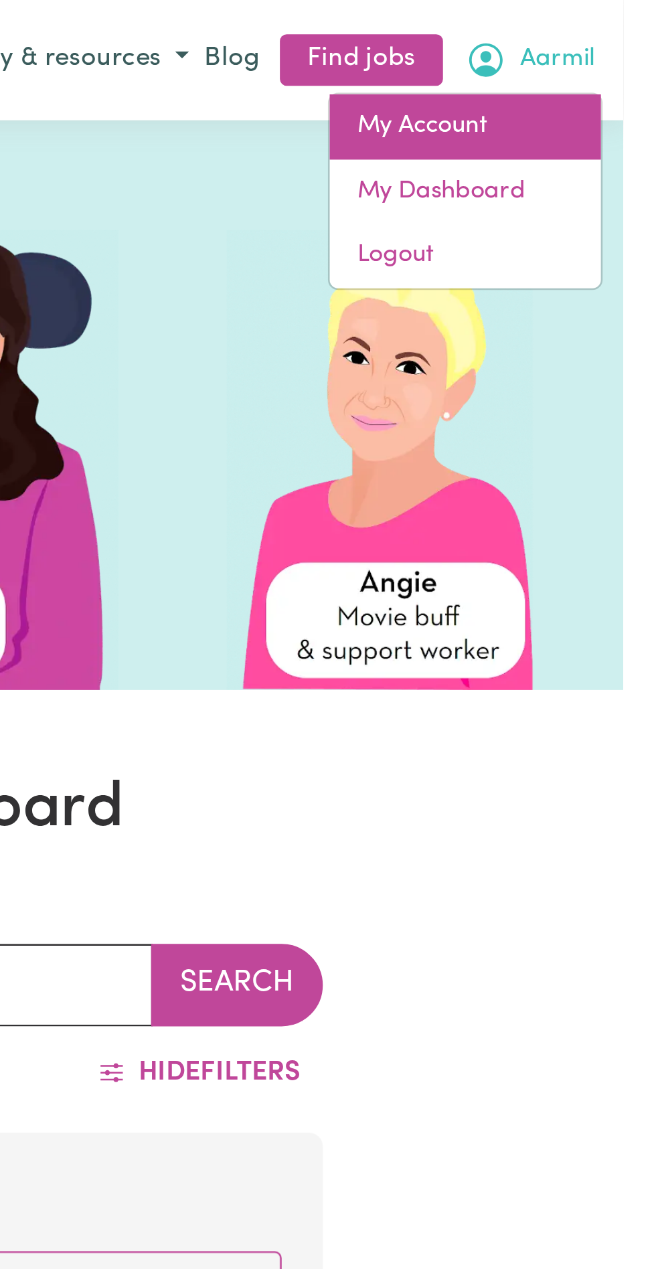
click at [606, 49] on link "My Account" at bounding box center [595, 49] width 106 height 25
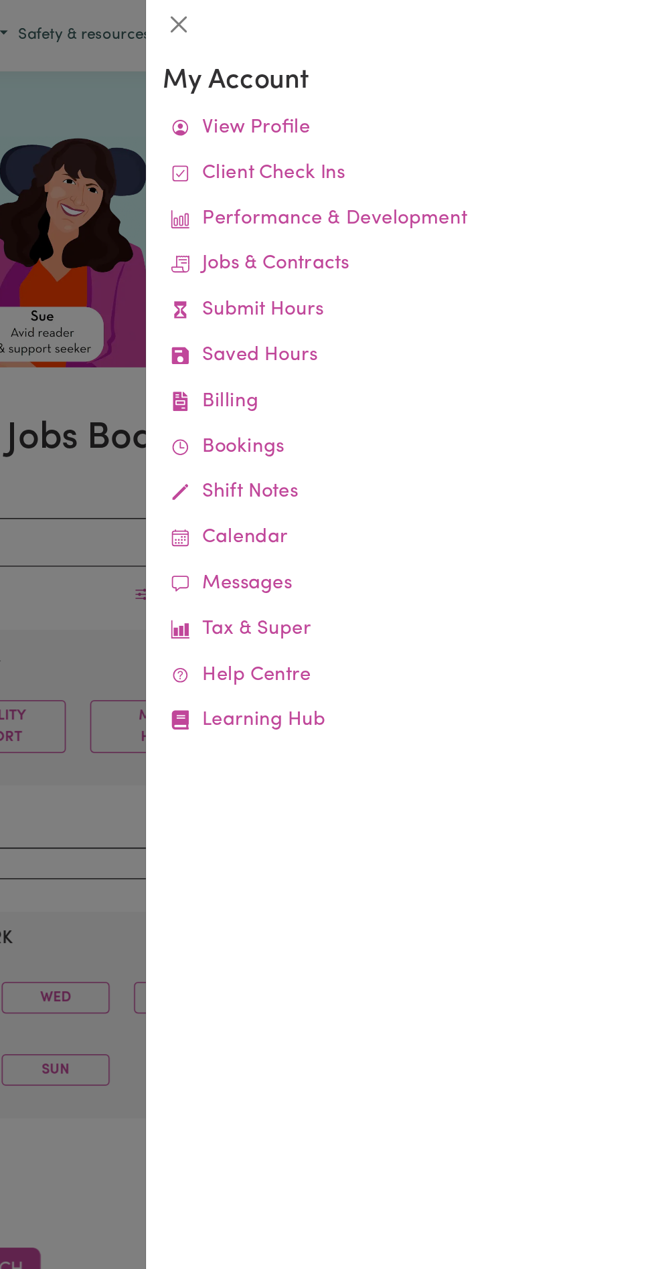
click at [513, 92] on link "View Profile" at bounding box center [523, 85] width 246 height 30
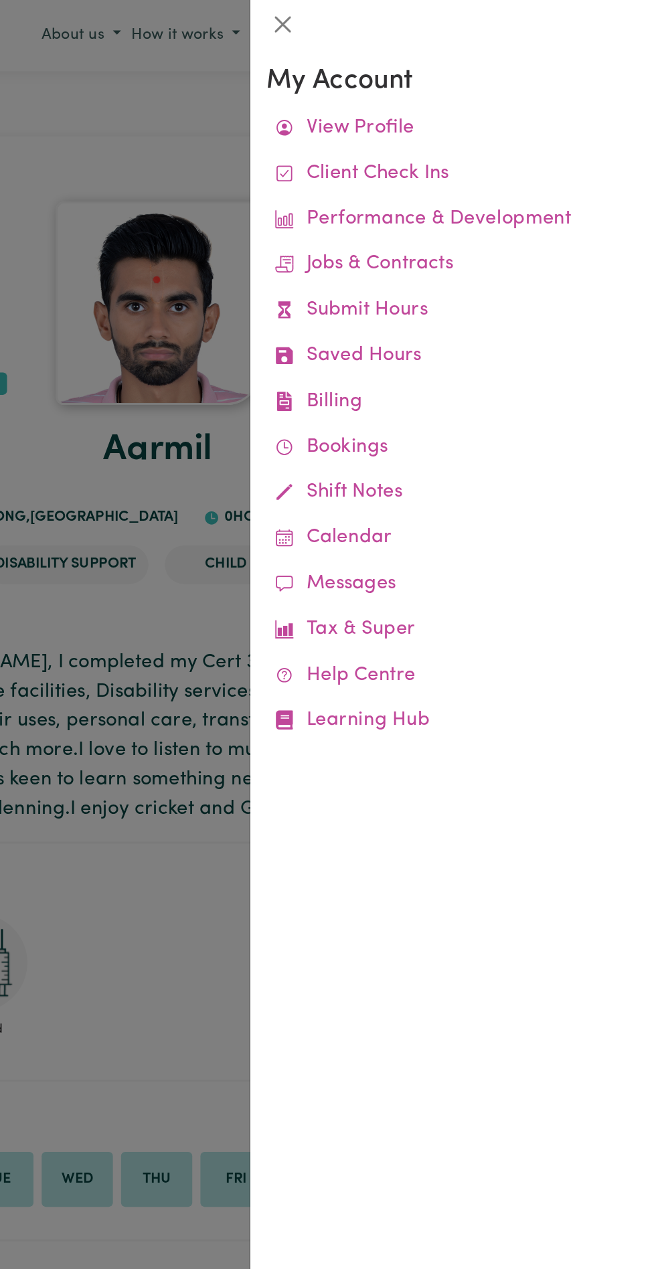
click at [309, 141] on div at bounding box center [328, 634] width 656 height 1269
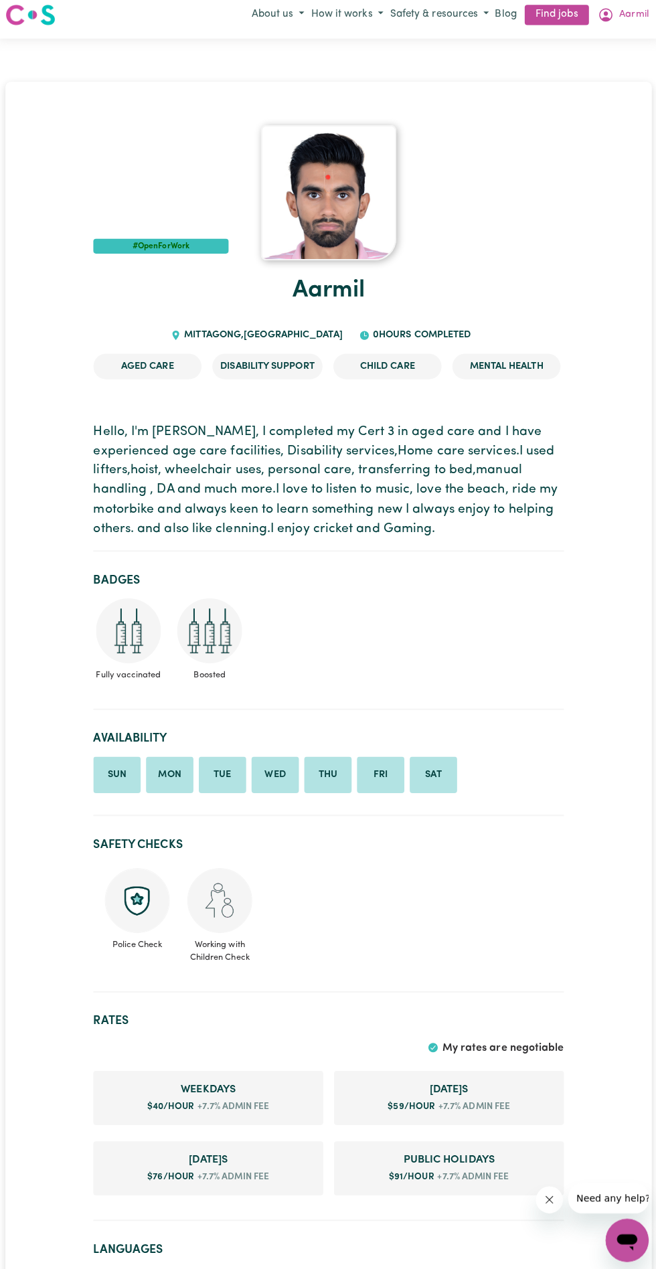
click at [214, 244] on div "#OpenForWork" at bounding box center [328, 200] width 466 height 134
click at [309, 287] on link "Aarmil" at bounding box center [329, 295] width 72 height 23
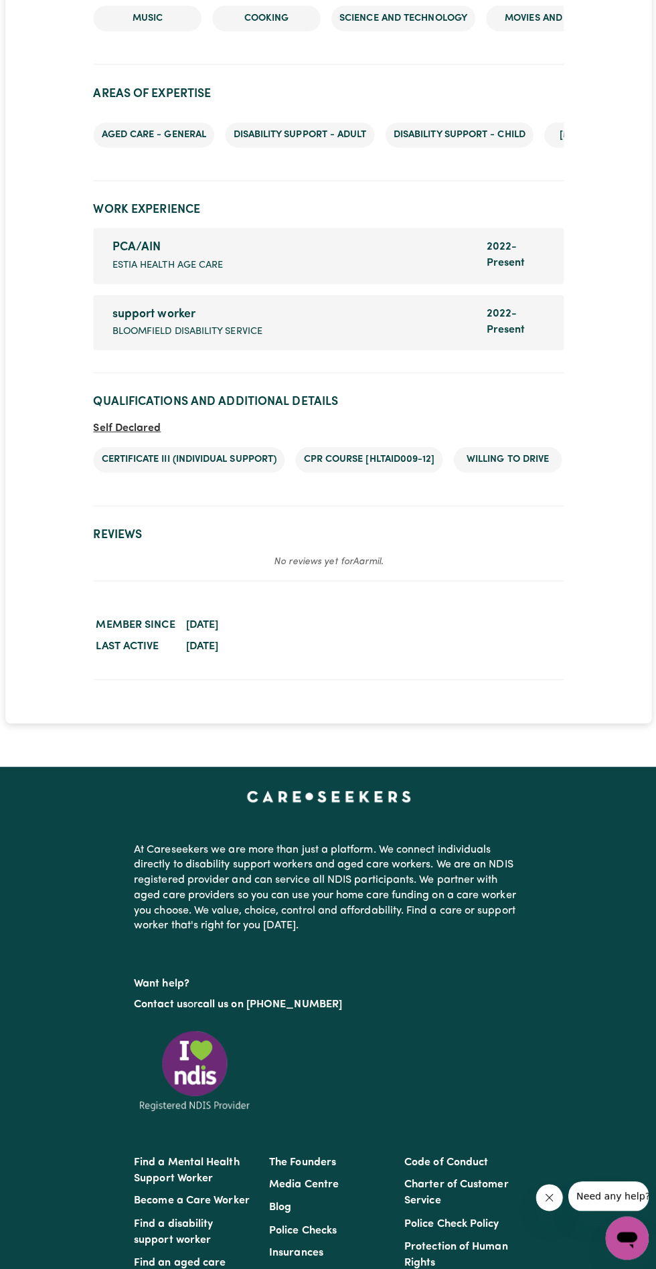
scroll to position [1604, 0]
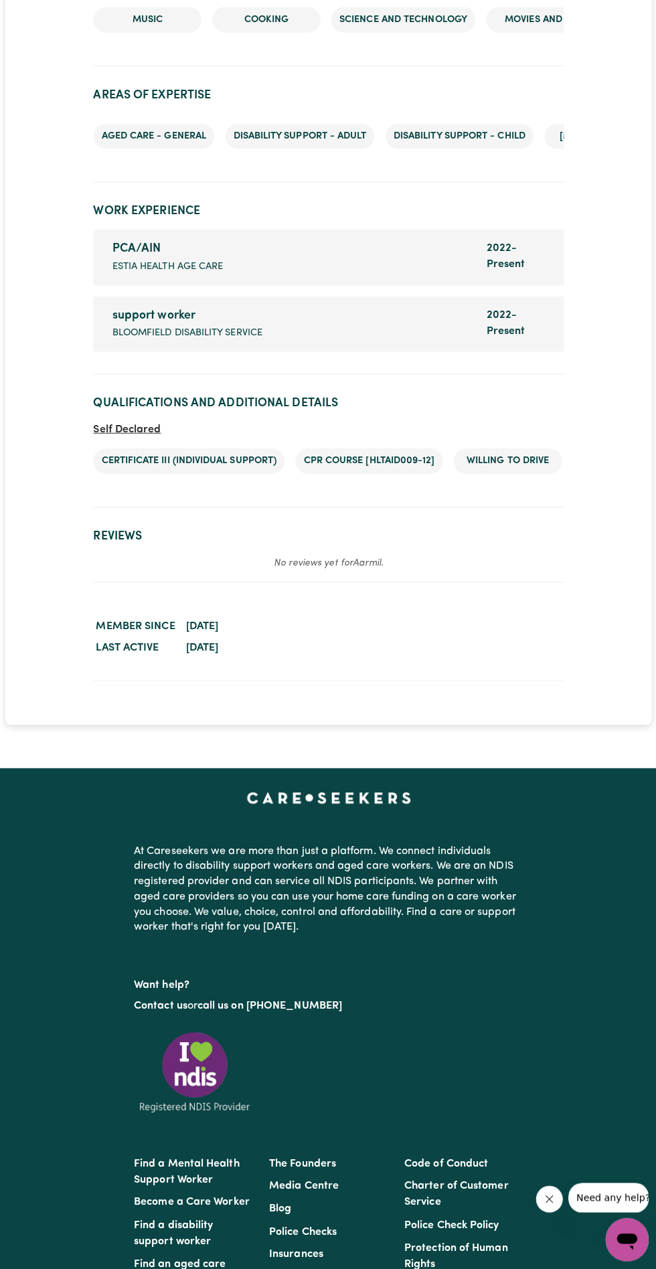
click at [622, 1227] on icon "Open messaging window" at bounding box center [626, 1239] width 24 height 24
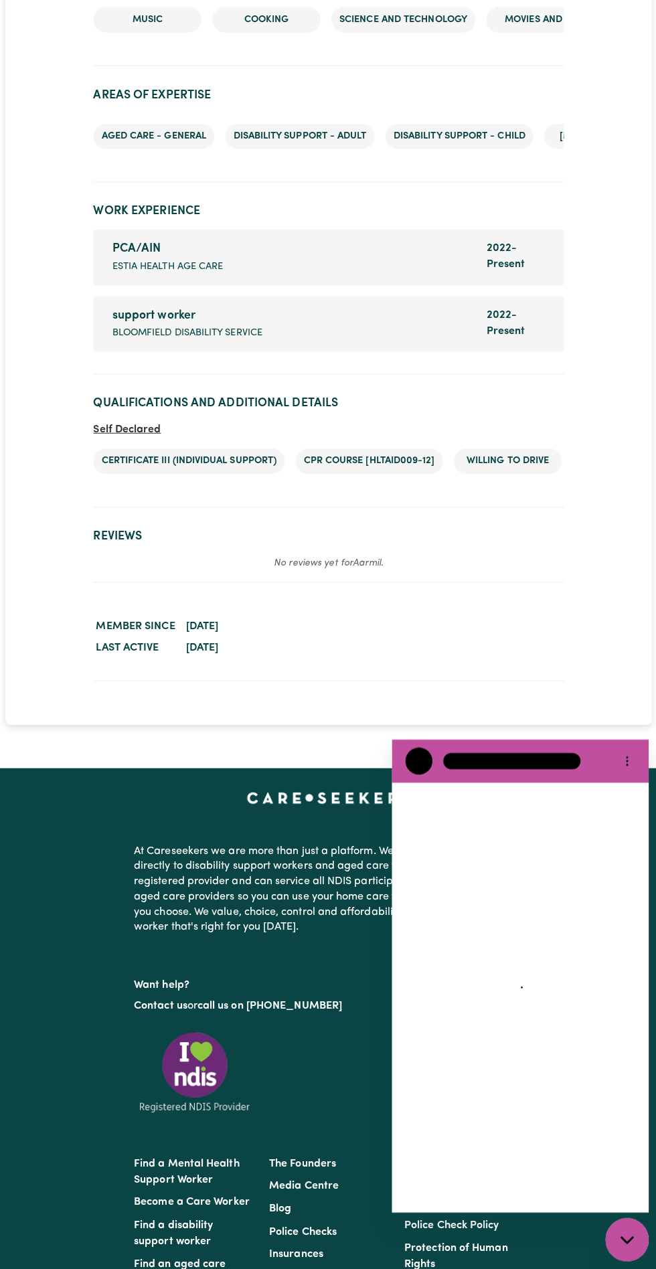
scroll to position [1685, 0]
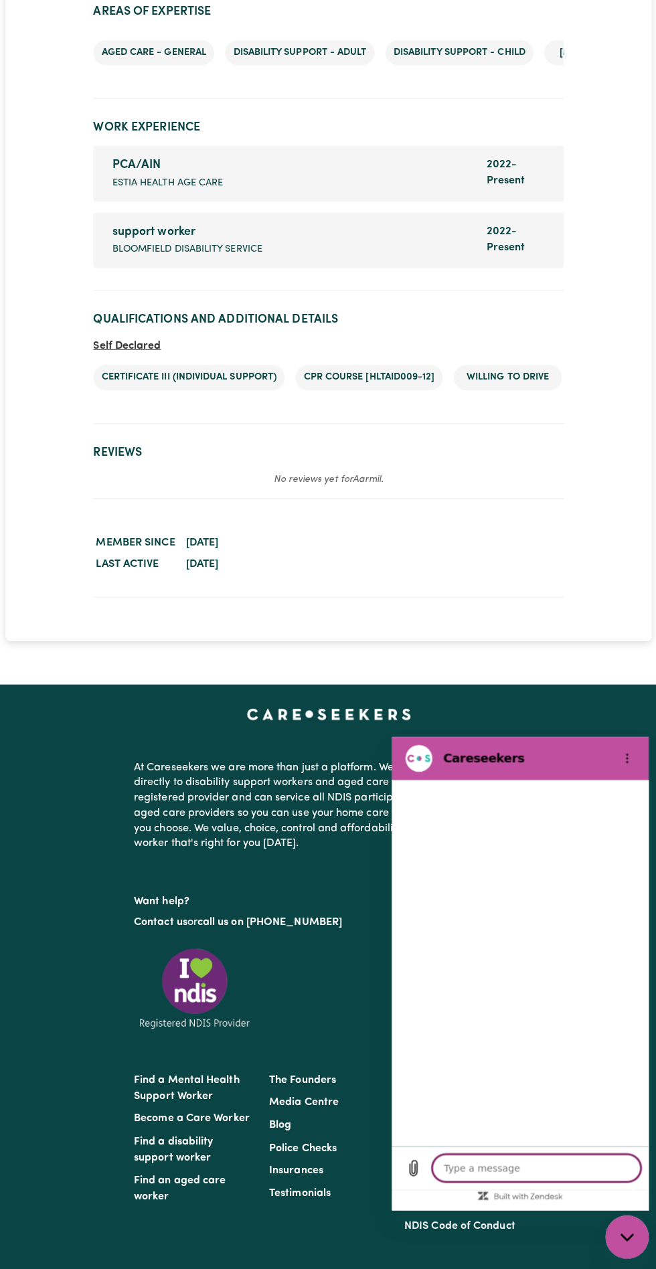
type textarea "x"
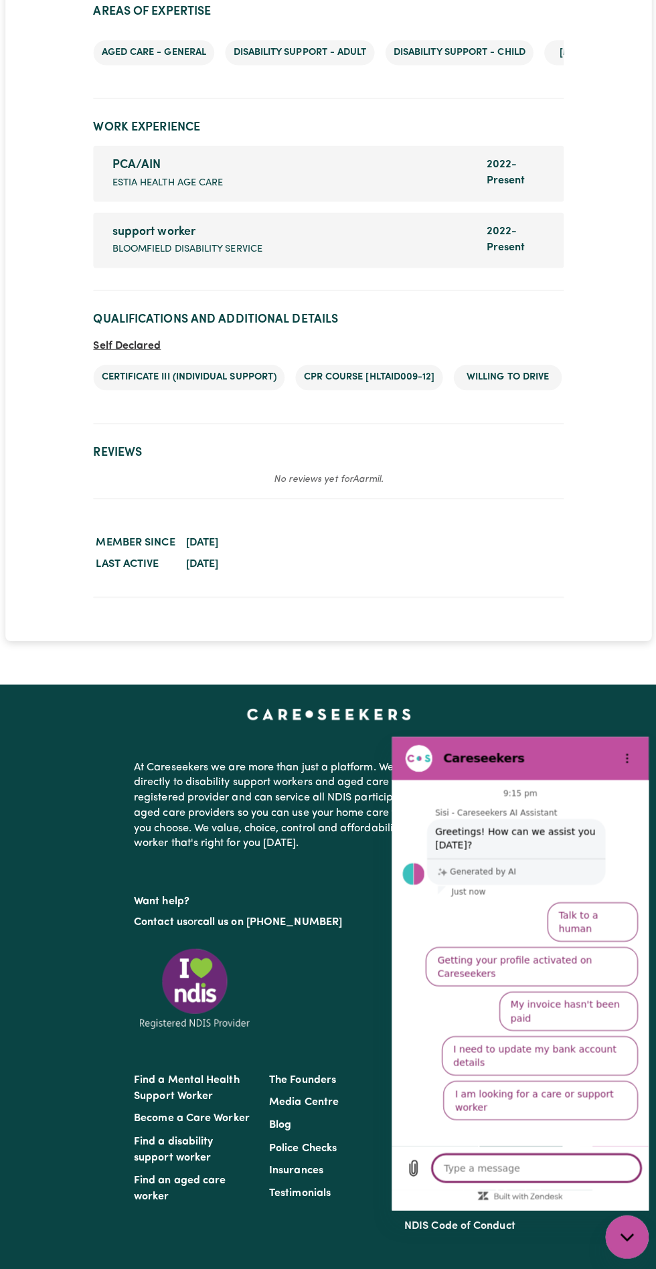
click at [541, 1161] on textarea at bounding box center [535, 1163] width 206 height 27
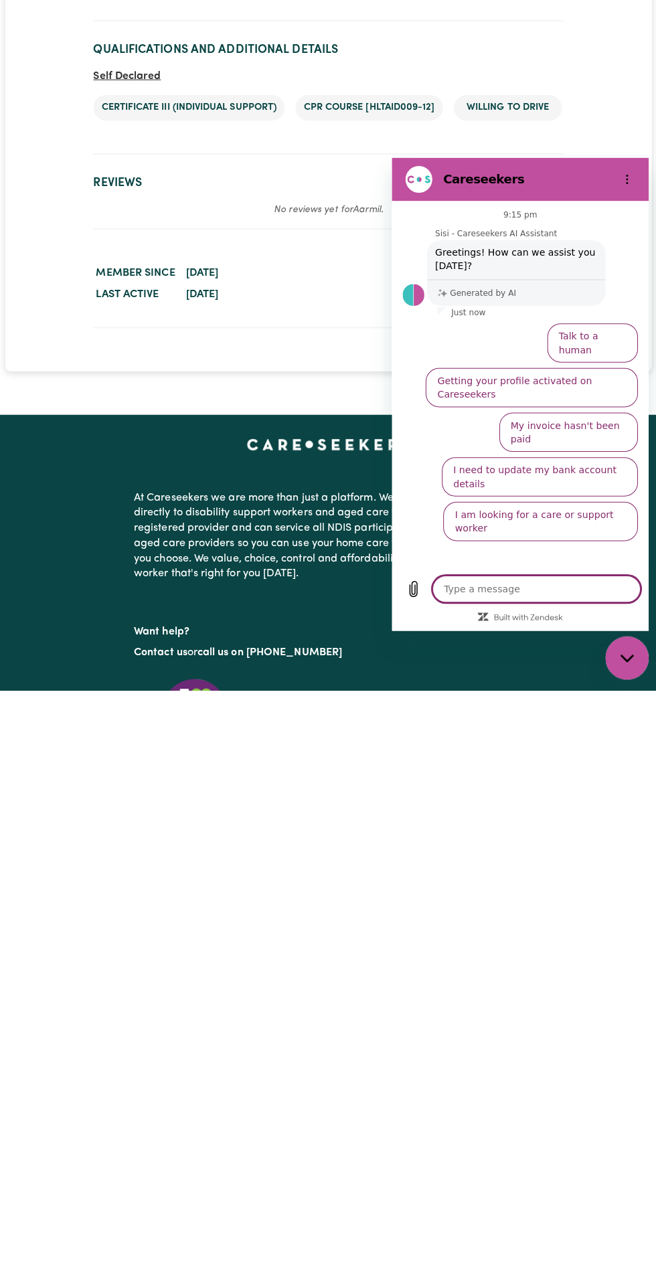
type textarea "E"
type textarea "x"
type textarea "Ed"
type textarea "x"
type textarea "Edi"
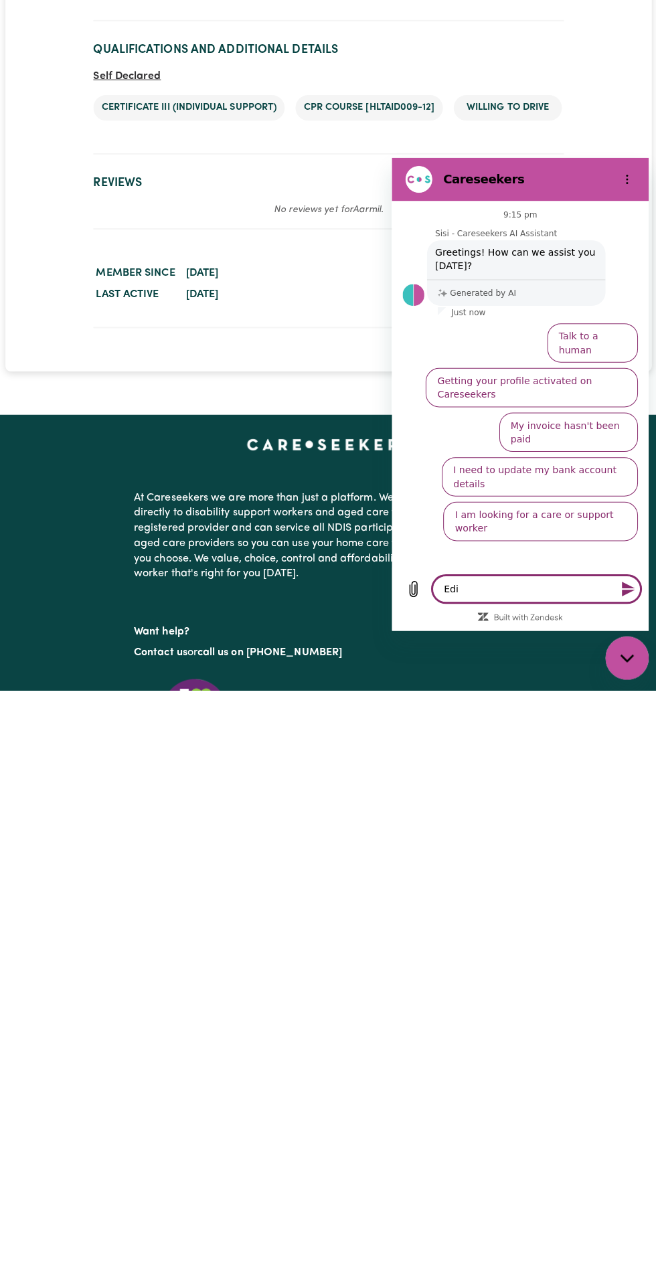
type textarea "x"
type textarea "Edit"
type textarea "x"
type textarea "Edit"
type textarea "x"
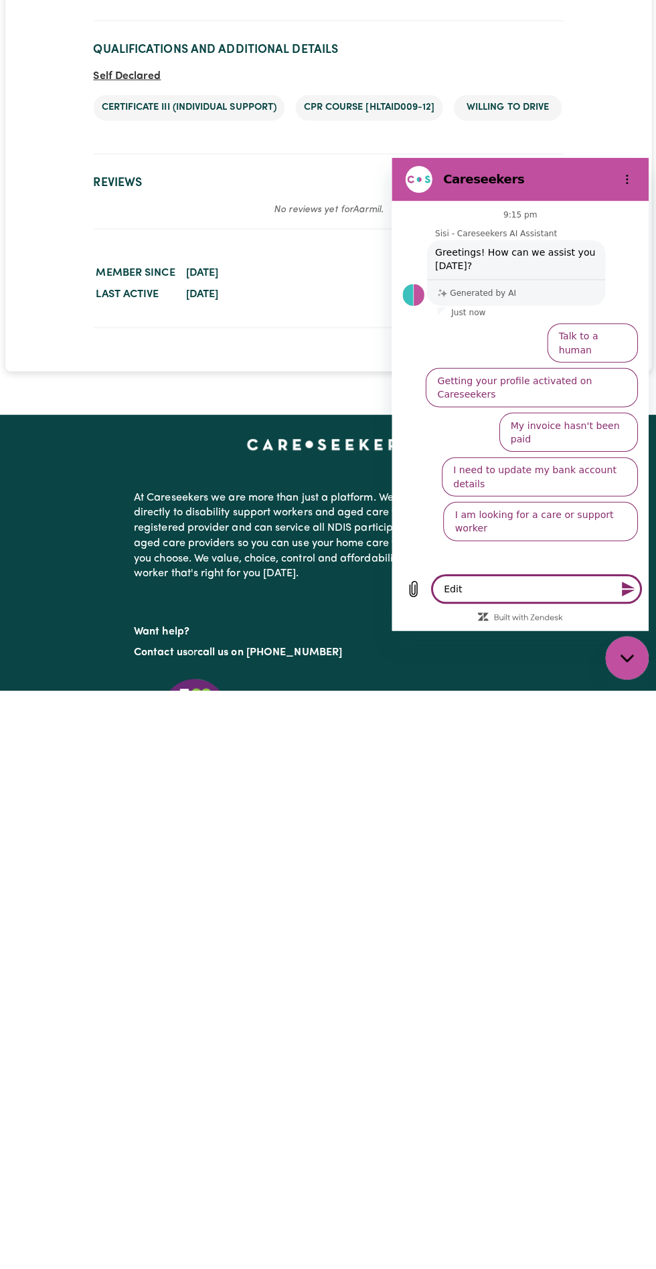
type textarea "Edit p"
type textarea "x"
type textarea "Edit pr"
type textarea "x"
type textarea "Edit pro"
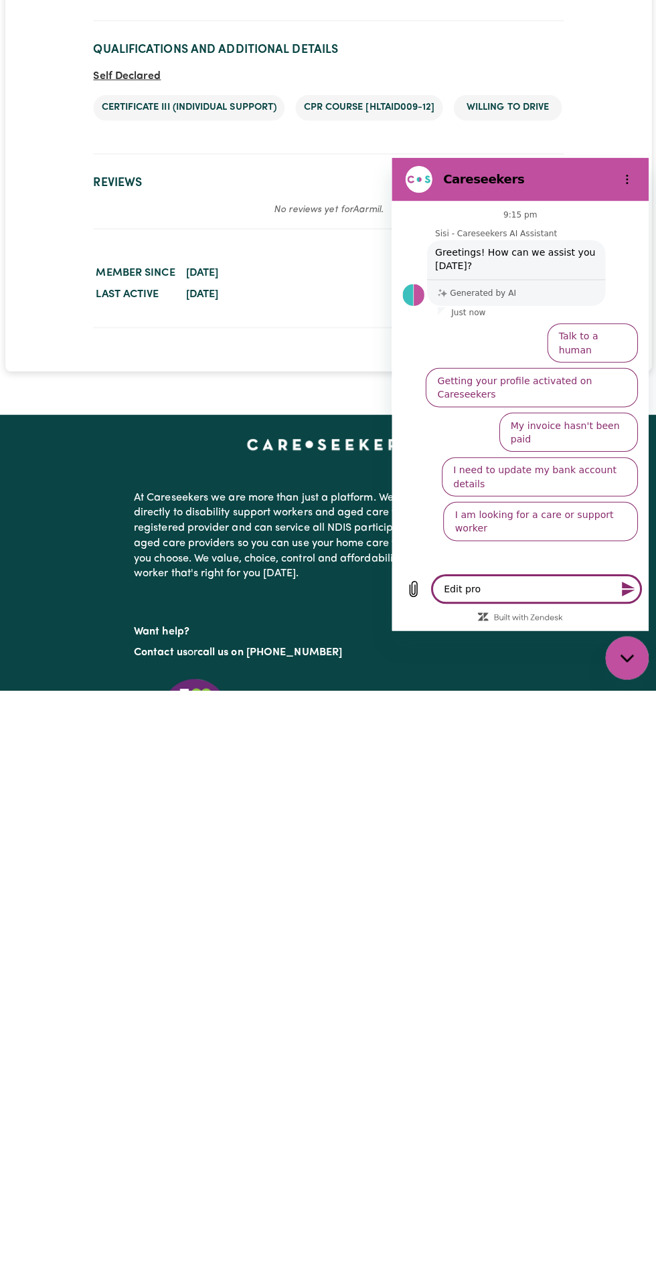
type textarea "x"
type textarea "Edit prof"
type textarea "x"
type textarea "Edit profile"
type textarea "x"
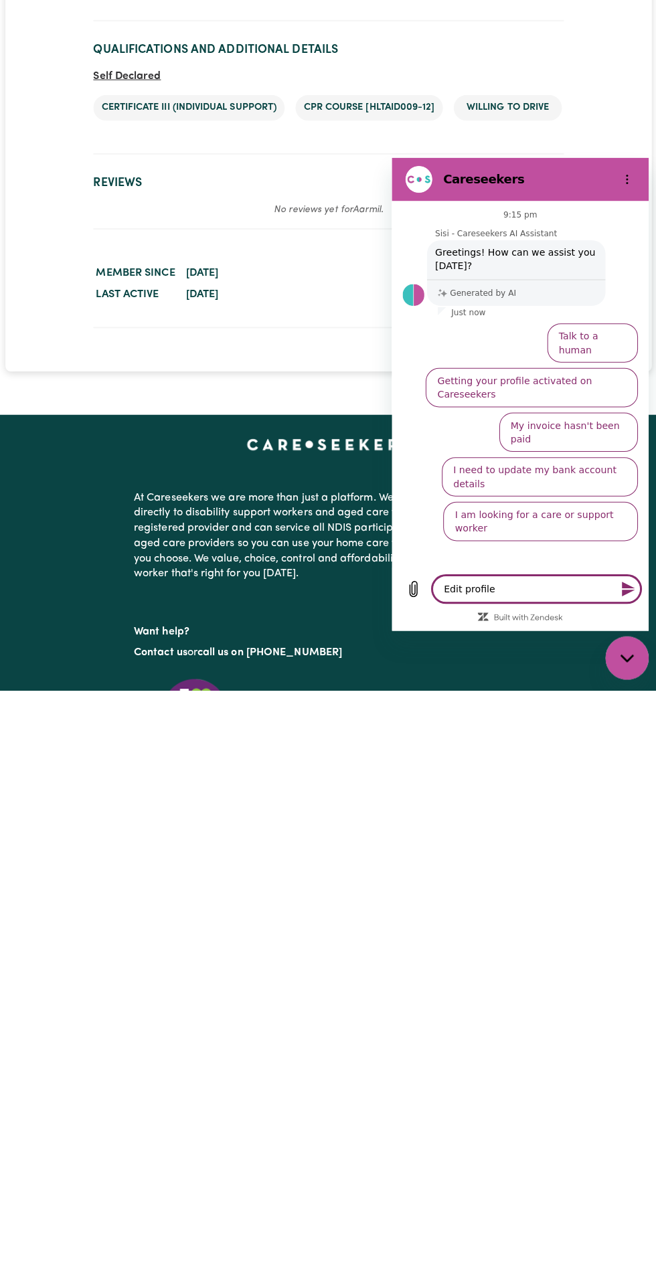
type textarea "Edit profile"
click at [623, 590] on icon "Send message" at bounding box center [626, 584] width 16 height 16
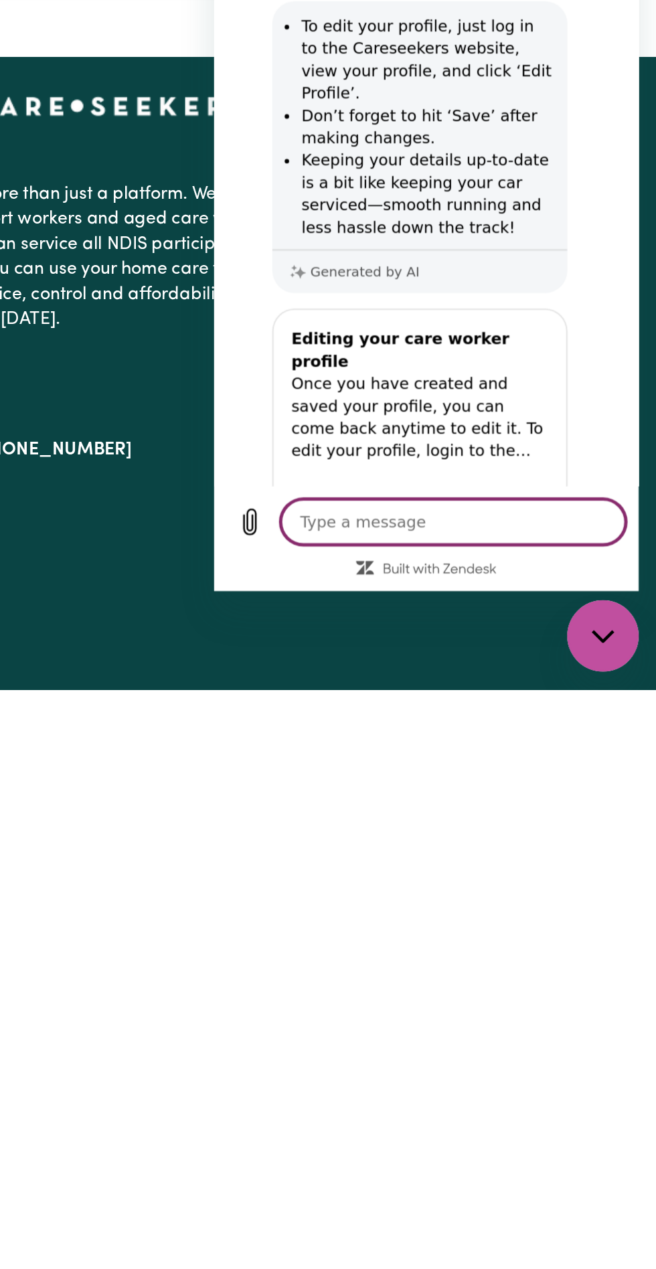
scroll to position [90, 0]
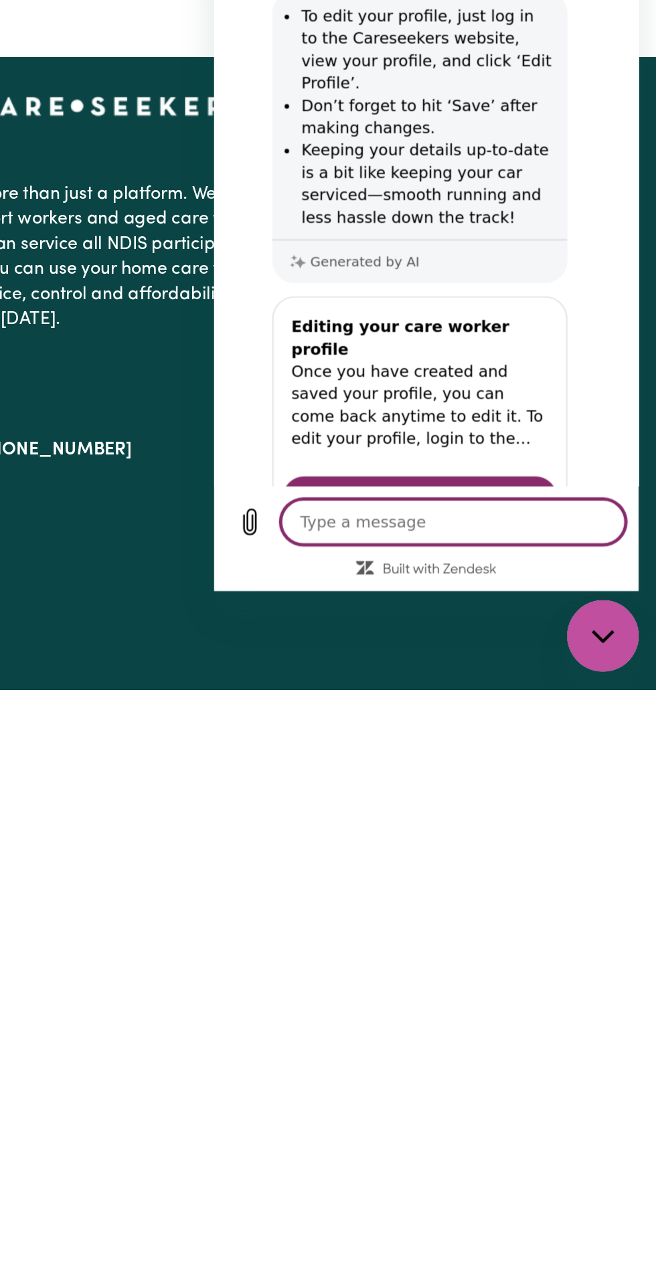
type textarea "x"
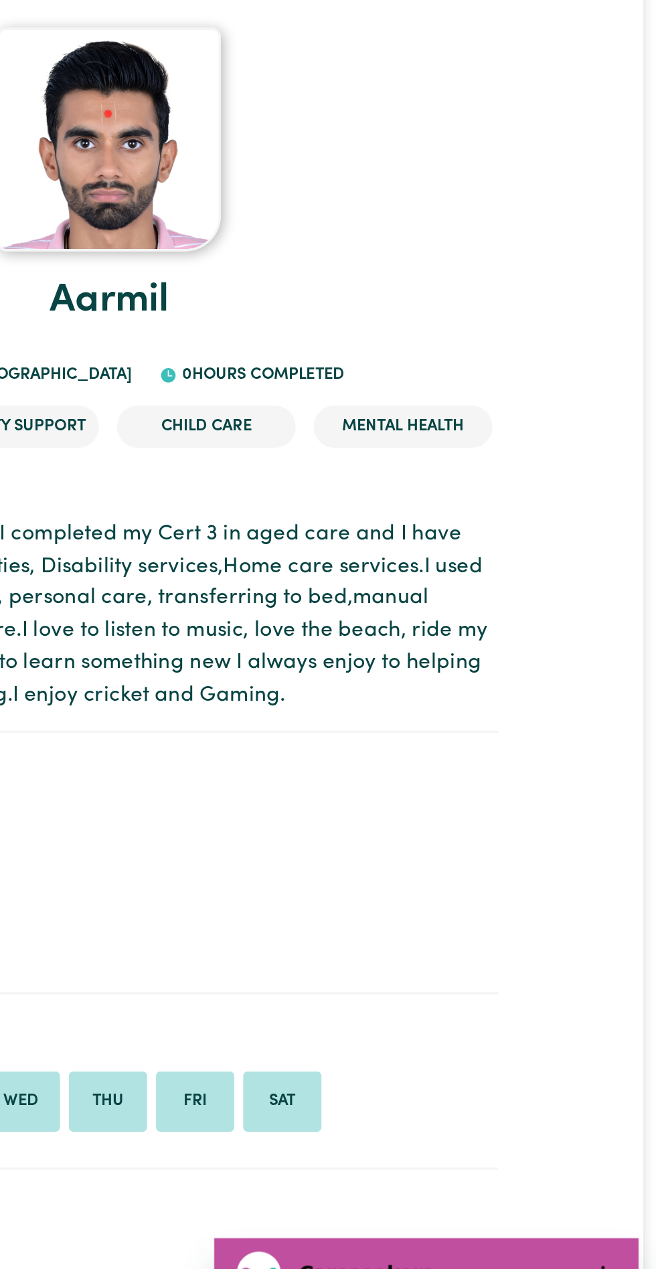
scroll to position [0, 0]
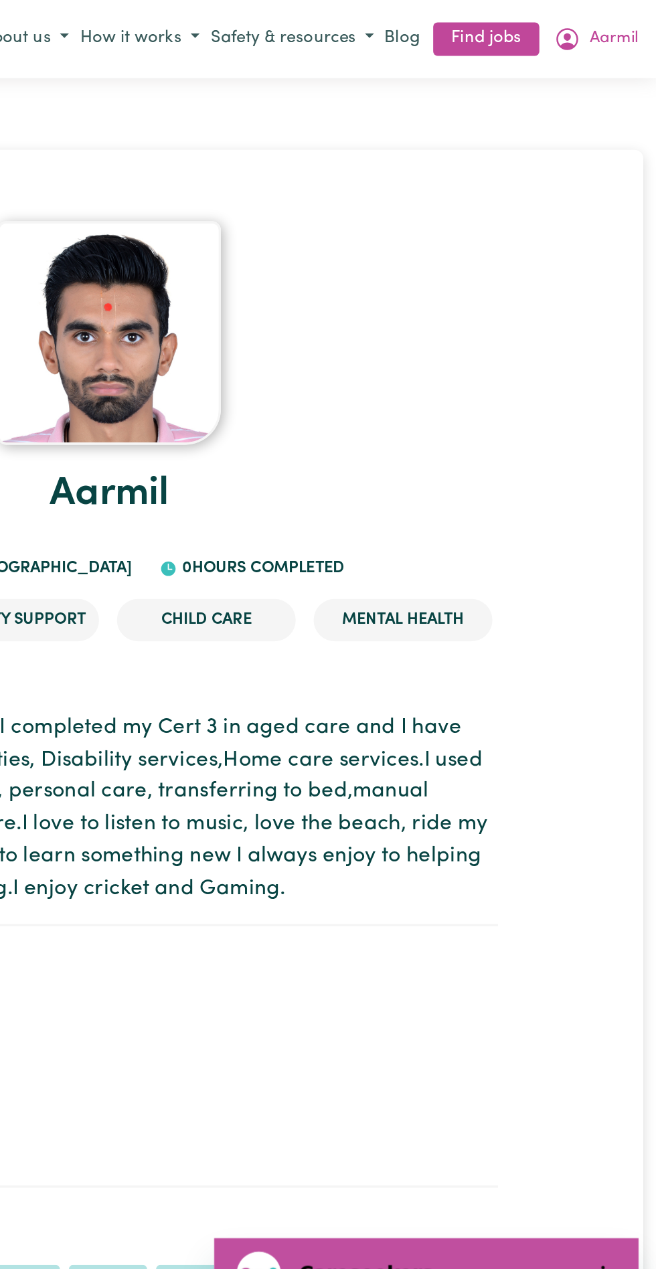
click at [613, 18] on button "Aarmil" at bounding box center [619, 23] width 57 height 23
click at [603, 49] on link "My Account" at bounding box center [595, 49] width 106 height 25
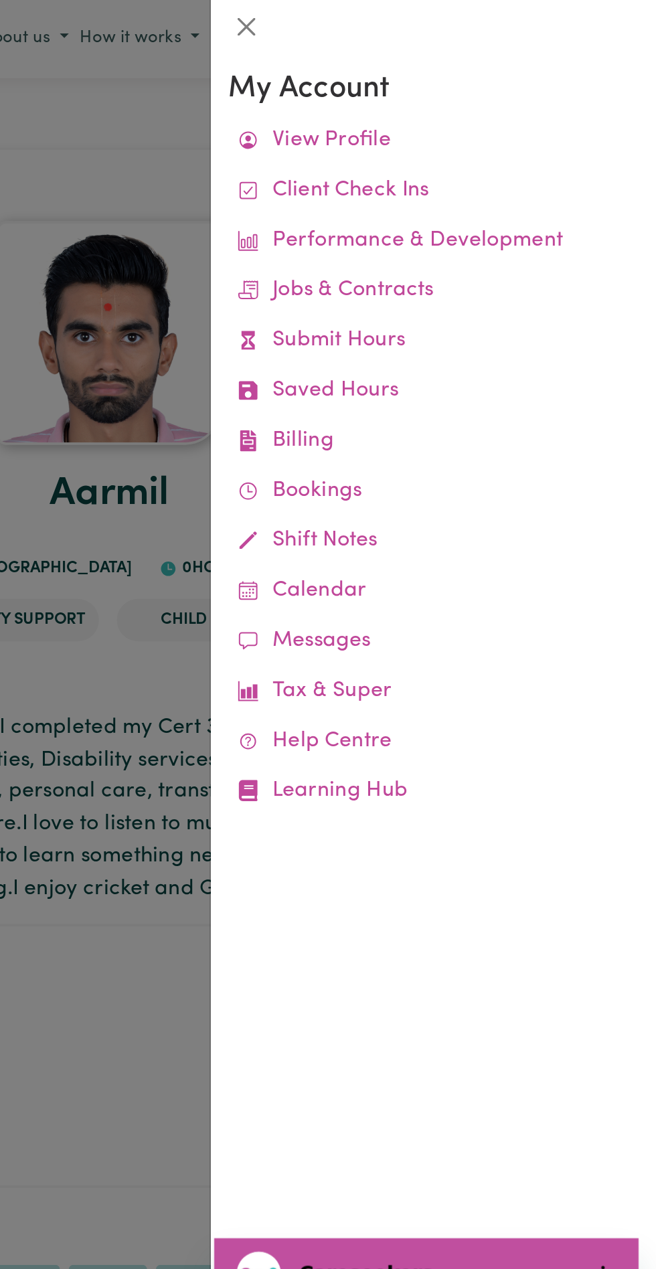
click at [505, 86] on link "View Profile" at bounding box center [523, 85] width 246 height 30
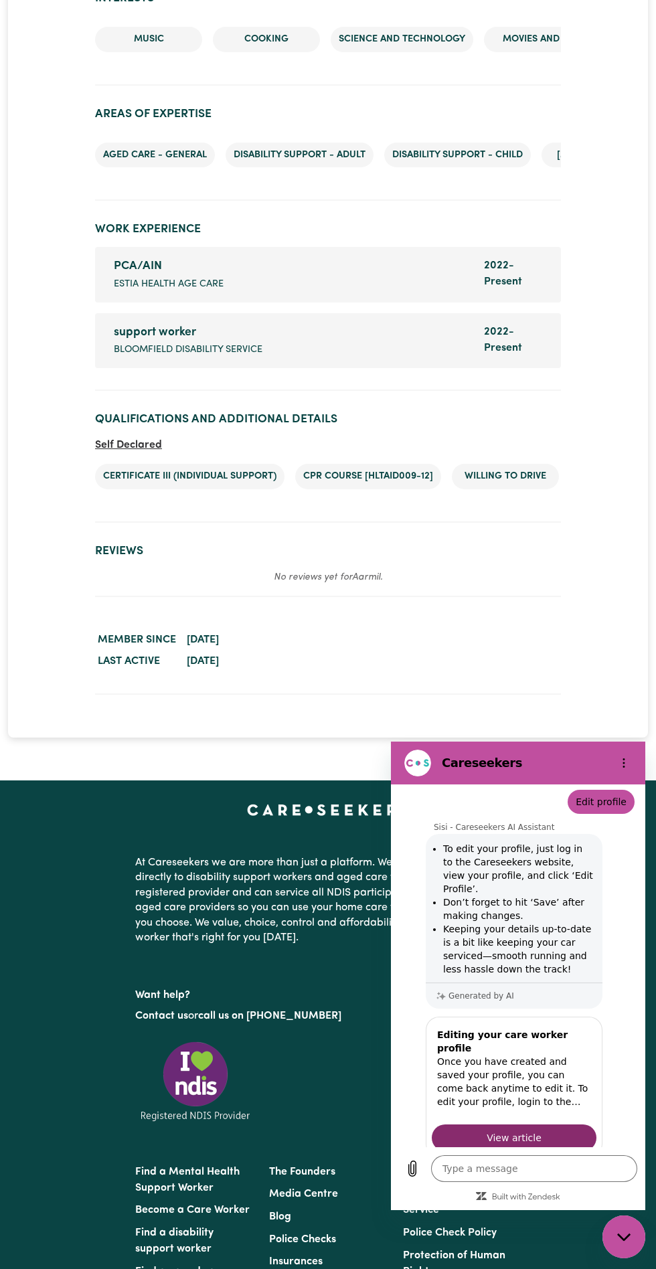
scroll to position [1870, 0]
